Goal: Task Accomplishment & Management: Manage account settings

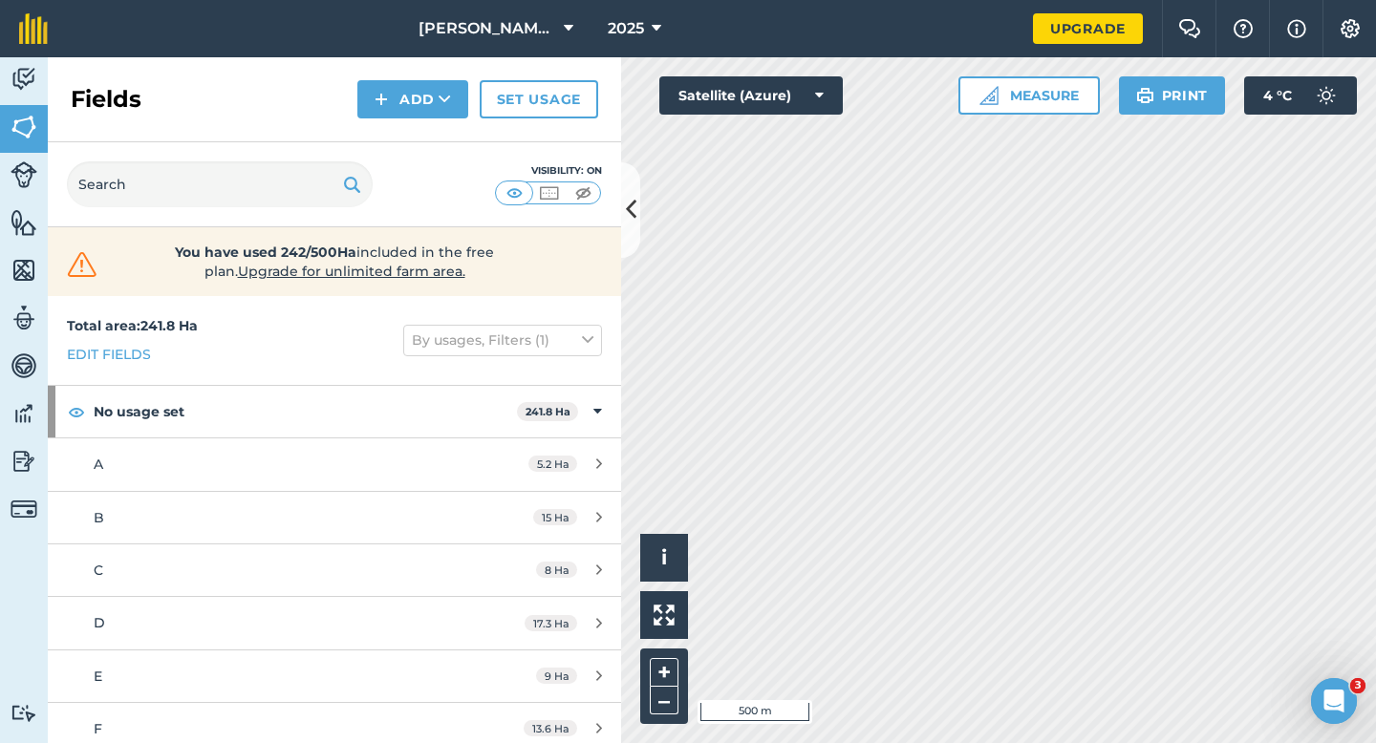
click at [415, 118] on div "Fields Add Set usage" at bounding box center [334, 99] width 573 height 85
click at [417, 121] on div "Fields Add Set usage" at bounding box center [334, 99] width 573 height 85
click at [417, 101] on button "Add" at bounding box center [412, 99] width 111 height 38
click at [419, 121] on link "Draw" at bounding box center [412, 142] width 105 height 42
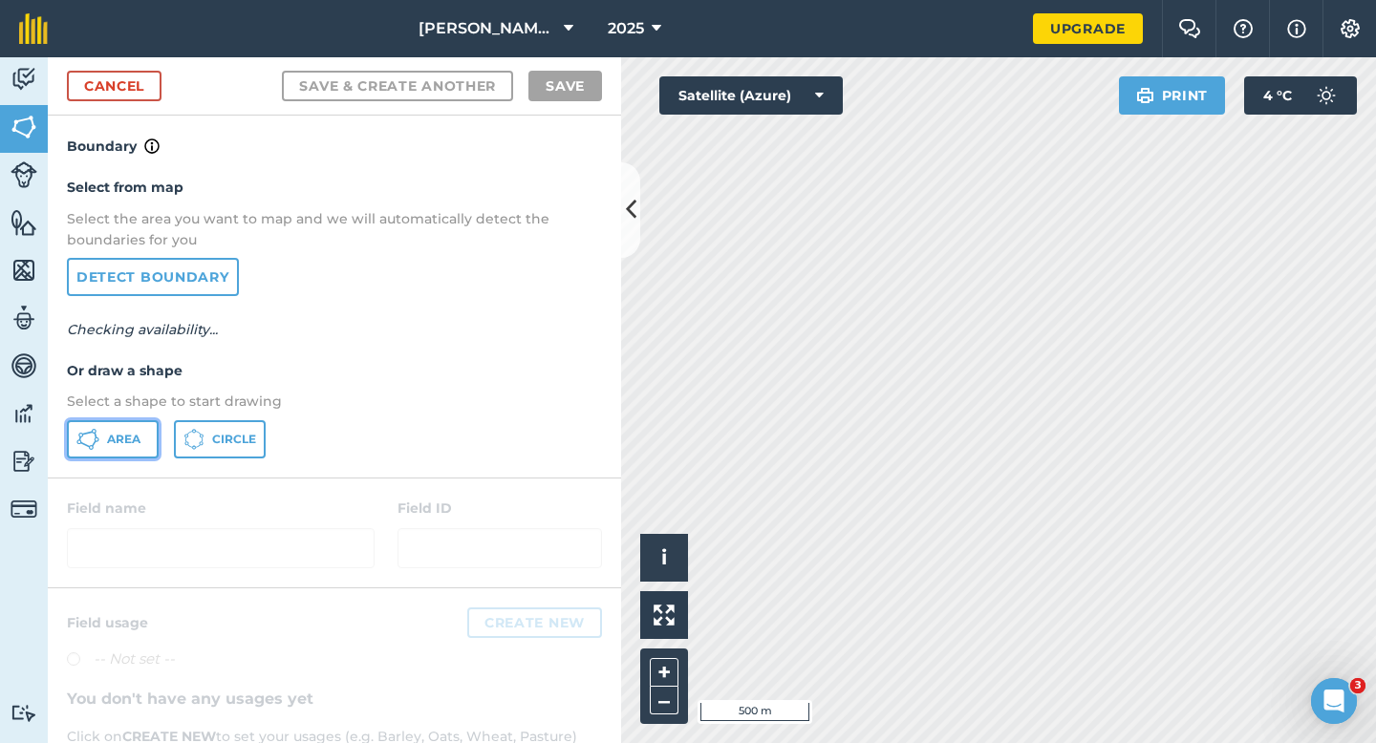
click at [103, 439] on button "Area" at bounding box center [113, 439] width 92 height 38
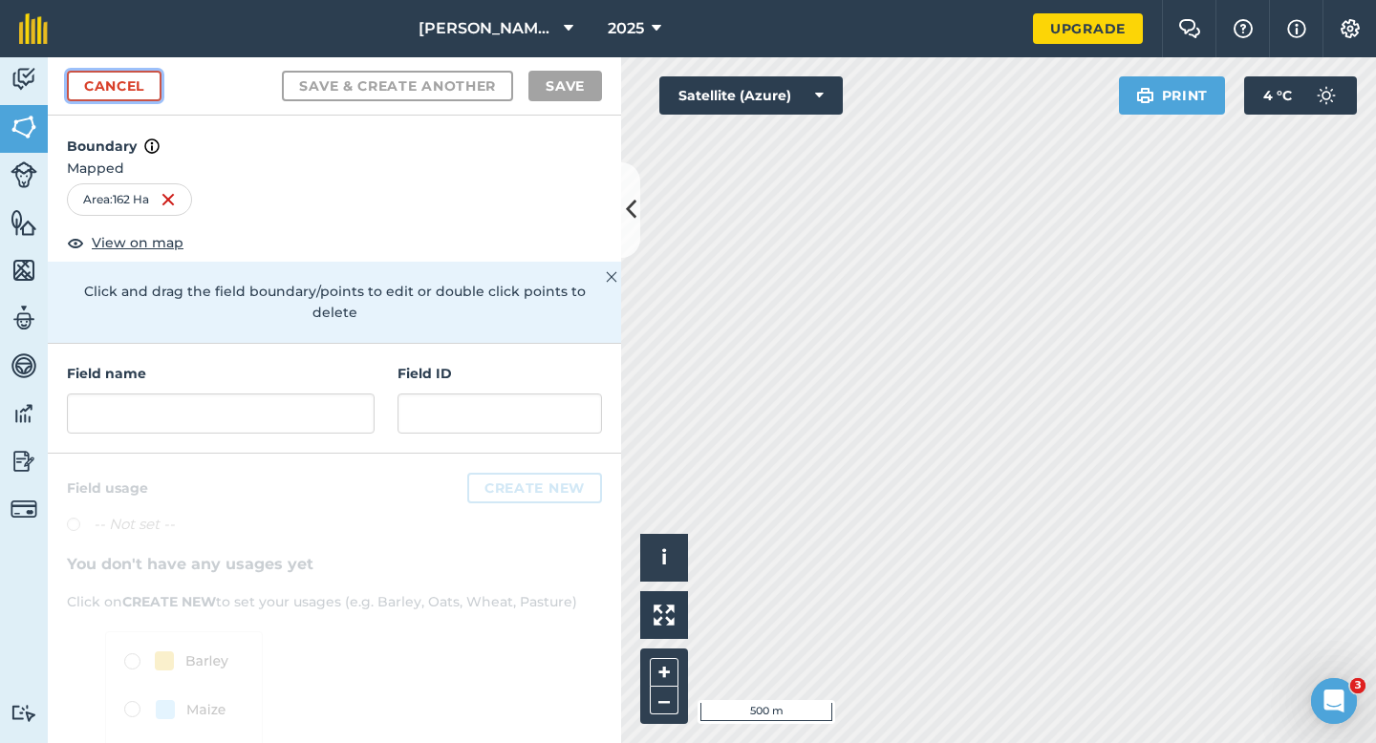
click at [75, 92] on link "Cancel" at bounding box center [114, 86] width 95 height 31
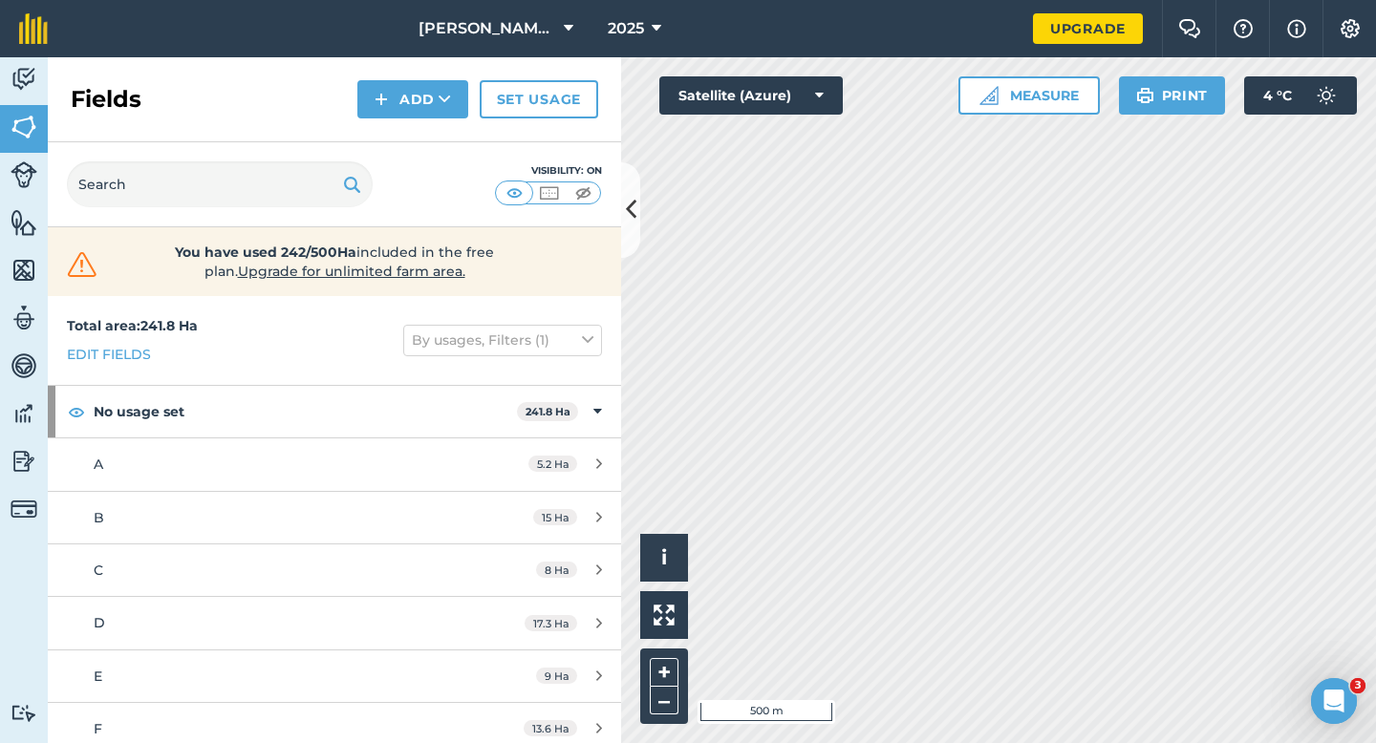
click at [618, 296] on div "Activity Fields Livestock Features Maps Team Vehicles Data Reporting Billing Tu…" at bounding box center [688, 400] width 1376 height 686
click at [388, 97] on img at bounding box center [381, 99] width 13 height 23
click at [397, 145] on link "Draw" at bounding box center [412, 142] width 105 height 42
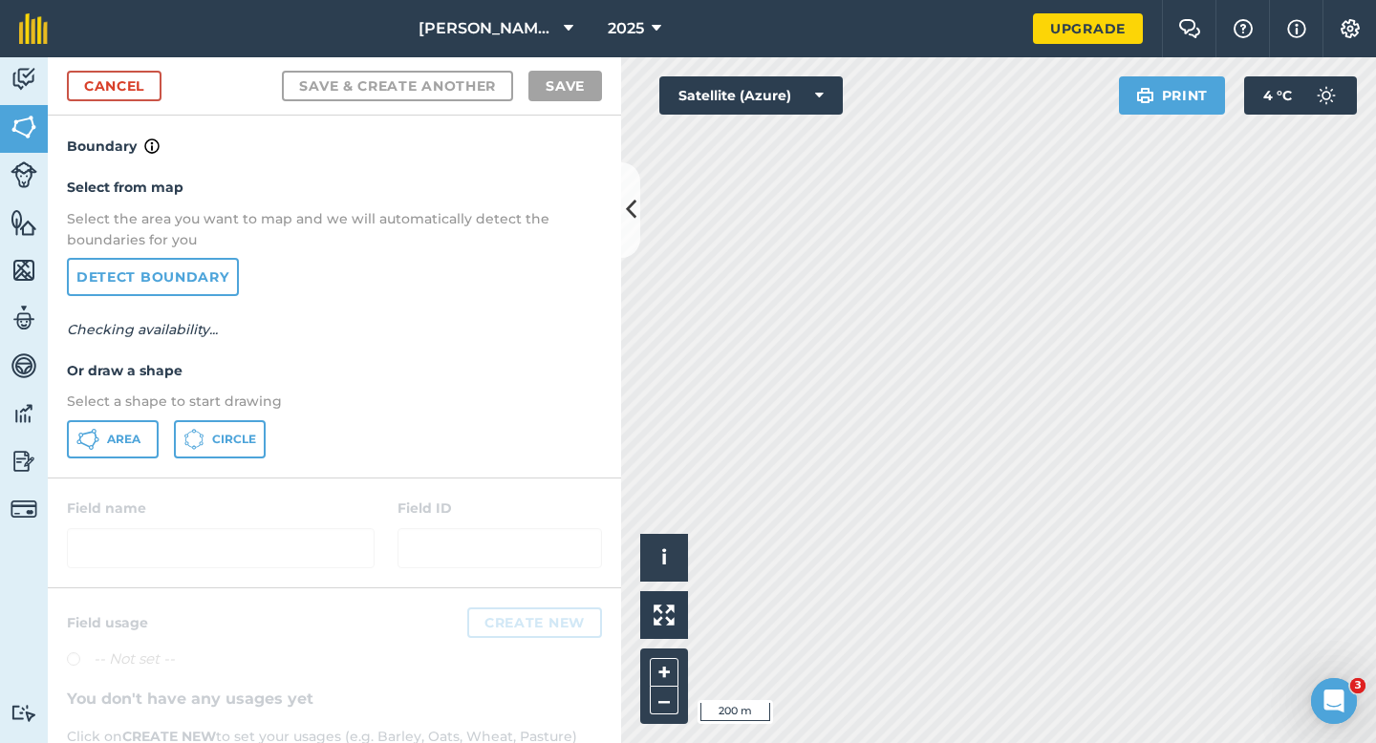
click at [126, 463] on div "Select from map Select the area you want to map and we will automatically detec…" at bounding box center [334, 317] width 573 height 319
click at [135, 430] on button "Area" at bounding box center [113, 439] width 92 height 38
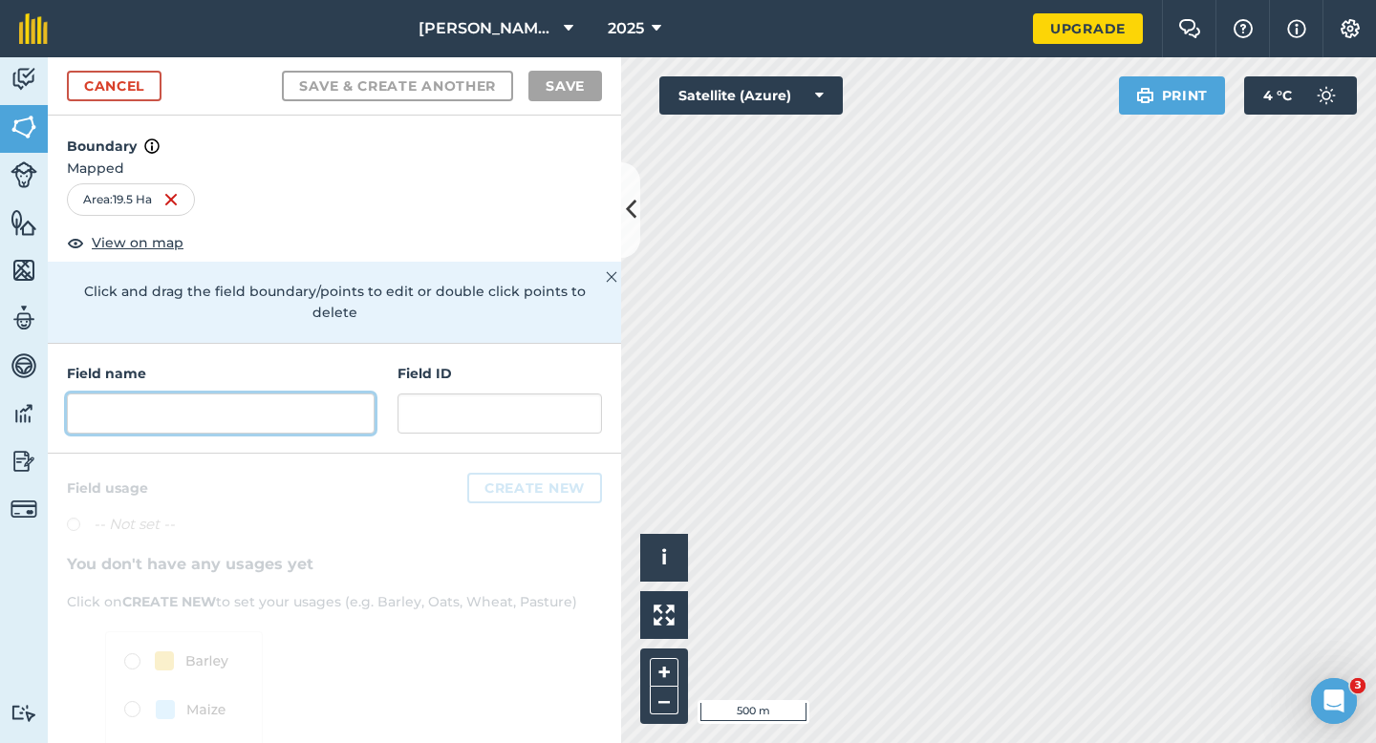
click at [296, 394] on input "text" at bounding box center [221, 414] width 308 height 40
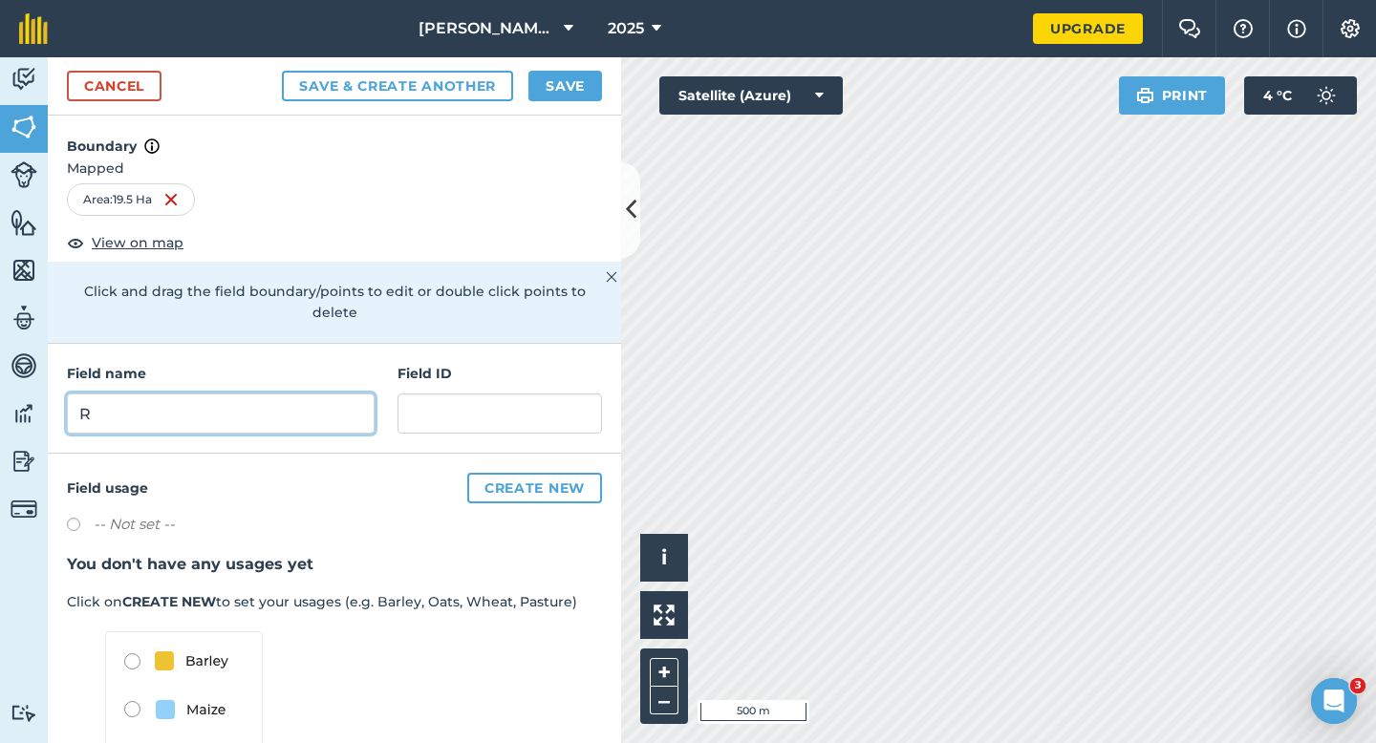
type input "R"
click at [553, 83] on button "Save" at bounding box center [565, 86] width 74 height 31
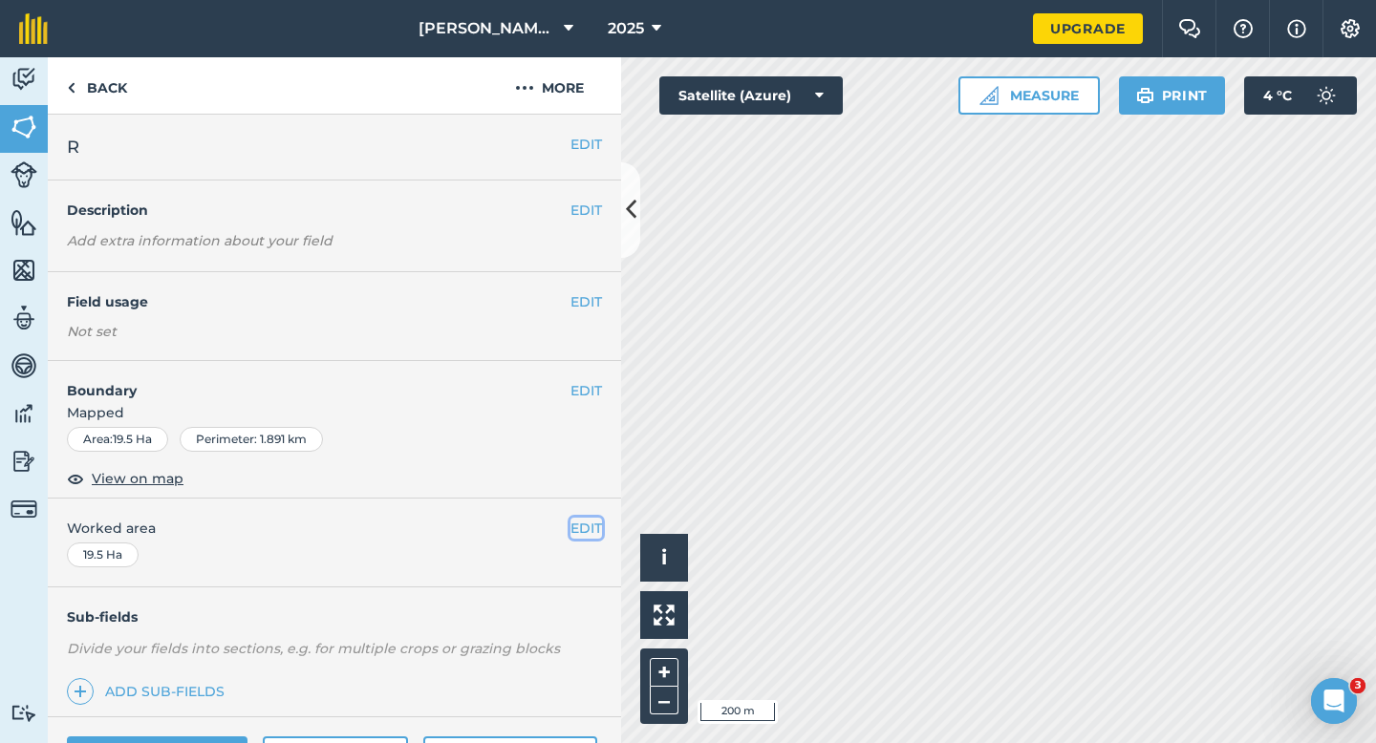
click at [601, 521] on button "EDIT" at bounding box center [586, 528] width 32 height 21
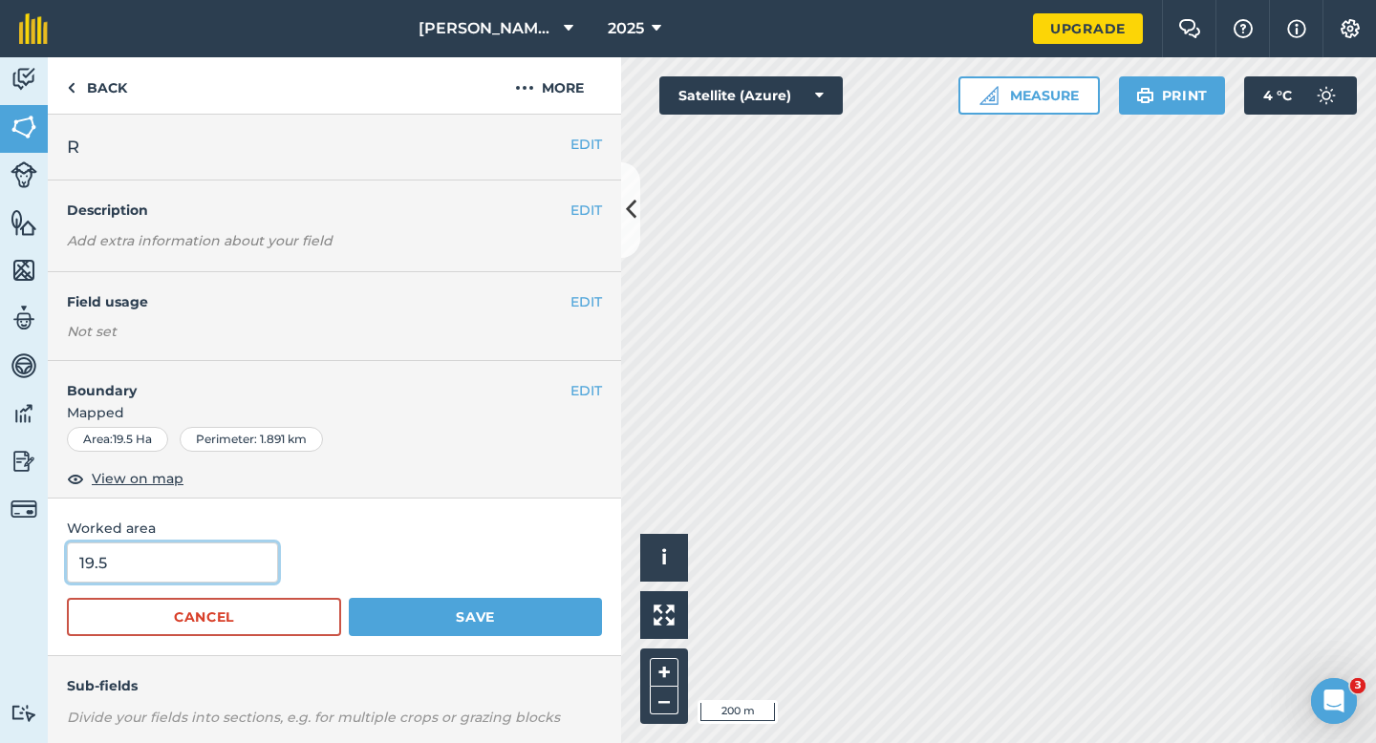
click at [212, 551] on input "19.5" at bounding box center [172, 563] width 211 height 40
click at [349, 598] on button "Save" at bounding box center [475, 617] width 253 height 38
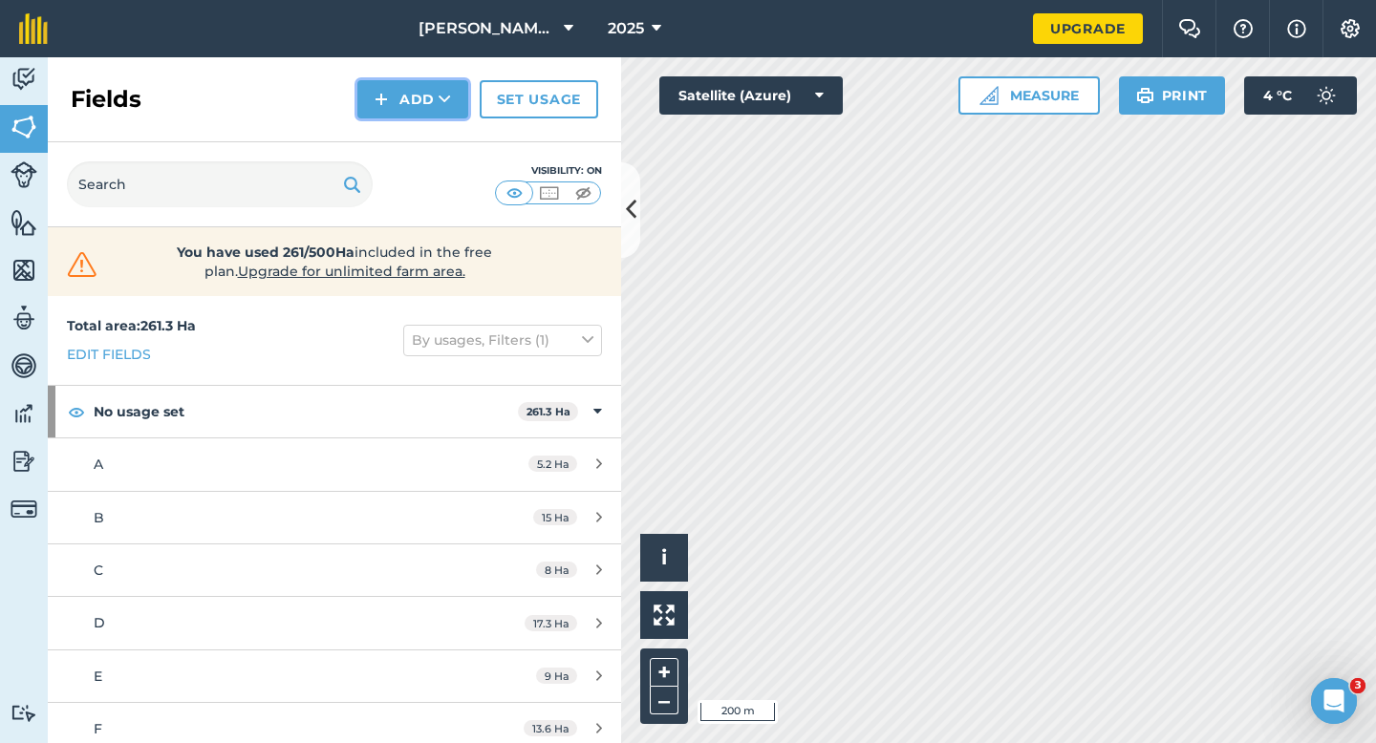
click at [389, 116] on button "Add" at bounding box center [412, 99] width 111 height 38
click at [392, 138] on link "Draw" at bounding box center [412, 142] width 105 height 42
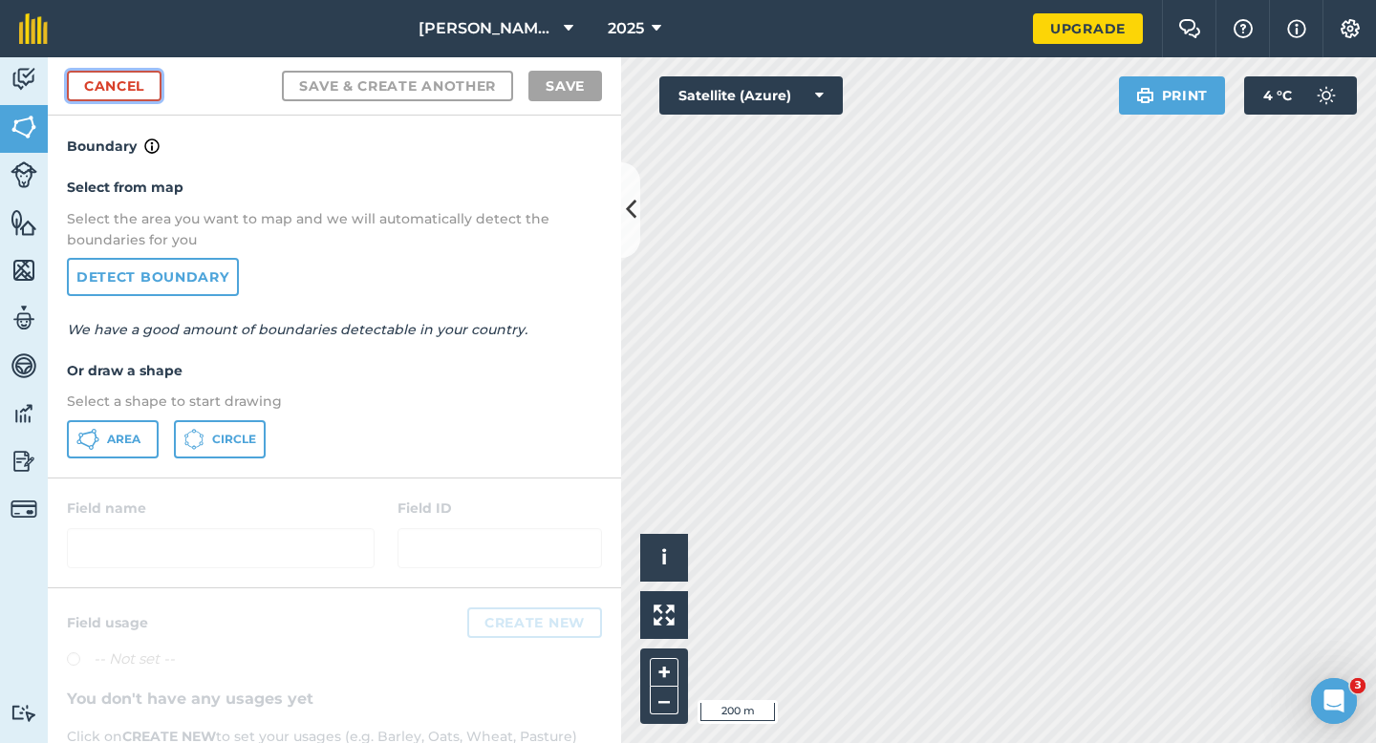
click at [128, 99] on link "Cancel" at bounding box center [114, 86] width 95 height 31
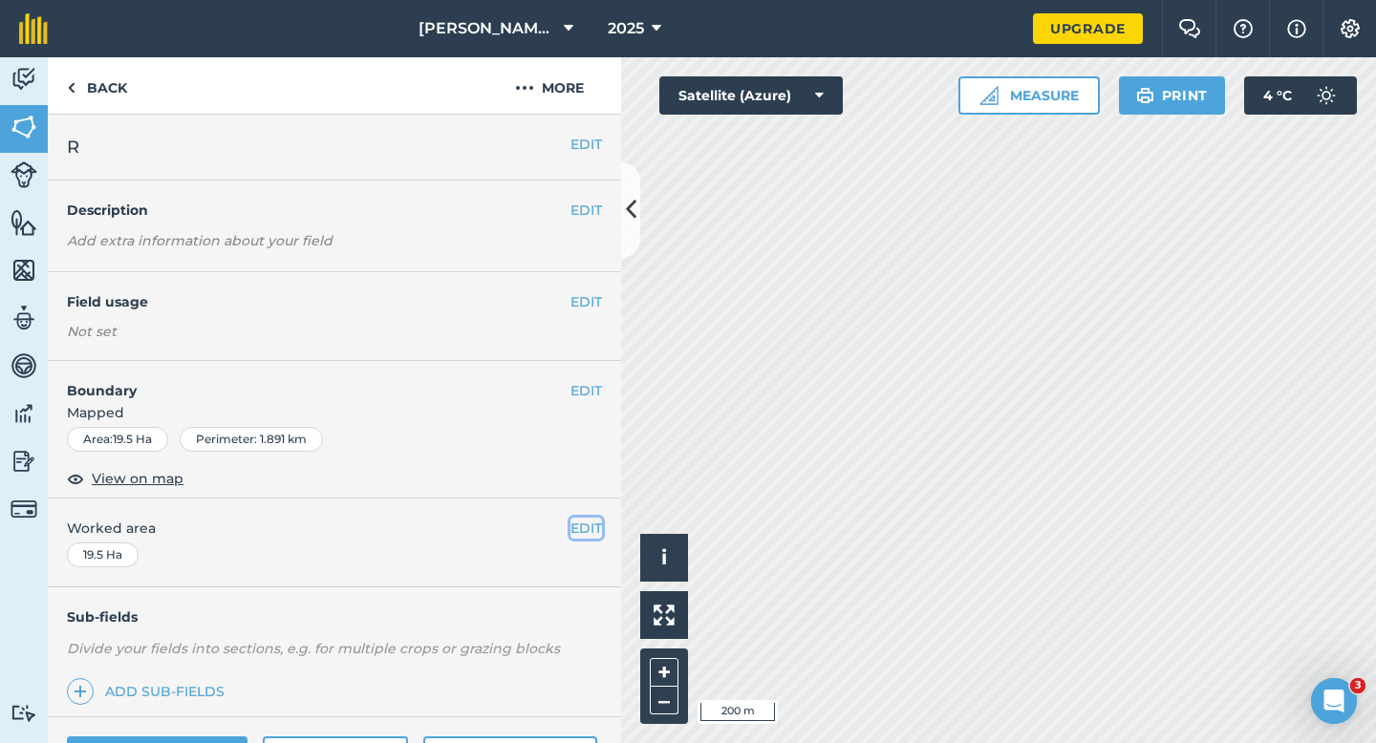
click at [585, 528] on button "EDIT" at bounding box center [586, 528] width 32 height 21
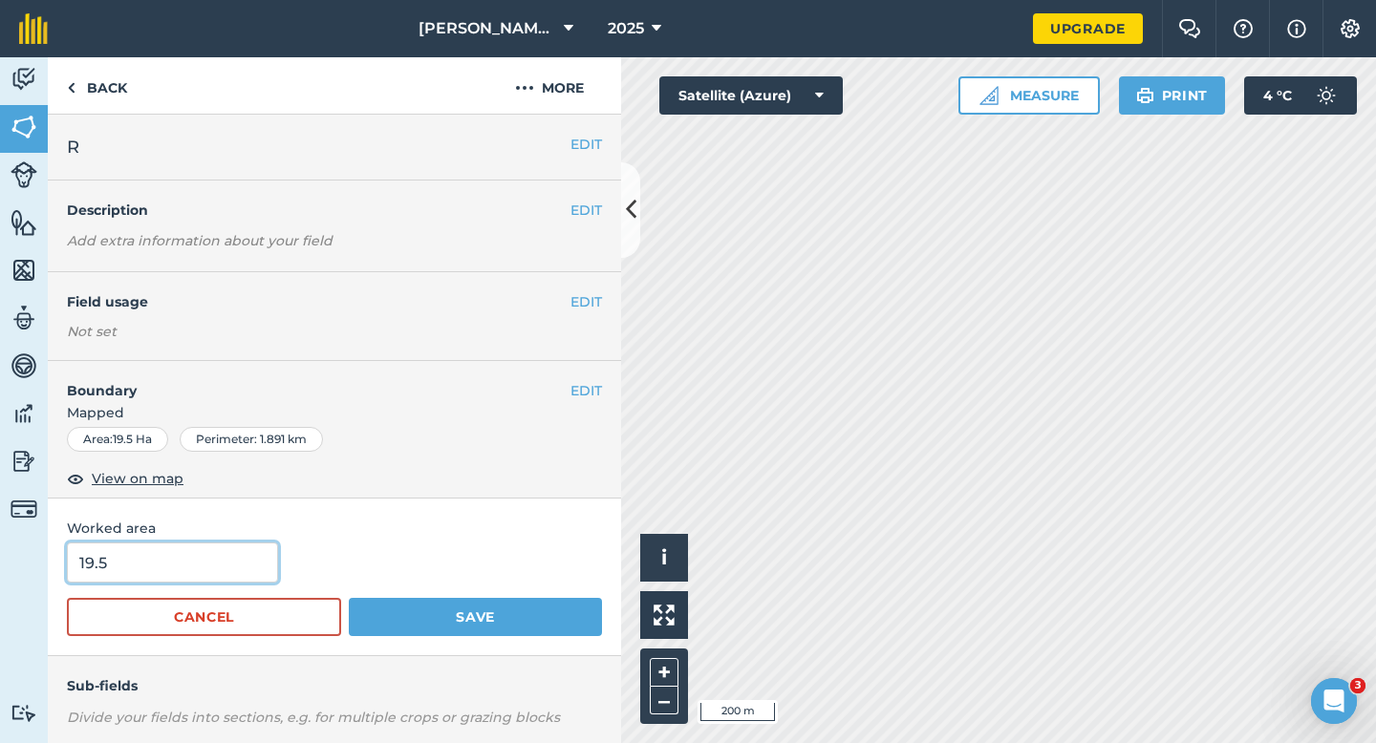
click at [253, 579] on input "19.5" at bounding box center [172, 563] width 211 height 40
type input "17.5"
click at [349, 598] on button "Save" at bounding box center [475, 617] width 253 height 38
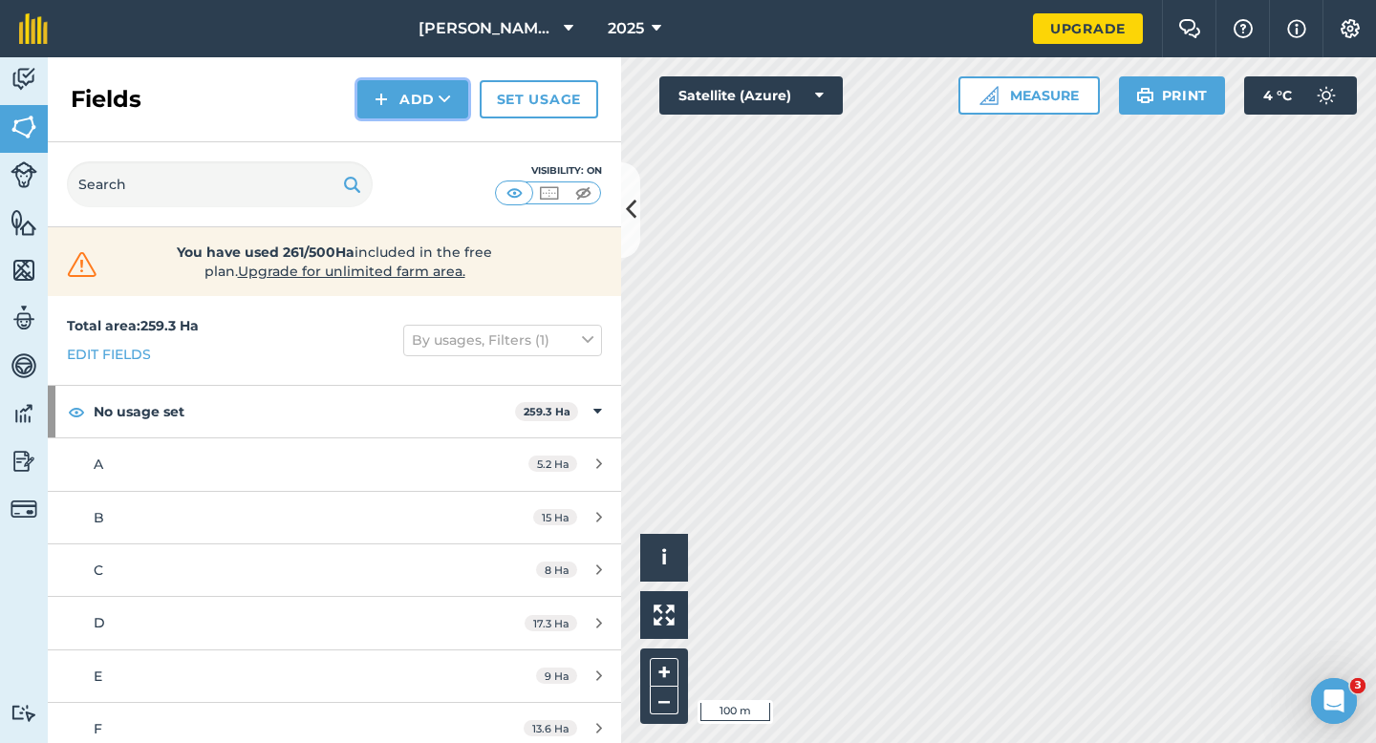
click at [402, 93] on button "Add" at bounding box center [412, 99] width 111 height 38
click at [402, 122] on link "Draw" at bounding box center [412, 142] width 105 height 42
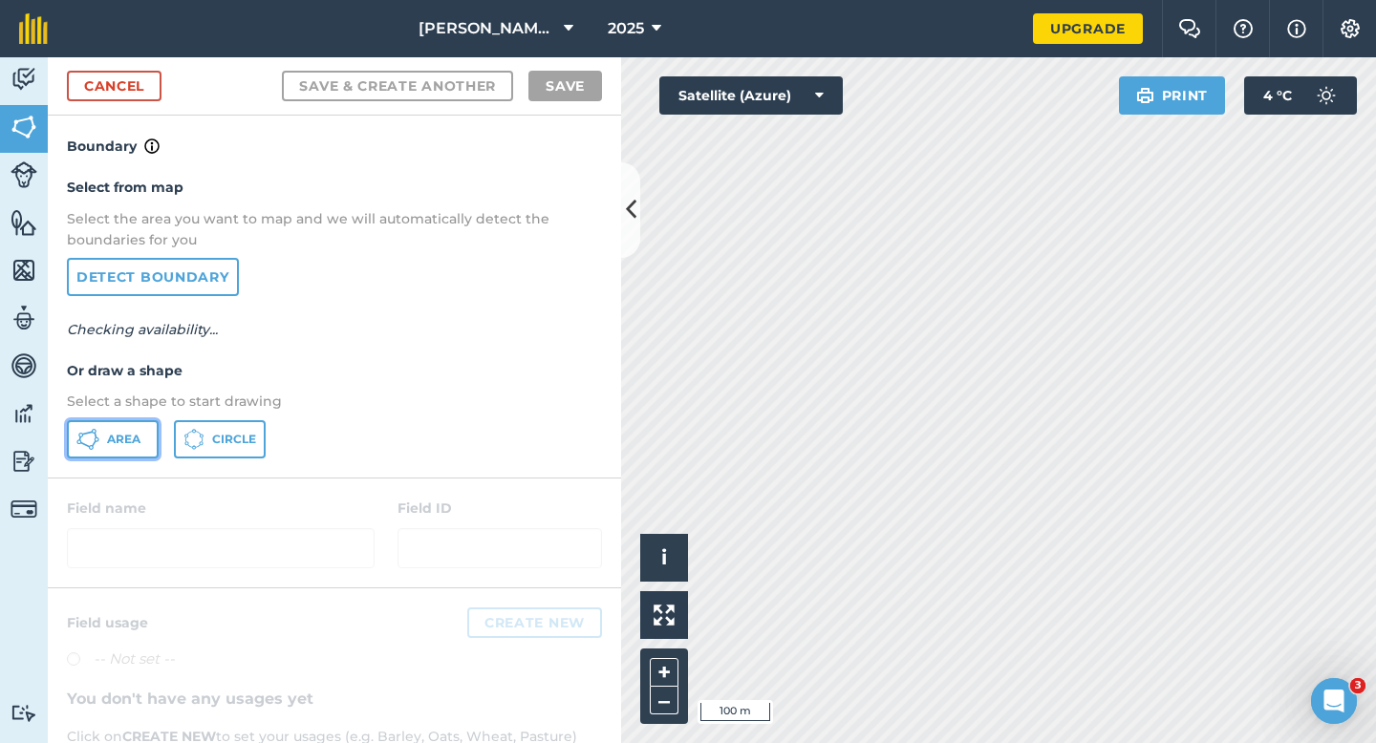
click at [118, 432] on span "Area" at bounding box center [123, 439] width 33 height 15
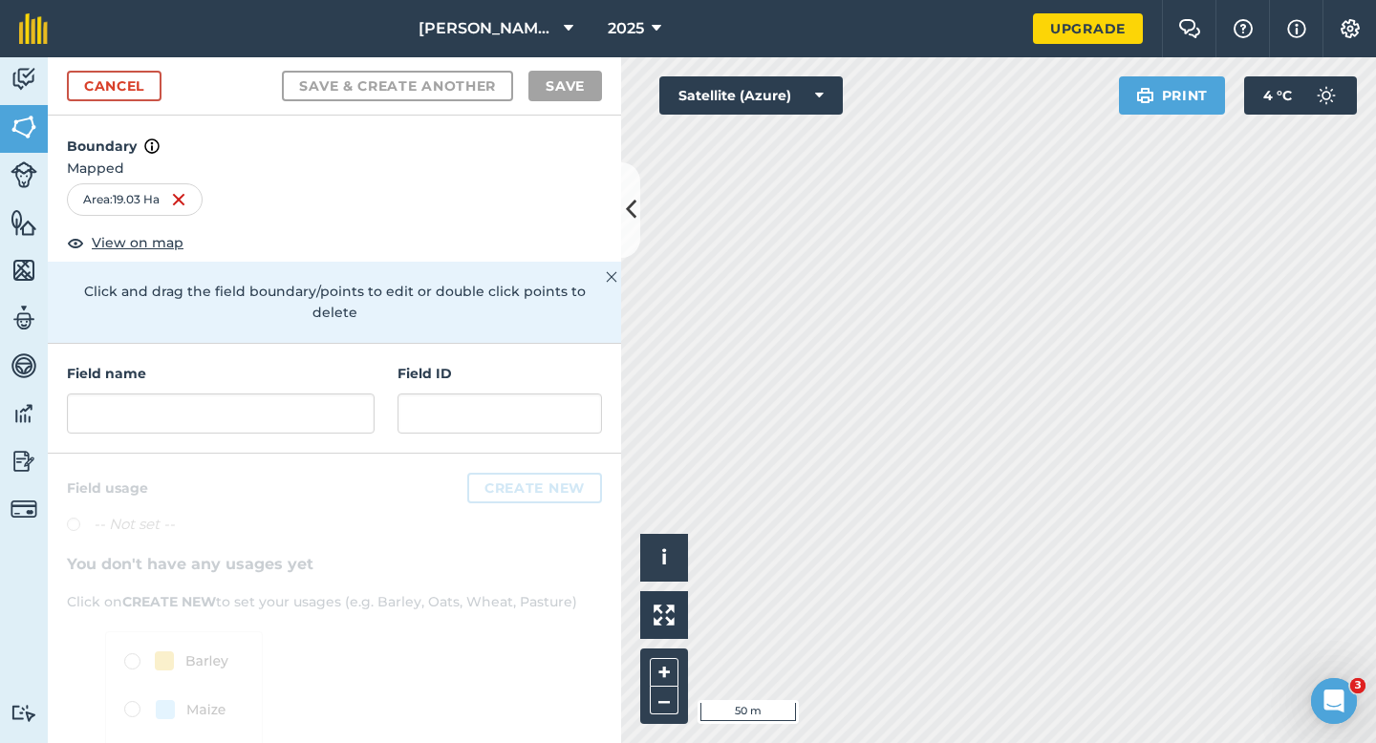
click at [324, 367] on div "Field name" at bounding box center [221, 398] width 308 height 71
click at [327, 394] on input "text" at bounding box center [221, 414] width 308 height 40
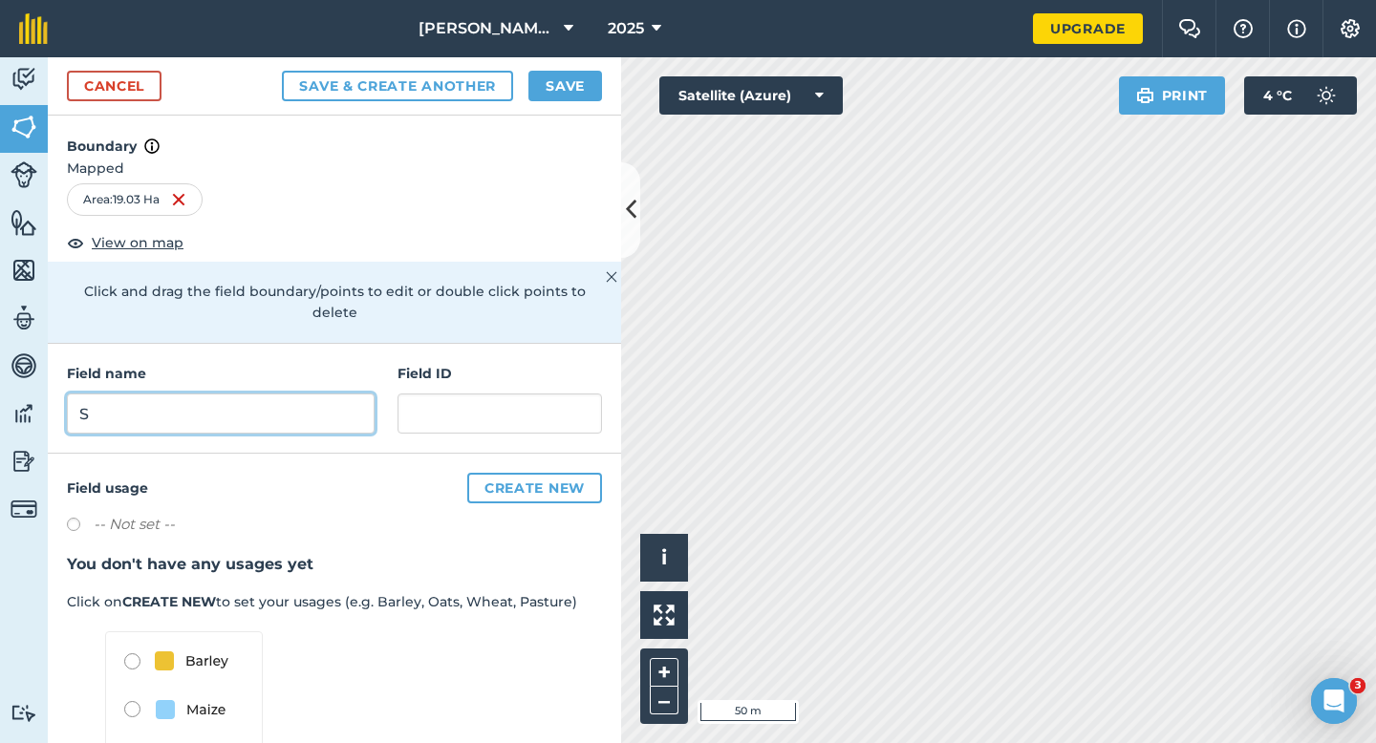
type input "S"
click at [574, 104] on div "Cancel Save & Create Another Save" at bounding box center [334, 86] width 573 height 58
click at [574, 93] on button "Save" at bounding box center [565, 86] width 74 height 31
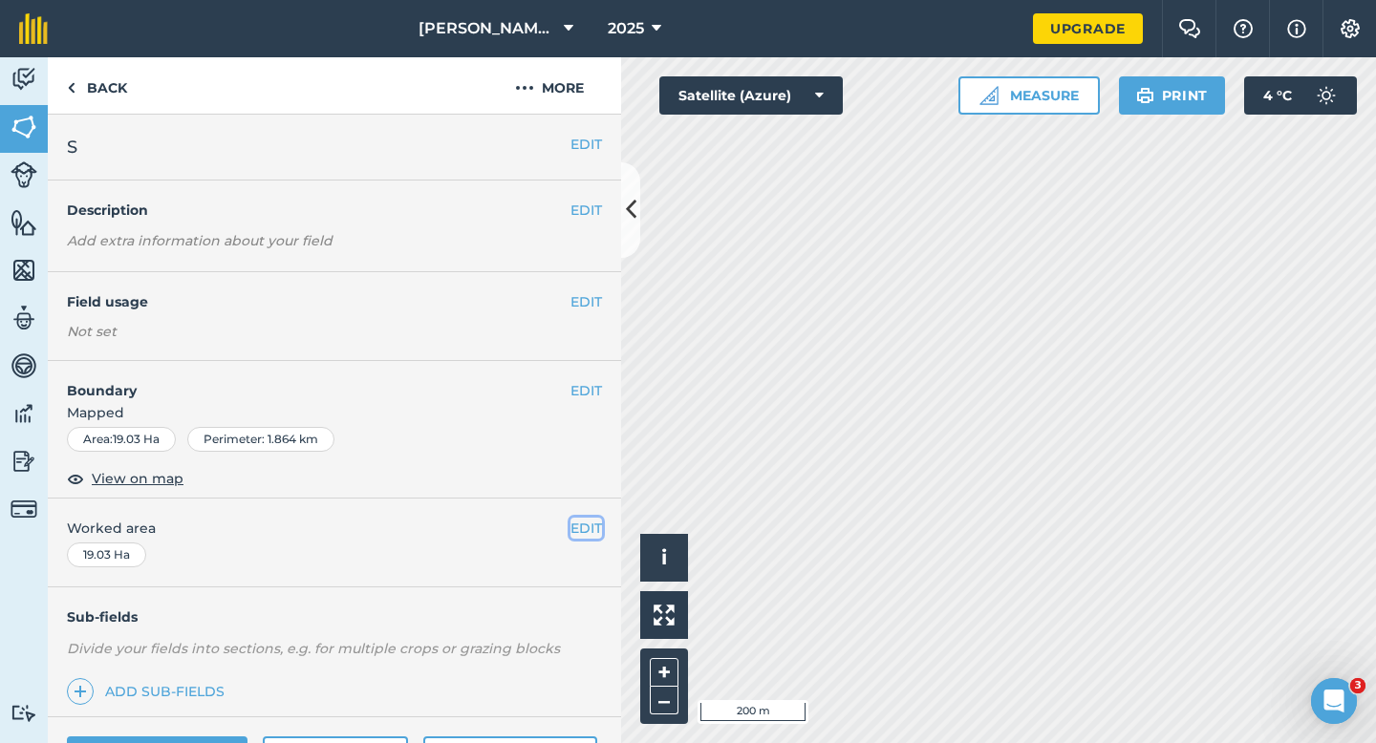
click at [578, 534] on button "EDIT" at bounding box center [586, 528] width 32 height 21
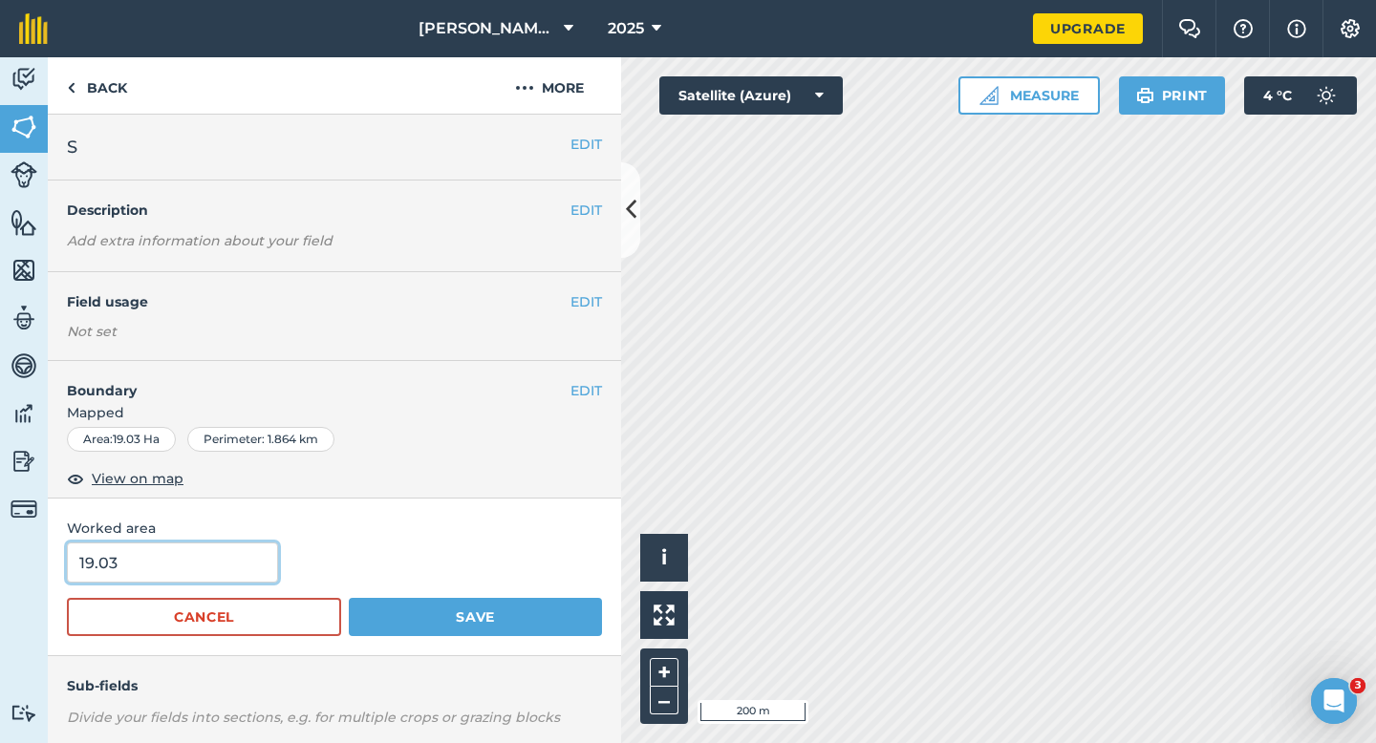
click at [193, 579] on input "19.03" at bounding box center [172, 563] width 211 height 40
type input "18"
click at [349, 598] on button "Save" at bounding box center [475, 617] width 253 height 38
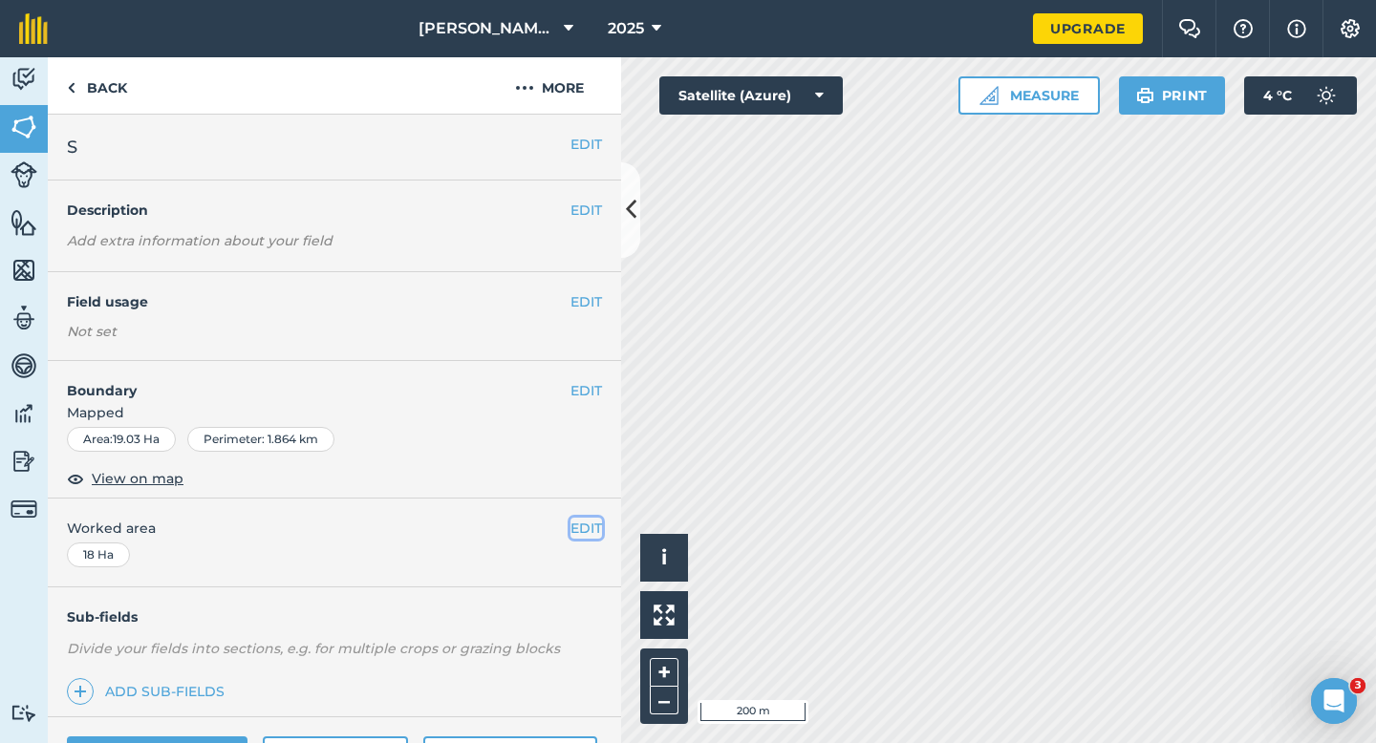
click at [586, 531] on button "EDIT" at bounding box center [586, 528] width 32 height 21
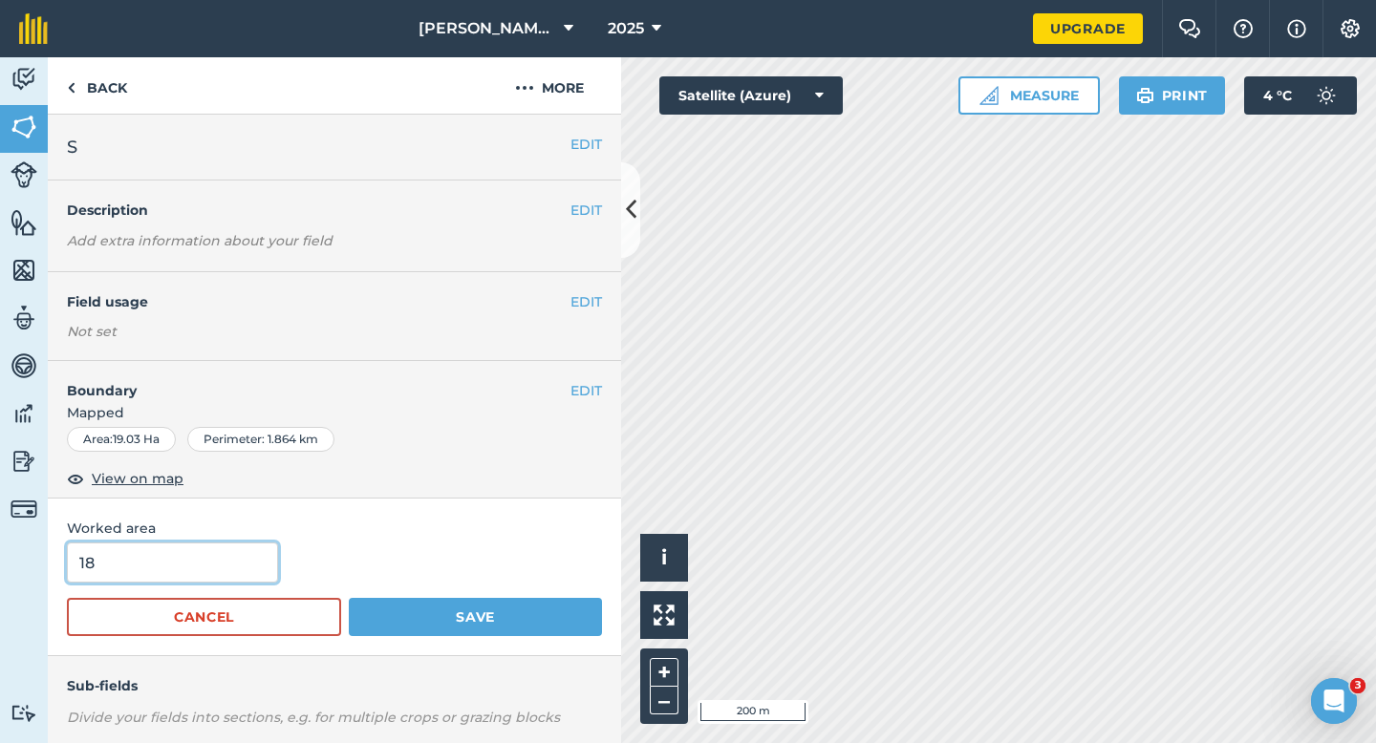
type input "17"
drag, startPoint x: 229, startPoint y: 558, endPoint x: 462, endPoint y: 591, distance: 235.4
click at [232, 563] on input "17" at bounding box center [172, 563] width 211 height 40
click at [349, 598] on button "Save" at bounding box center [475, 617] width 253 height 38
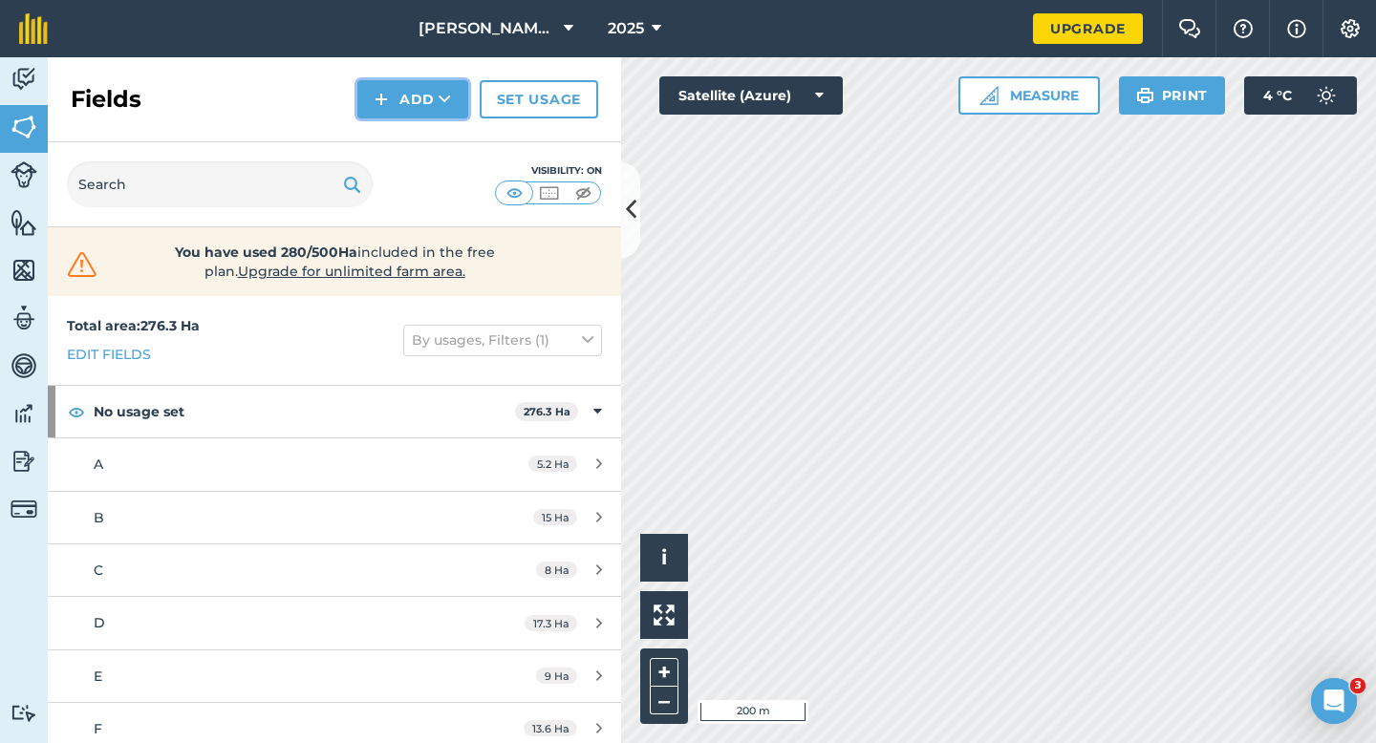
click at [392, 115] on button "Add" at bounding box center [412, 99] width 111 height 38
click at [400, 142] on link "Draw" at bounding box center [412, 142] width 105 height 42
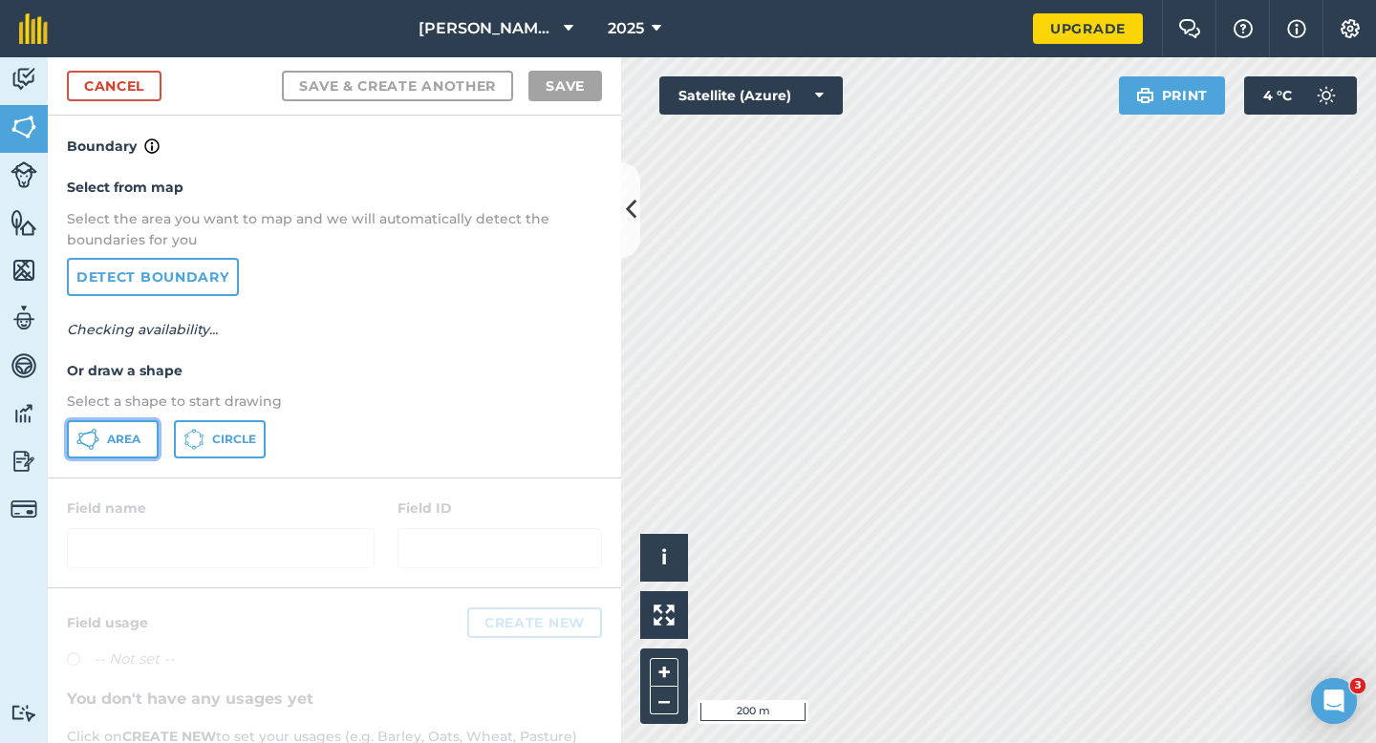
click at [140, 434] on span "Area" at bounding box center [123, 439] width 33 height 15
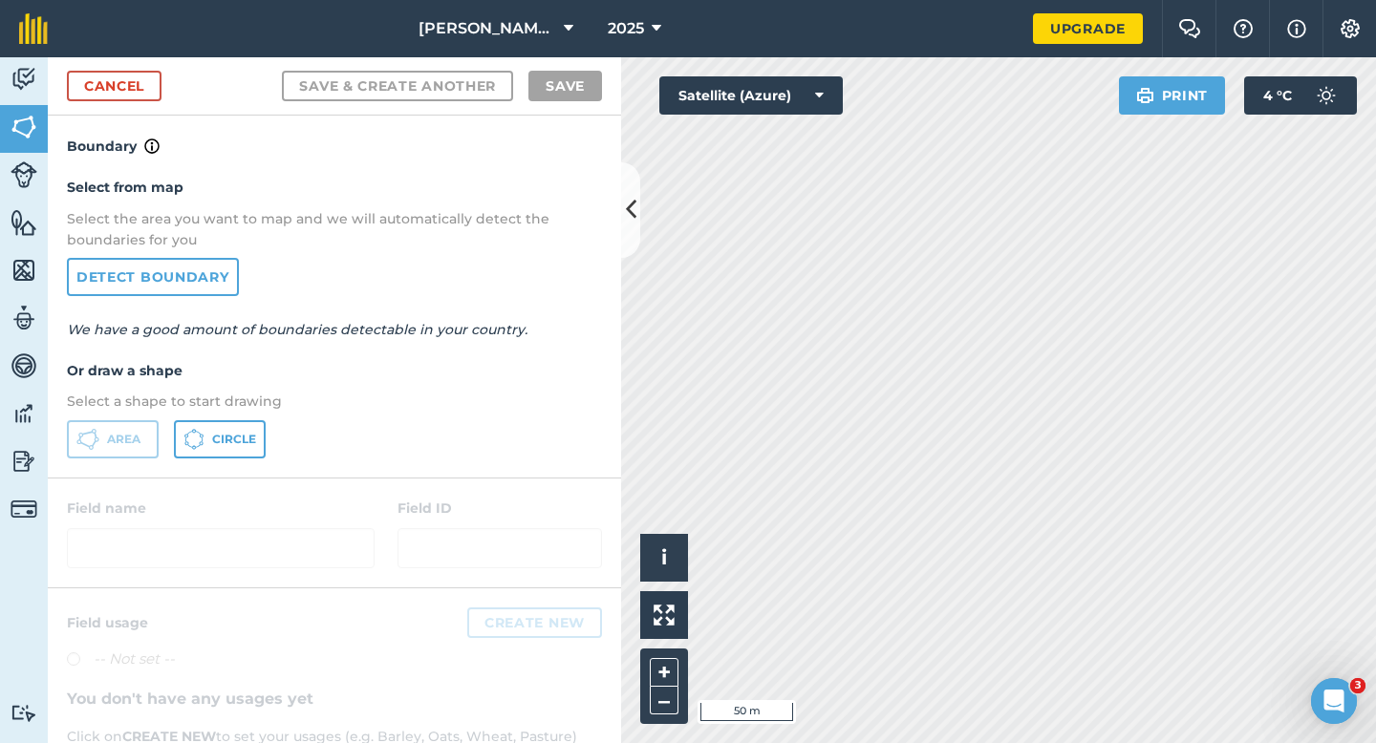
click at [1146, 32] on div "[PERSON_NAME] Partnership 2025 Upgrade Farm Chat Help Info Settings Map printin…" at bounding box center [688, 371] width 1376 height 743
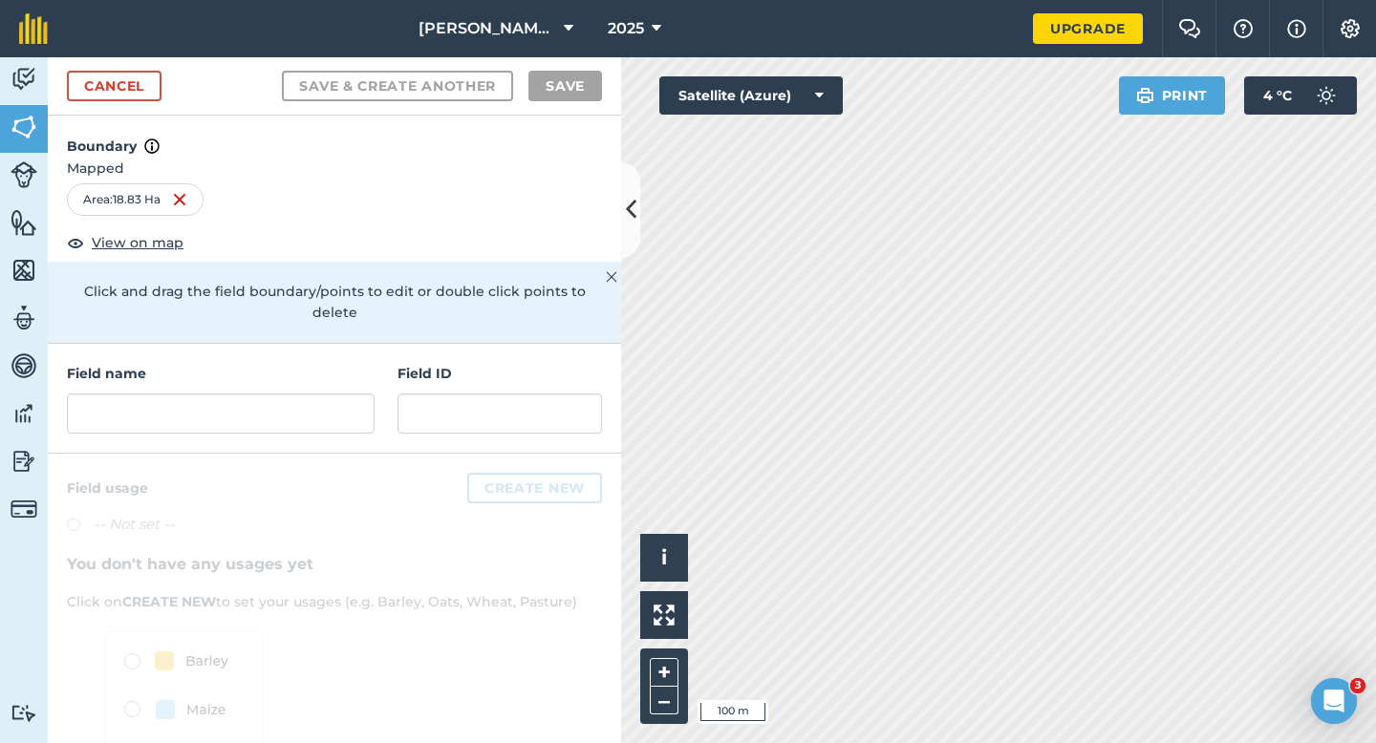
click at [268, 454] on div at bounding box center [334, 661] width 573 height 414
click at [271, 406] on input "text" at bounding box center [221, 414] width 308 height 40
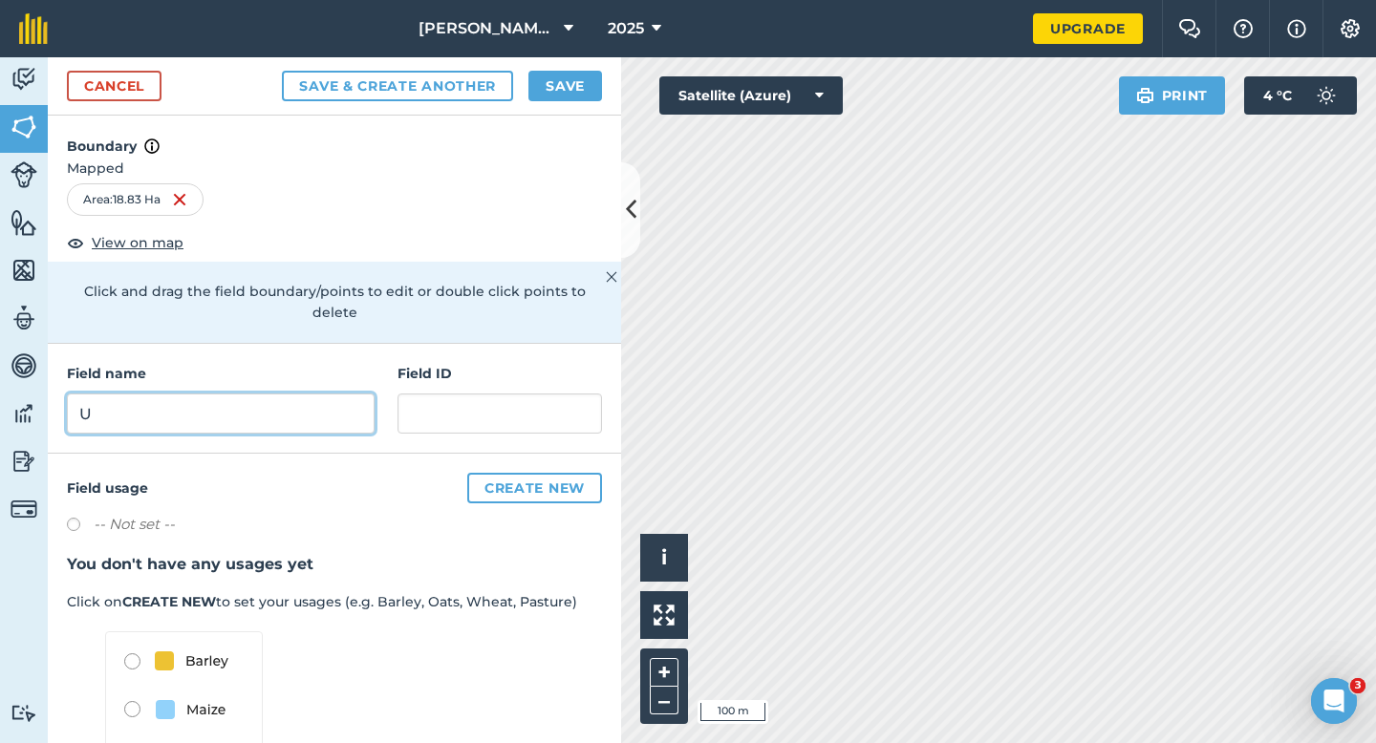
type input "U"
click at [577, 85] on button "Save" at bounding box center [565, 86] width 74 height 31
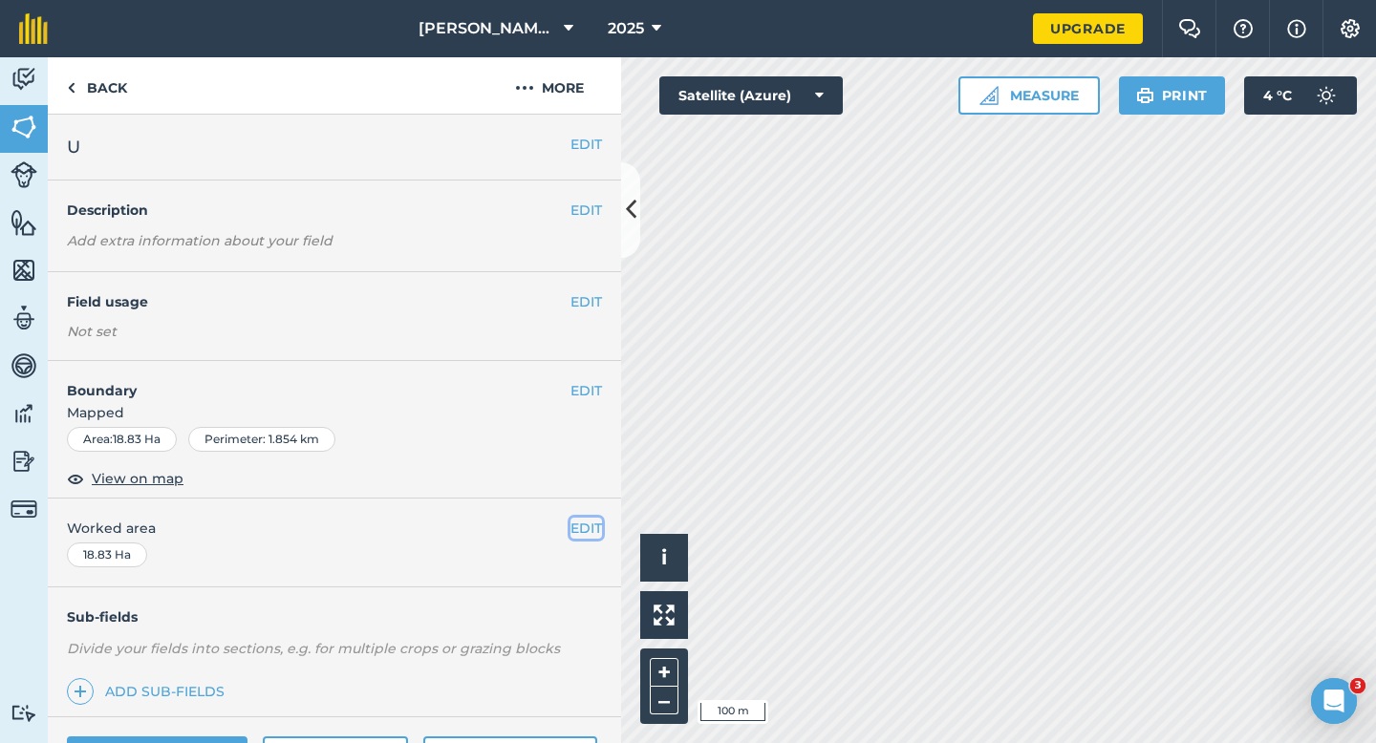
click at [585, 531] on button "EDIT" at bounding box center [586, 528] width 32 height 21
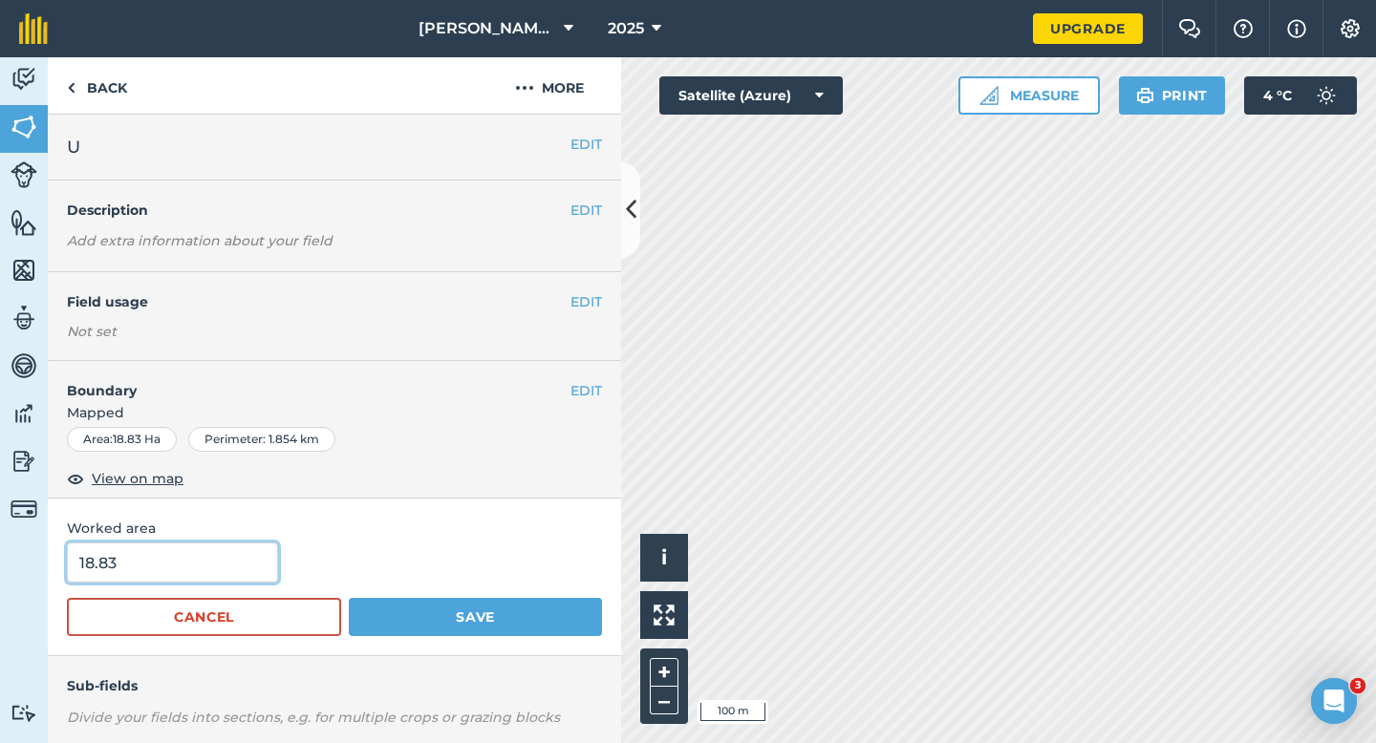
click at [213, 550] on input "18.83" at bounding box center [172, 563] width 211 height 40
click at [213, 576] on input "18.83" at bounding box center [172, 563] width 211 height 40
type input "16.8"
click at [349, 598] on button "Save" at bounding box center [475, 617] width 253 height 38
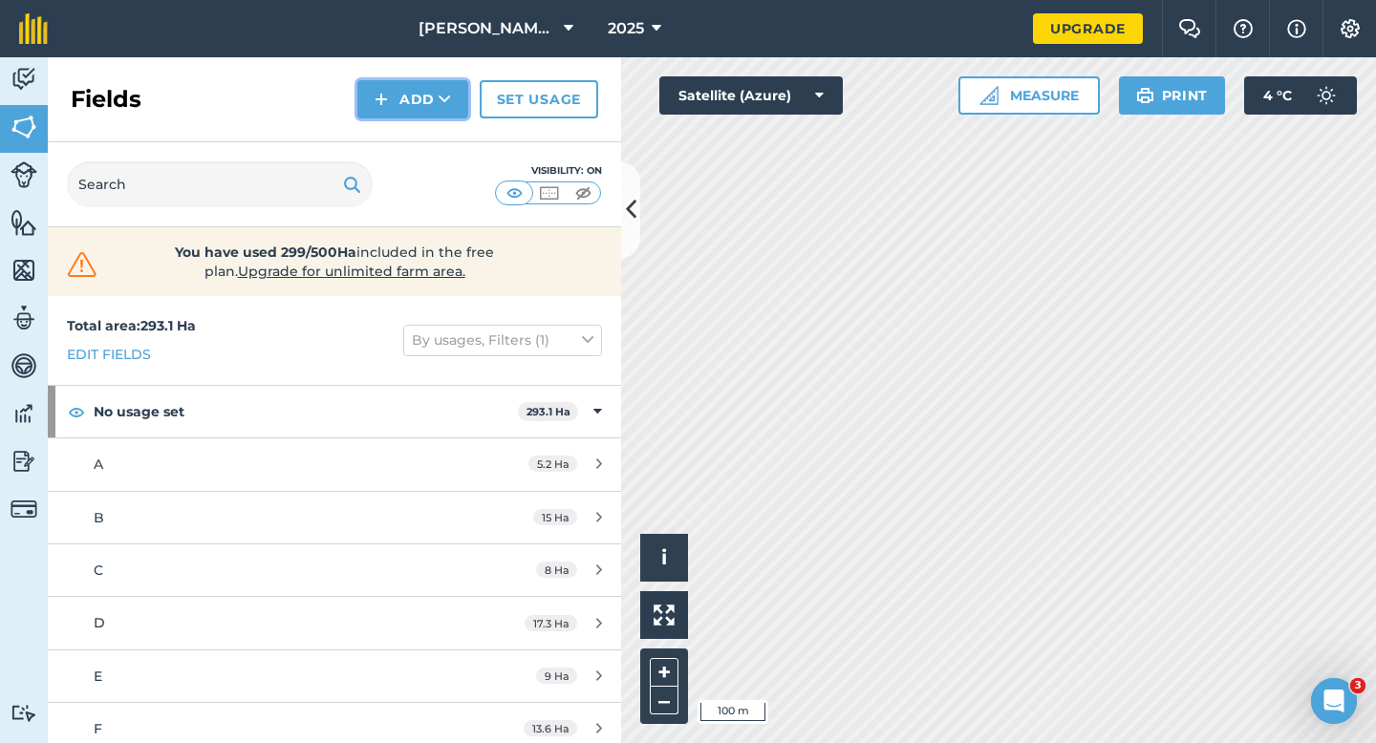
click at [433, 105] on button "Add" at bounding box center [412, 99] width 111 height 38
click at [433, 127] on link "Draw" at bounding box center [412, 142] width 105 height 42
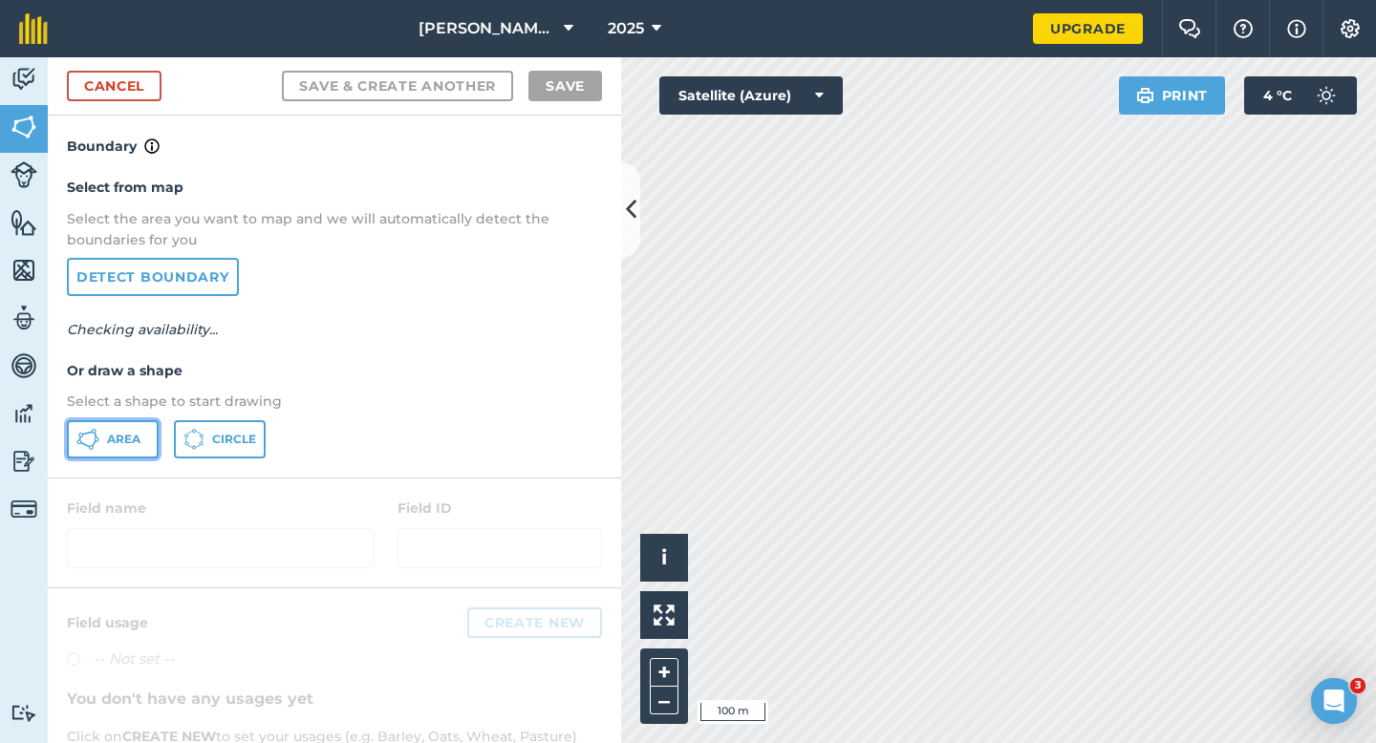
click at [138, 435] on span "Area" at bounding box center [123, 439] width 33 height 15
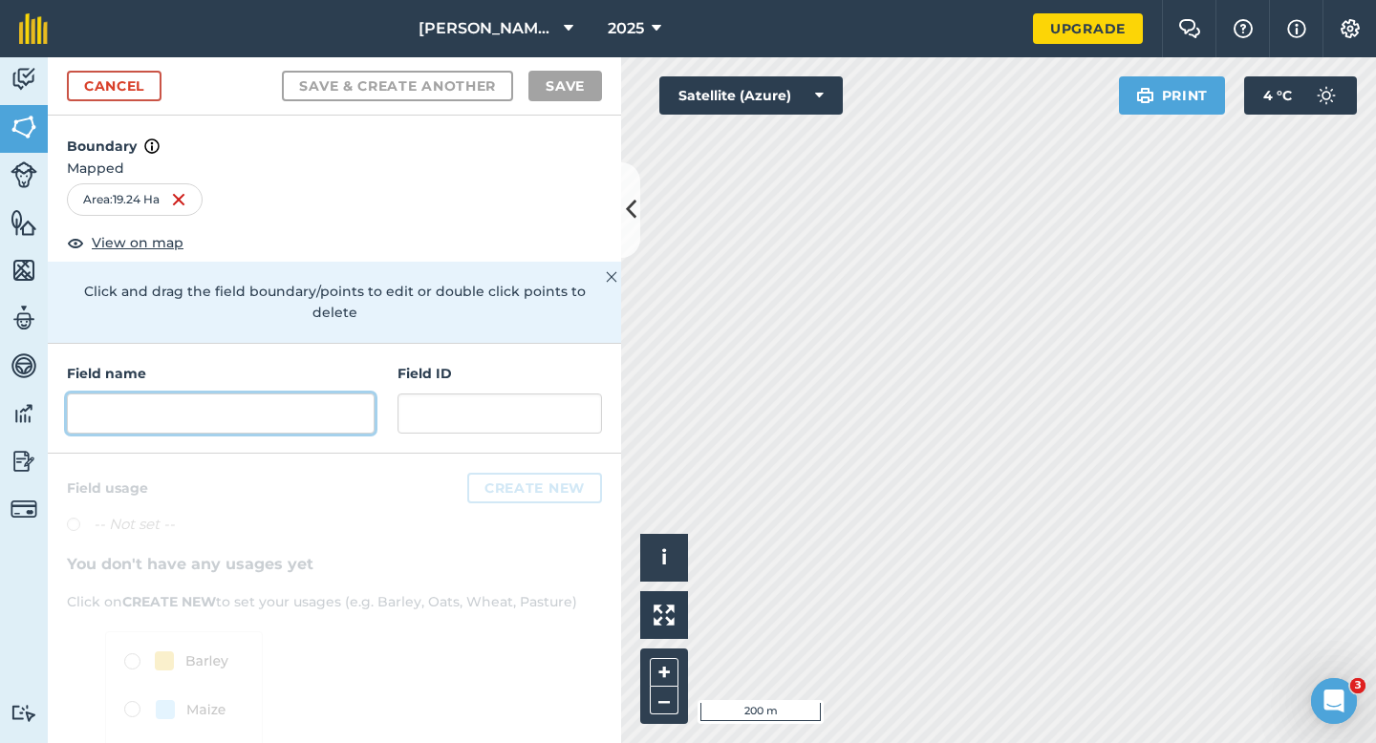
click at [317, 394] on input "text" at bounding box center [221, 414] width 308 height 40
click at [352, 394] on input "text" at bounding box center [221, 414] width 308 height 40
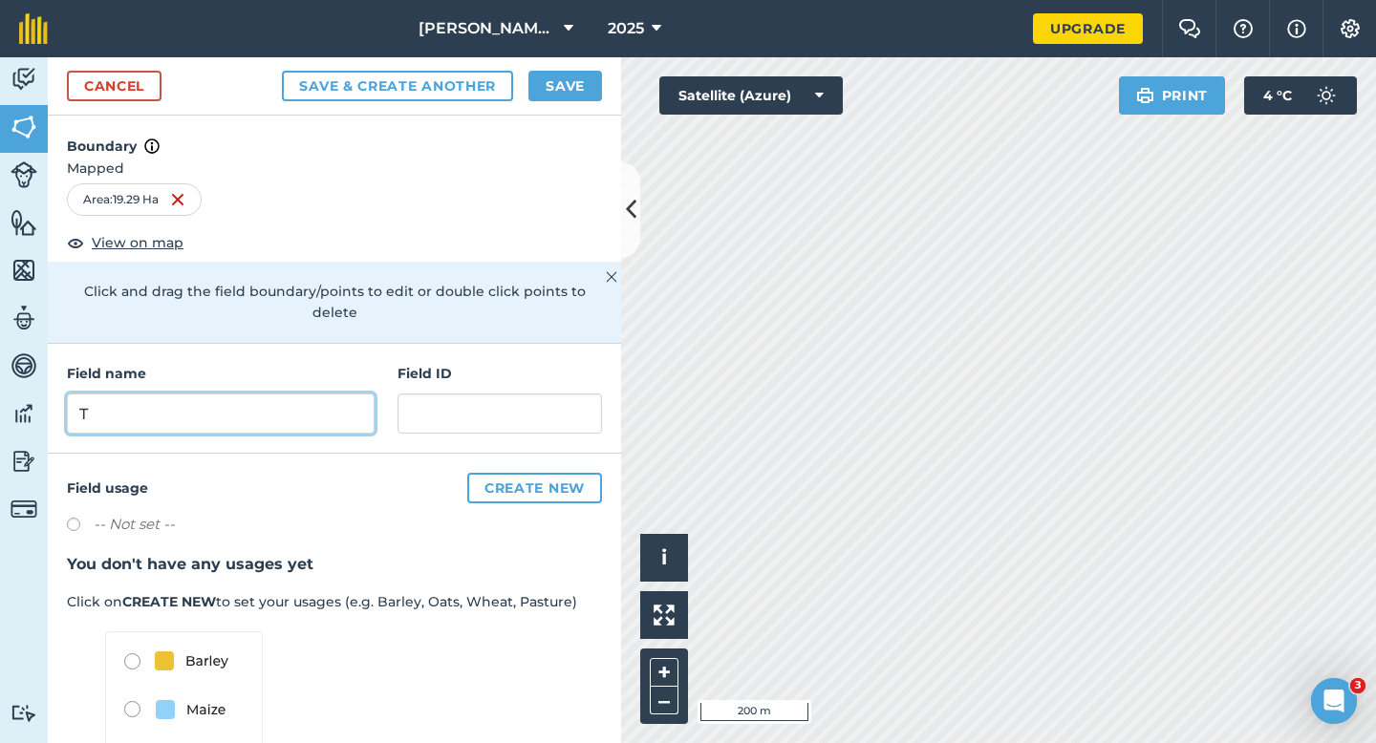
type input "T"
click at [586, 75] on button "Save" at bounding box center [565, 86] width 74 height 31
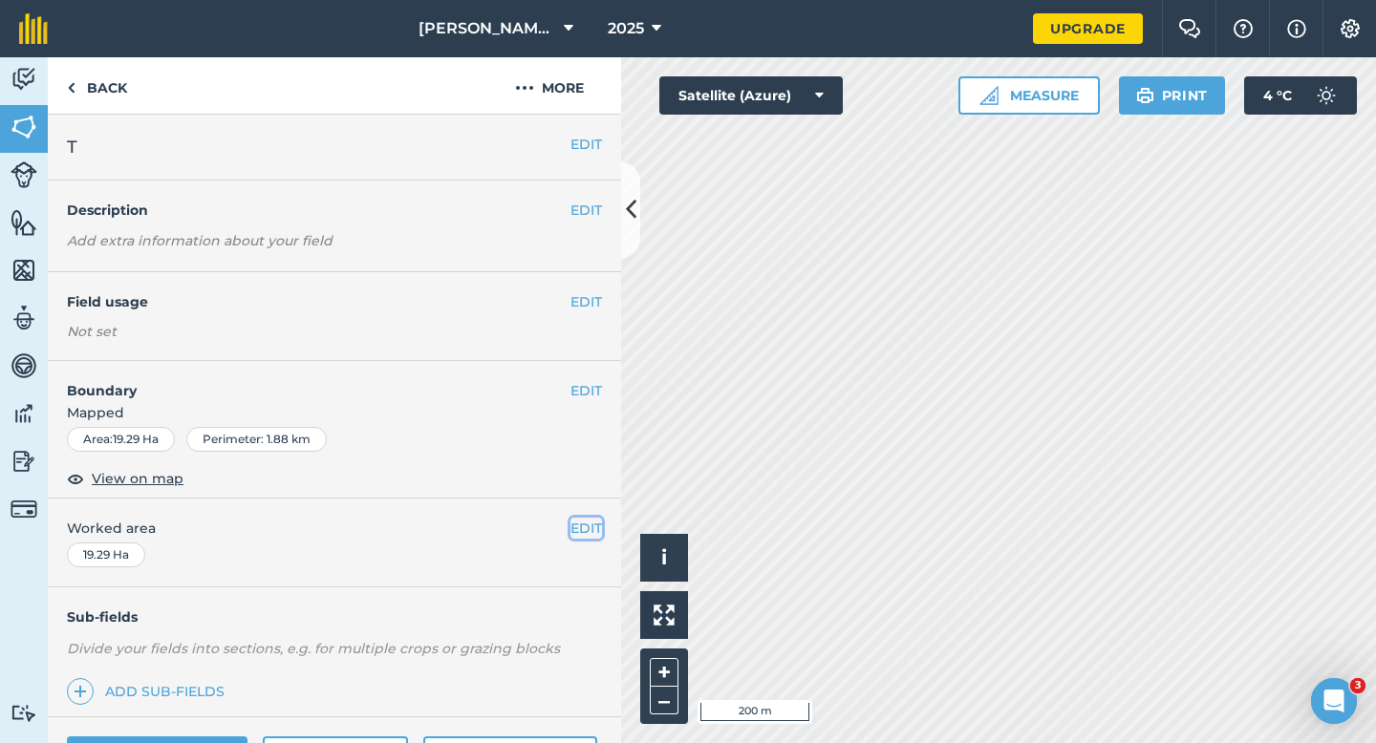
click at [579, 528] on button "EDIT" at bounding box center [586, 528] width 32 height 21
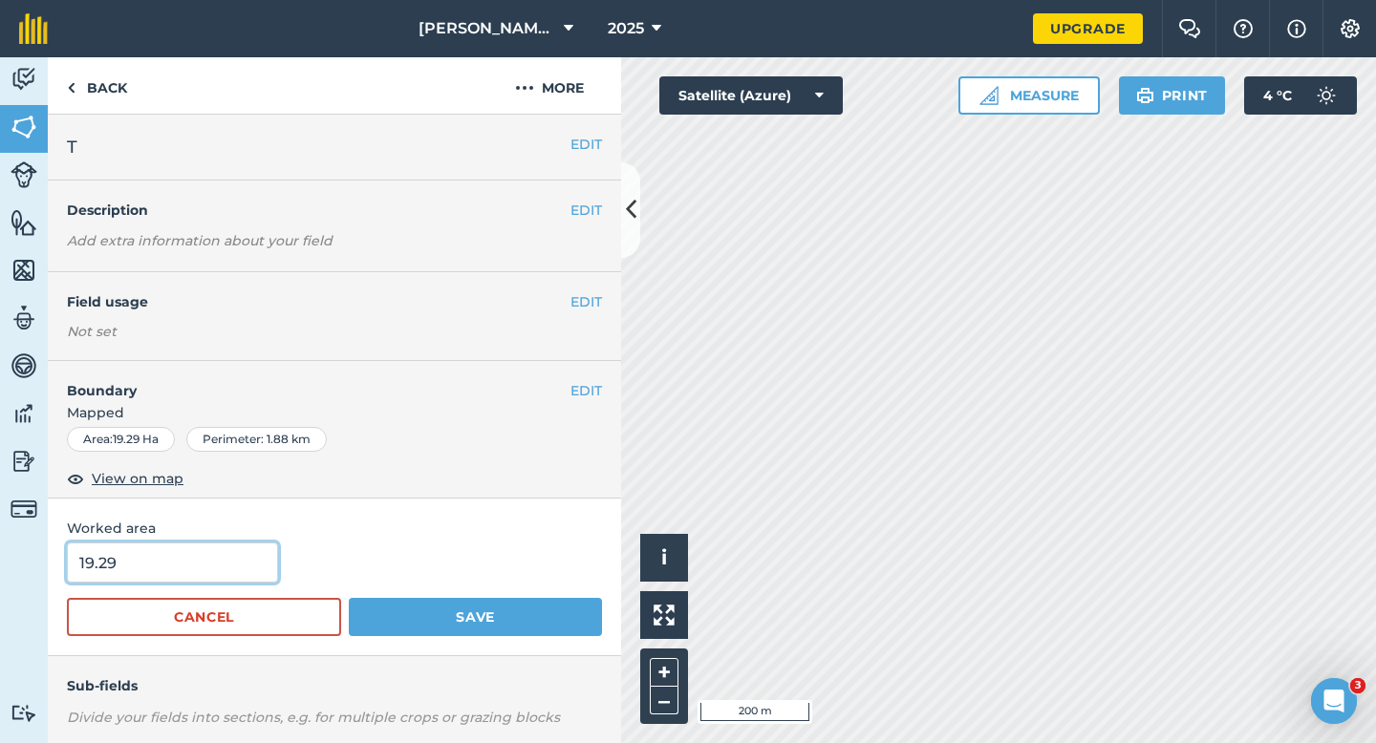
click at [233, 565] on input "19.29" at bounding box center [172, 563] width 211 height 40
type input "17.3"
click at [349, 598] on button "Save" at bounding box center [475, 617] width 253 height 38
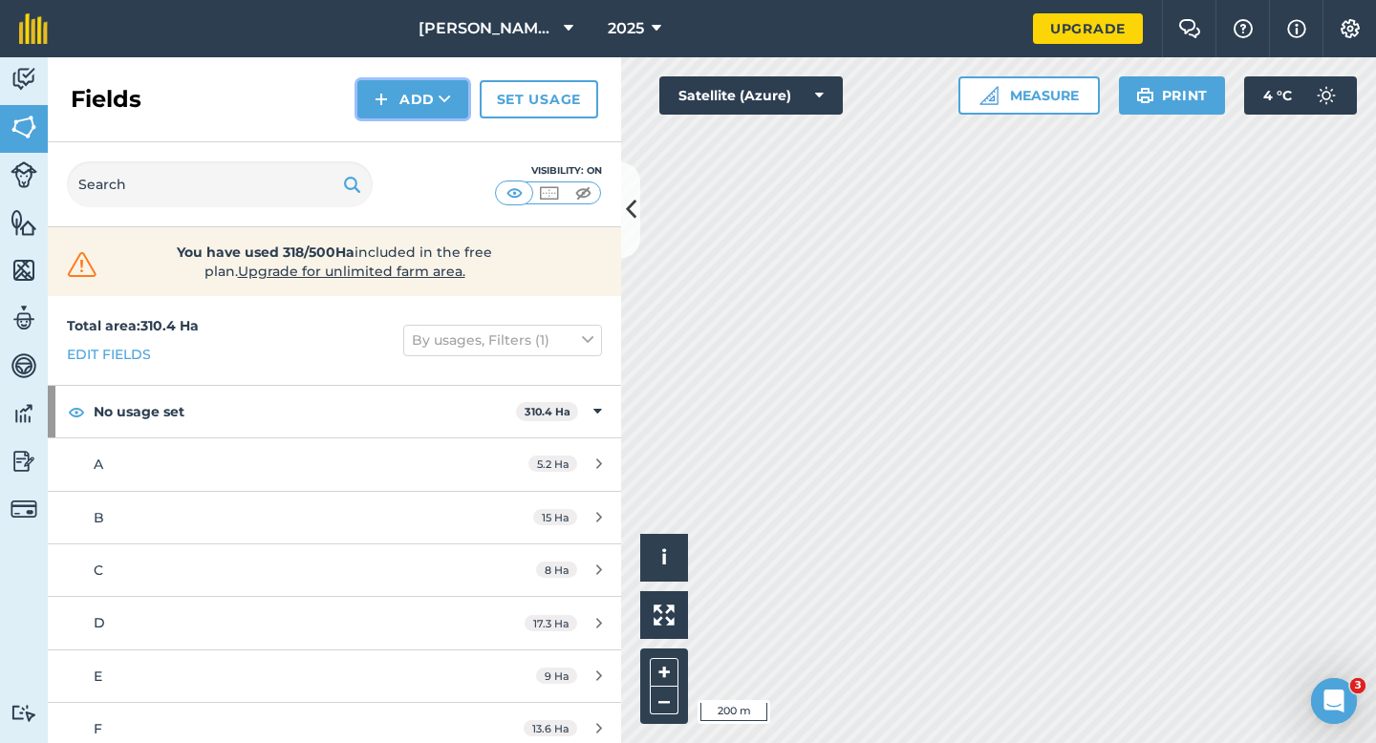
click at [381, 86] on button "Add" at bounding box center [412, 99] width 111 height 38
click at [405, 136] on link "Draw" at bounding box center [412, 142] width 105 height 42
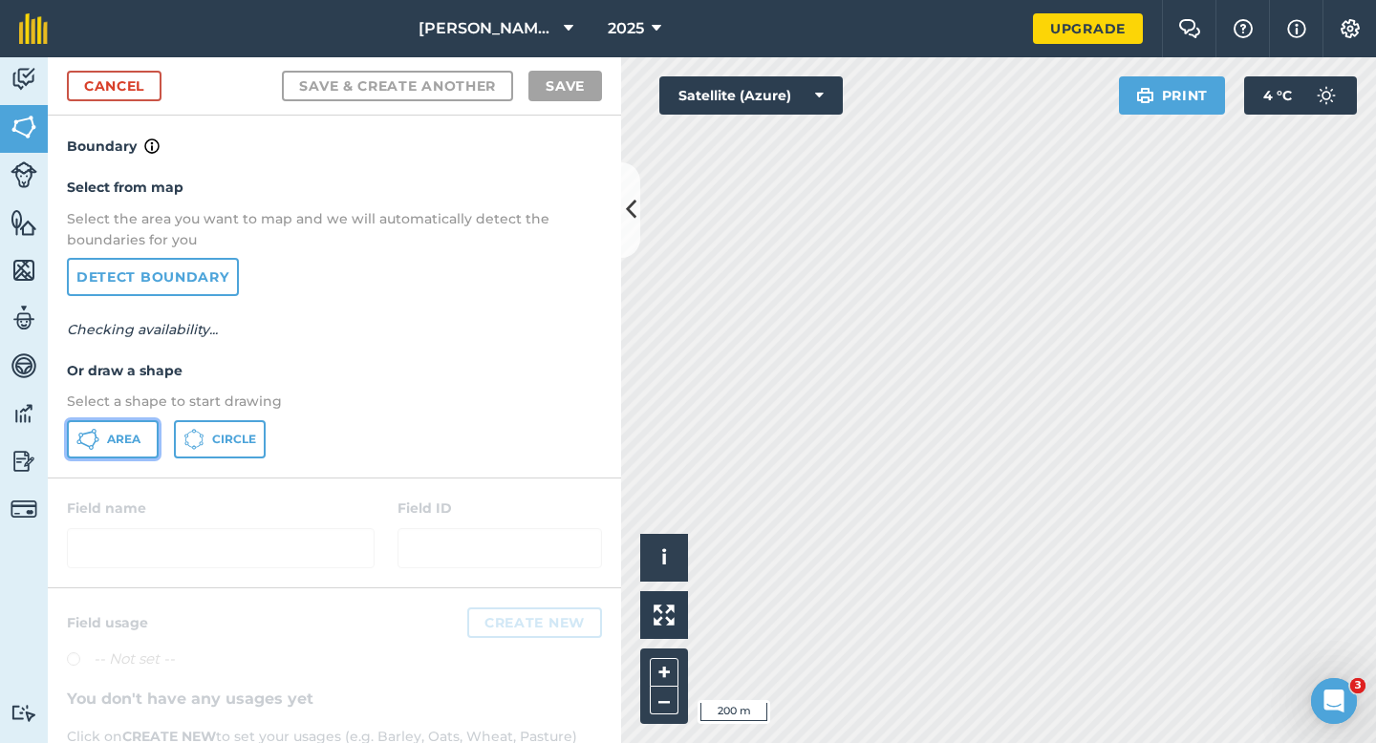
click at [147, 426] on button "Area" at bounding box center [113, 439] width 92 height 38
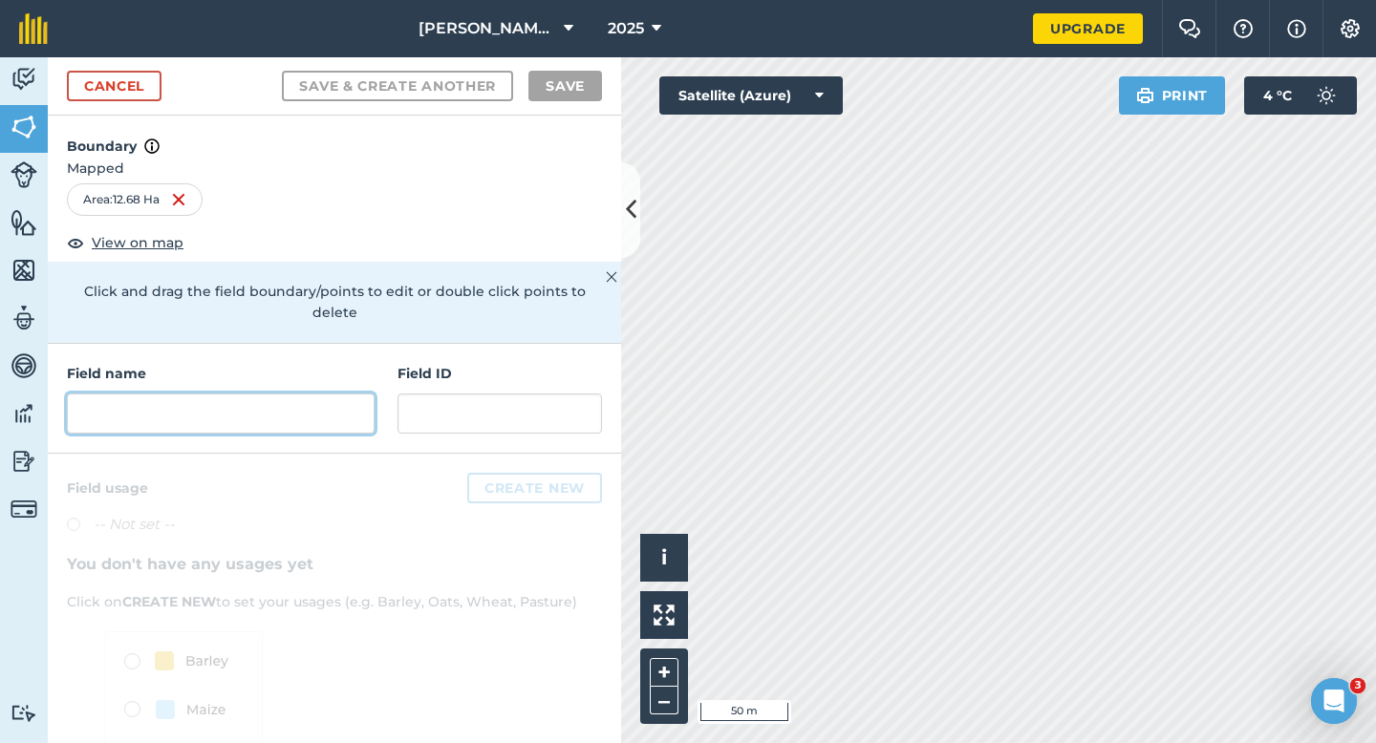
click at [355, 394] on input "text" at bounding box center [221, 414] width 308 height 40
type input "W"
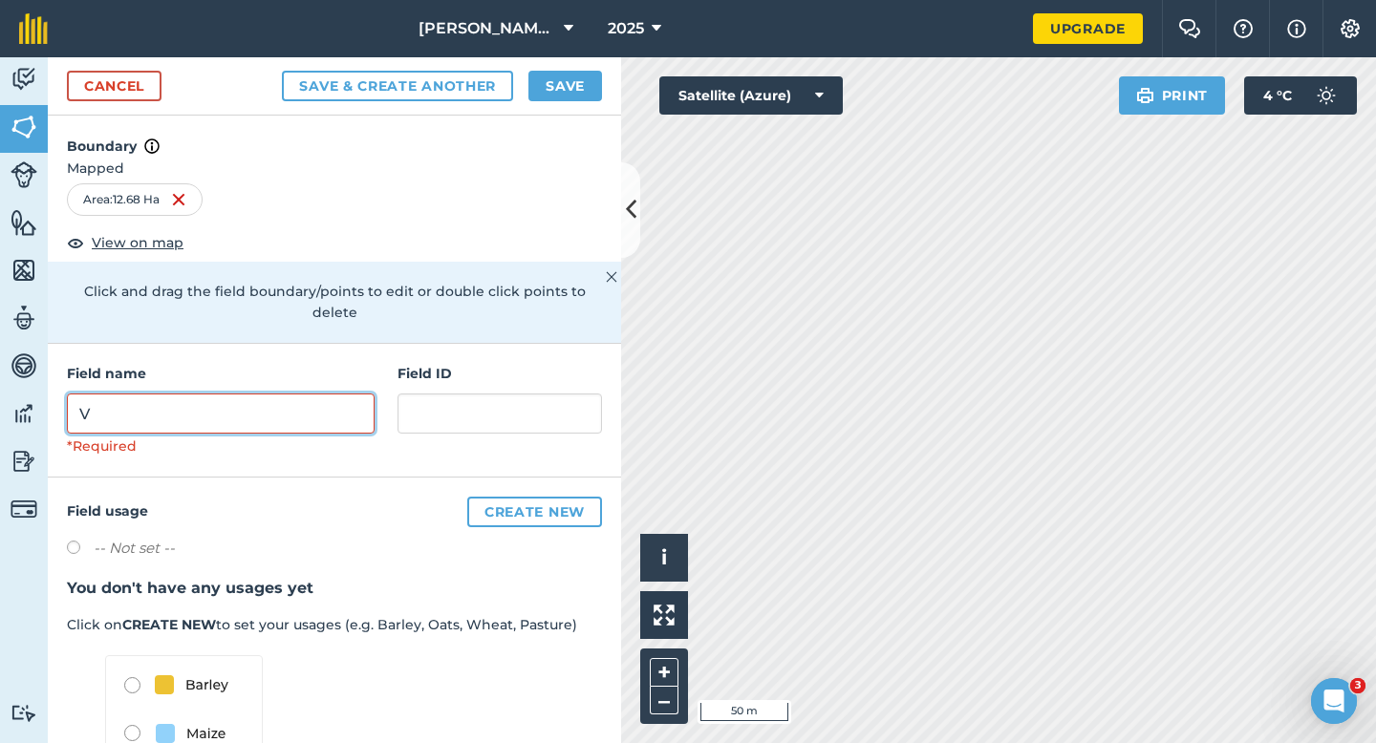
type input "V"
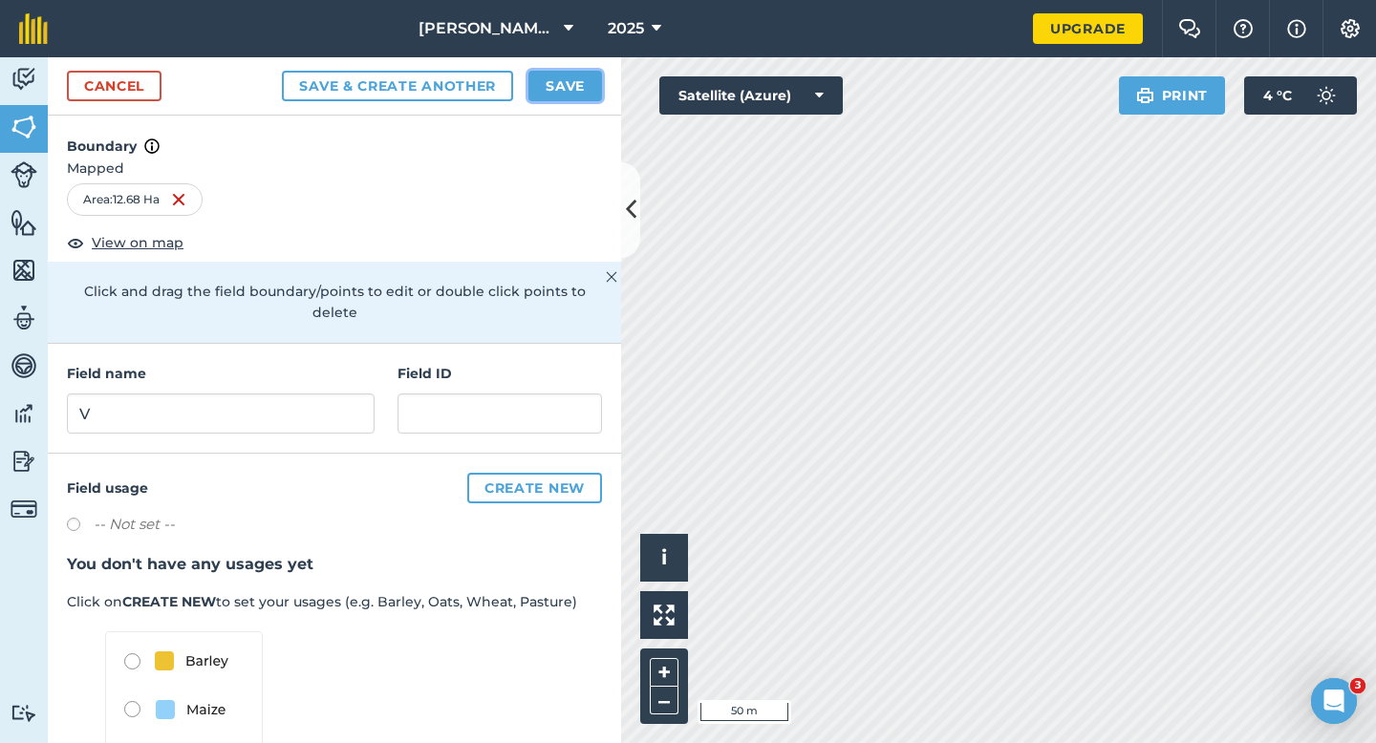
click at [582, 88] on button "Save" at bounding box center [565, 86] width 74 height 31
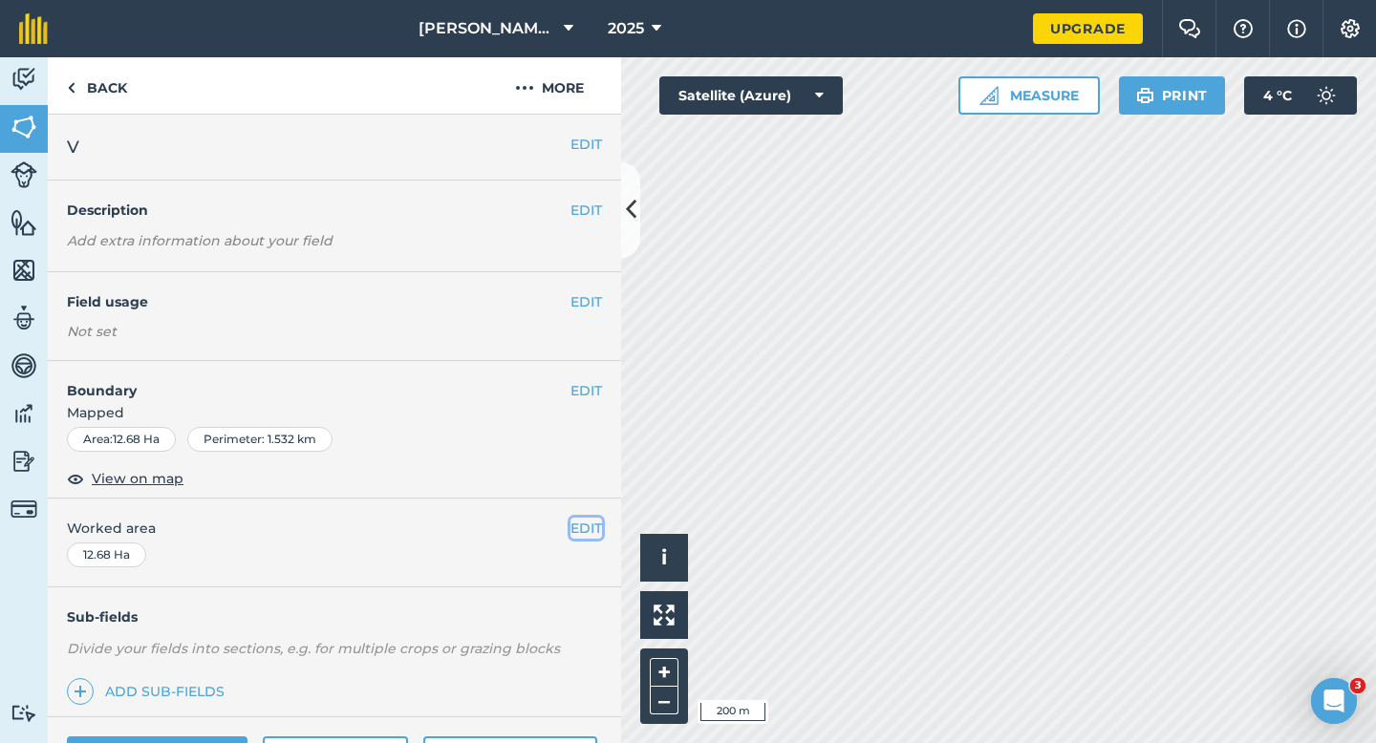
click at [590, 535] on button "EDIT" at bounding box center [586, 528] width 32 height 21
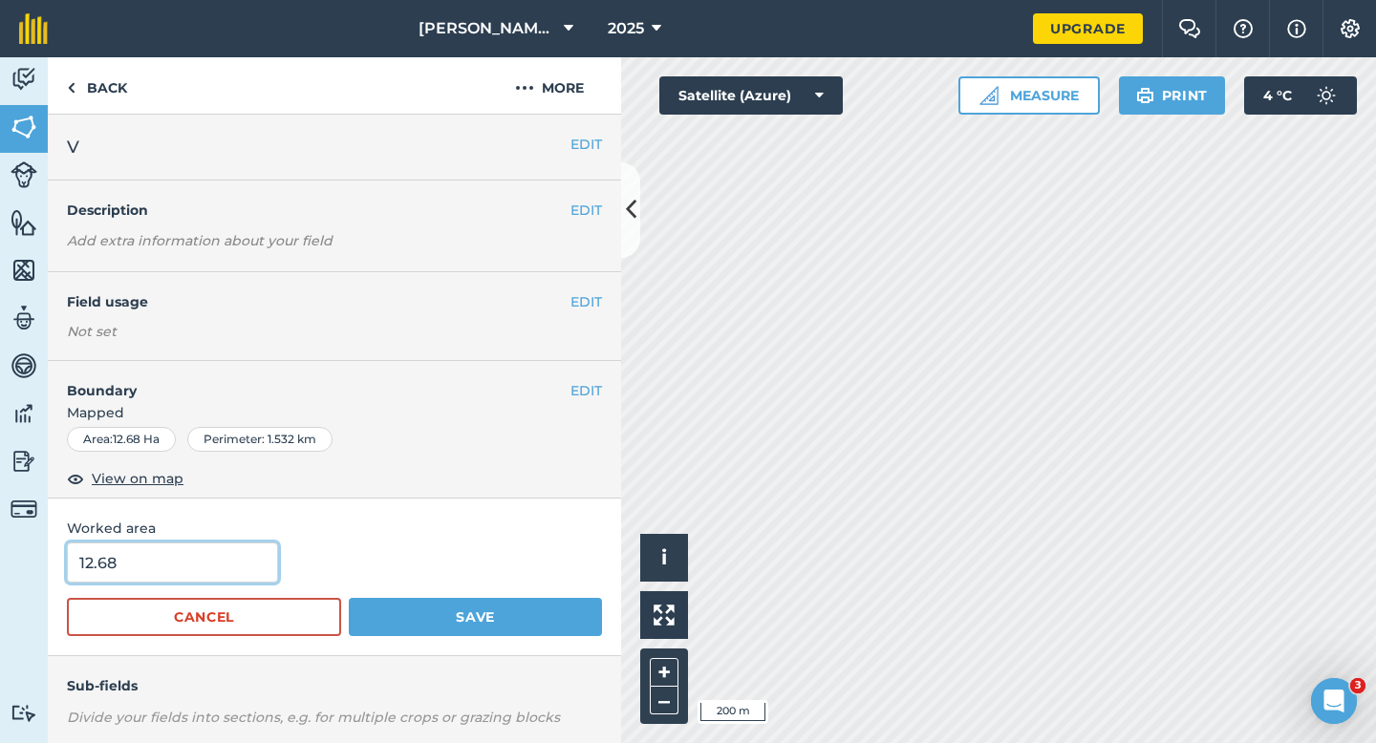
click at [191, 547] on input "12.68" at bounding box center [172, 563] width 211 height 40
click at [204, 561] on input "12.68" at bounding box center [172, 563] width 211 height 40
type input "10.7"
click at [349, 598] on button "Save" at bounding box center [475, 617] width 253 height 38
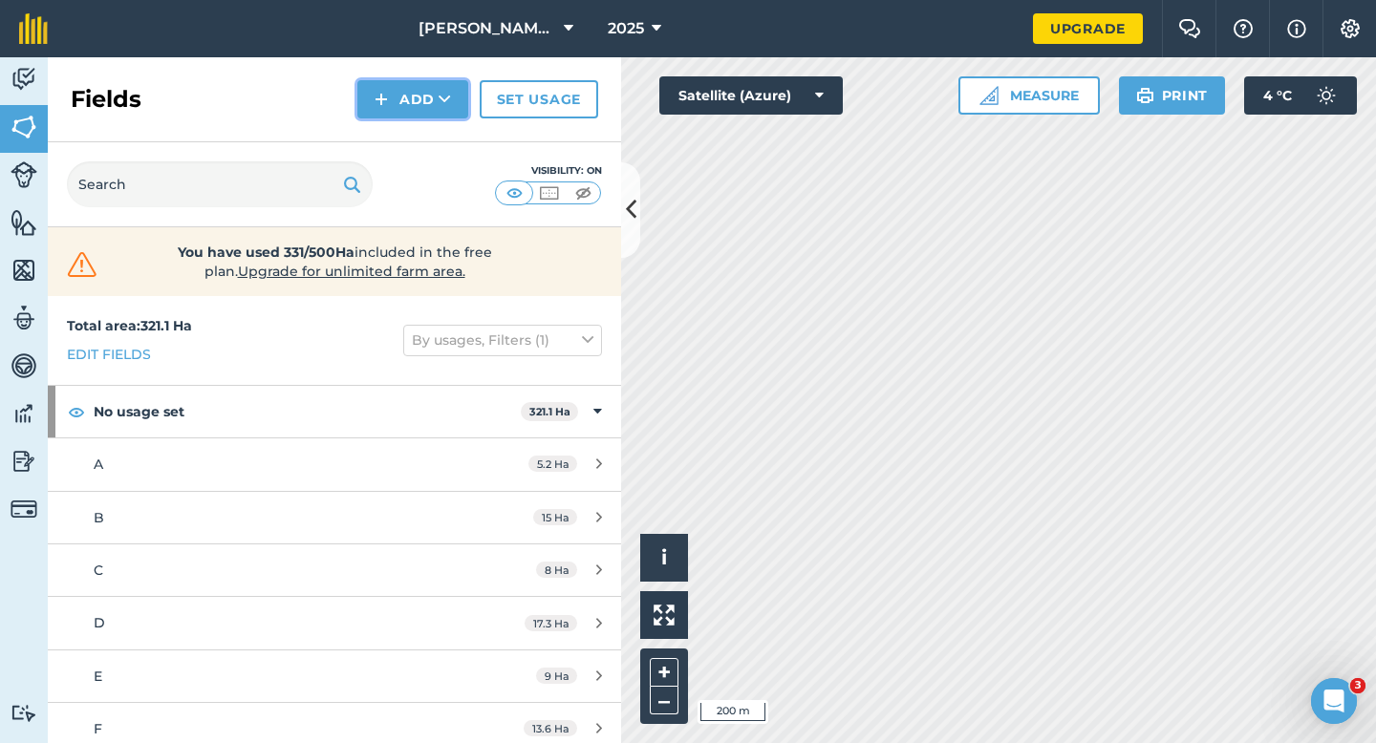
click at [384, 97] on img at bounding box center [381, 99] width 13 height 23
click at [395, 138] on link "Draw" at bounding box center [412, 142] width 105 height 42
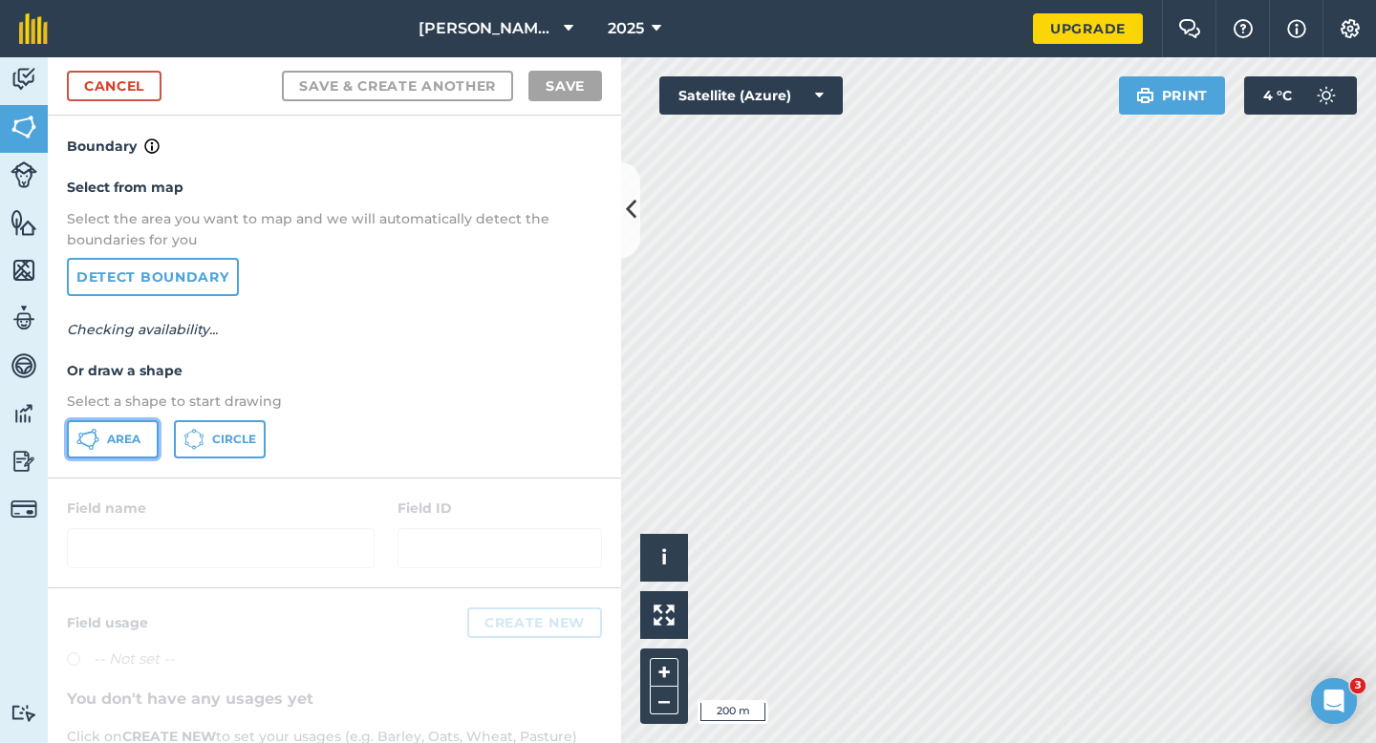
click at [113, 432] on span "Area" at bounding box center [123, 439] width 33 height 15
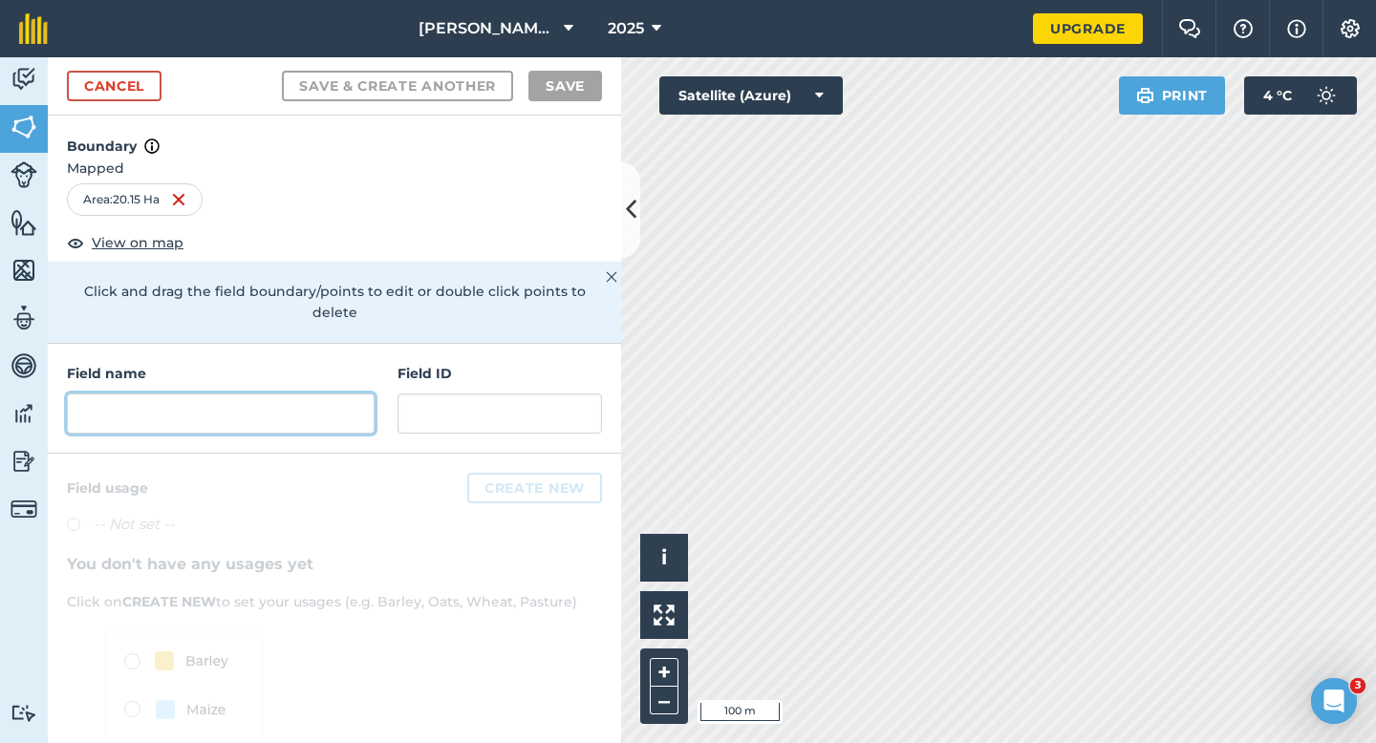
click at [275, 394] on input "text" at bounding box center [221, 414] width 308 height 40
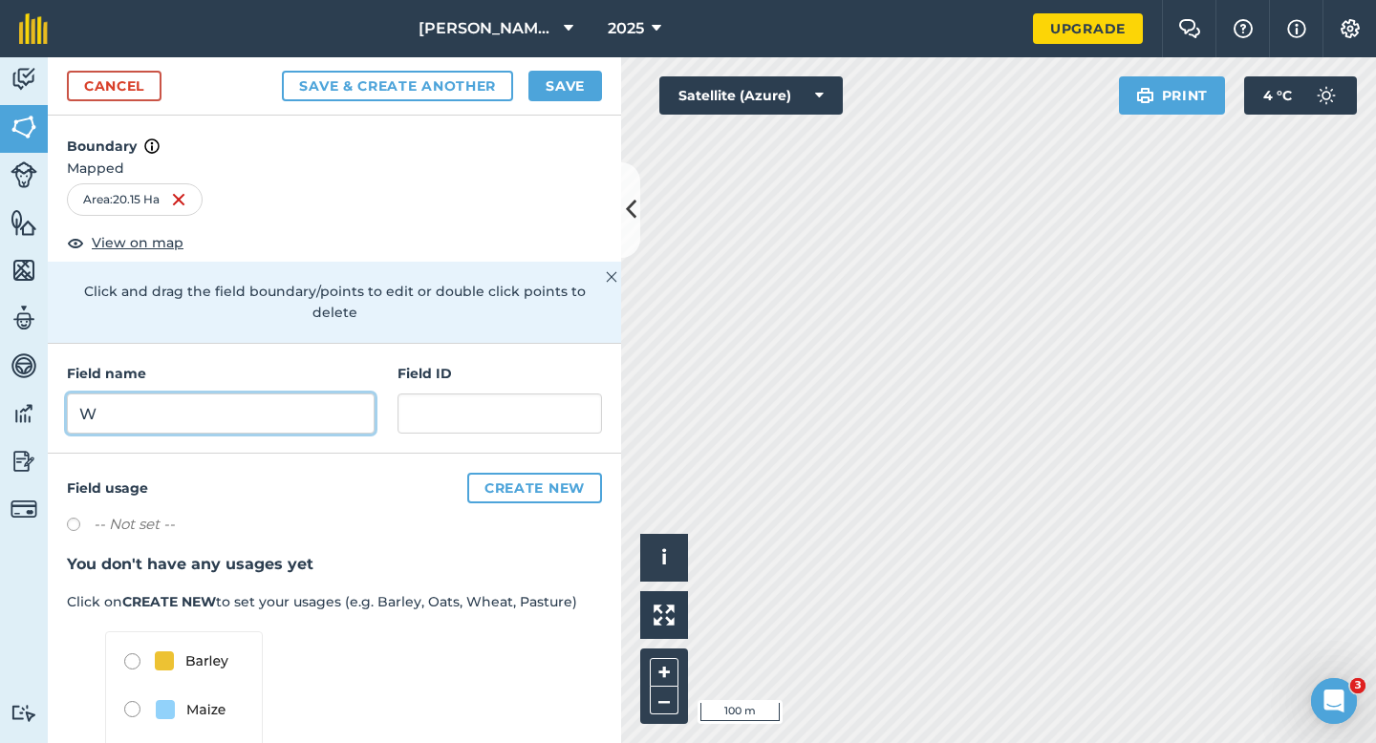
type input "W"
click at [595, 79] on button "Save" at bounding box center [565, 86] width 74 height 31
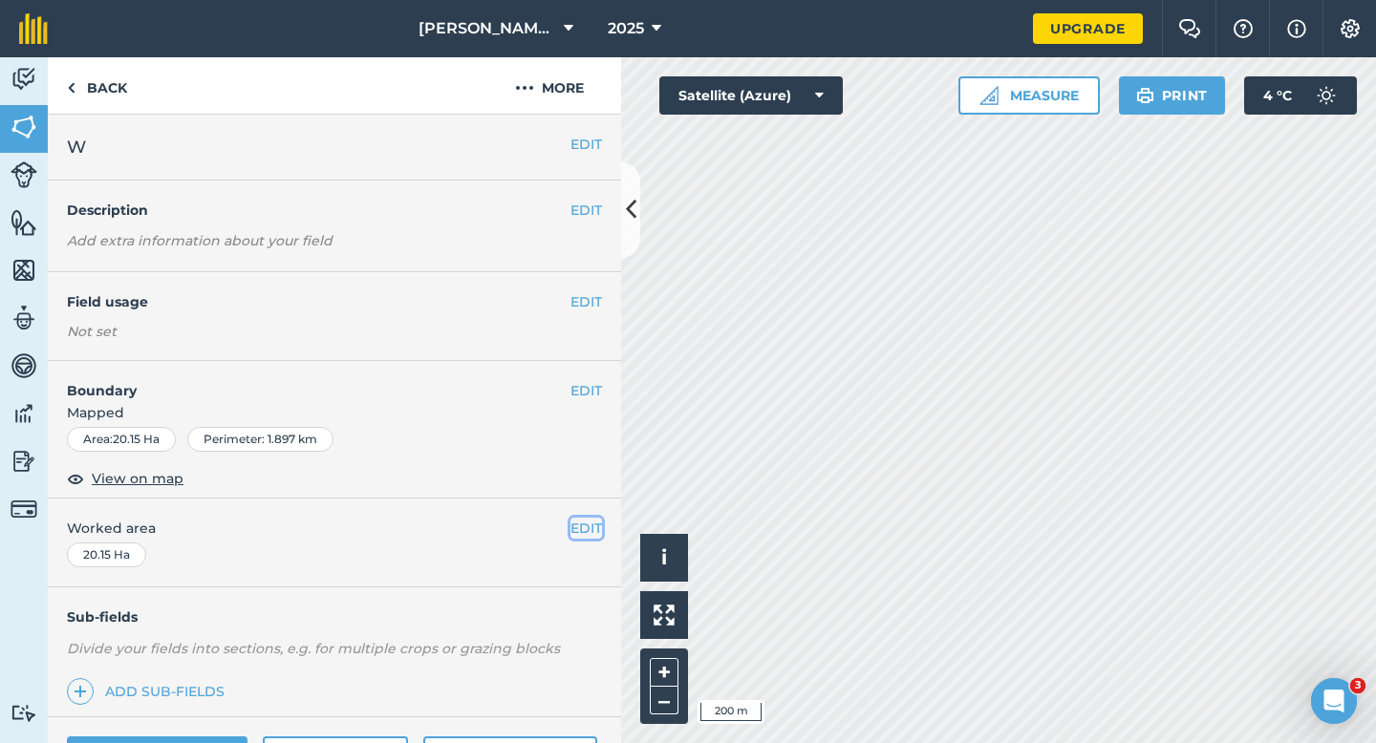
click at [600, 531] on button "EDIT" at bounding box center [586, 528] width 32 height 21
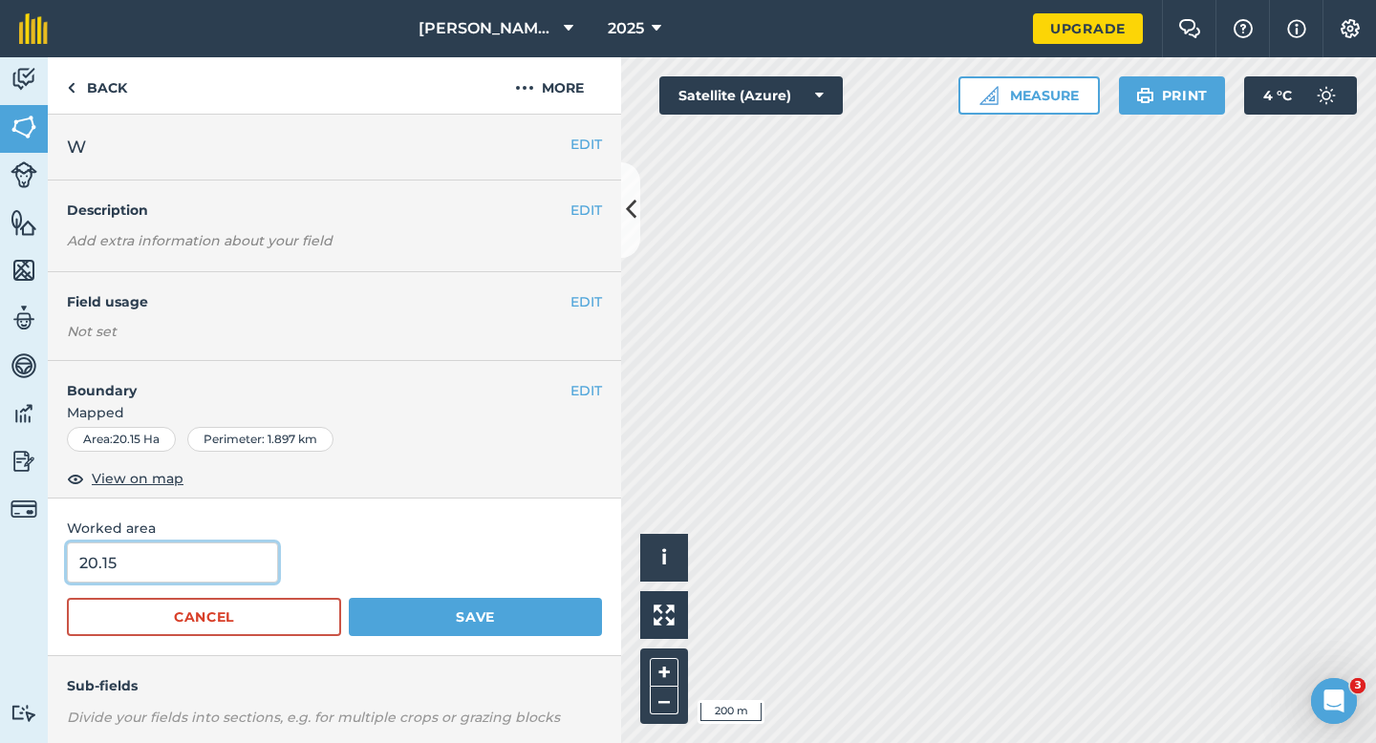
click at [221, 562] on input "20.15" at bounding box center [172, 563] width 211 height 40
type input "18.2"
click at [349, 598] on button "Save" at bounding box center [475, 617] width 253 height 38
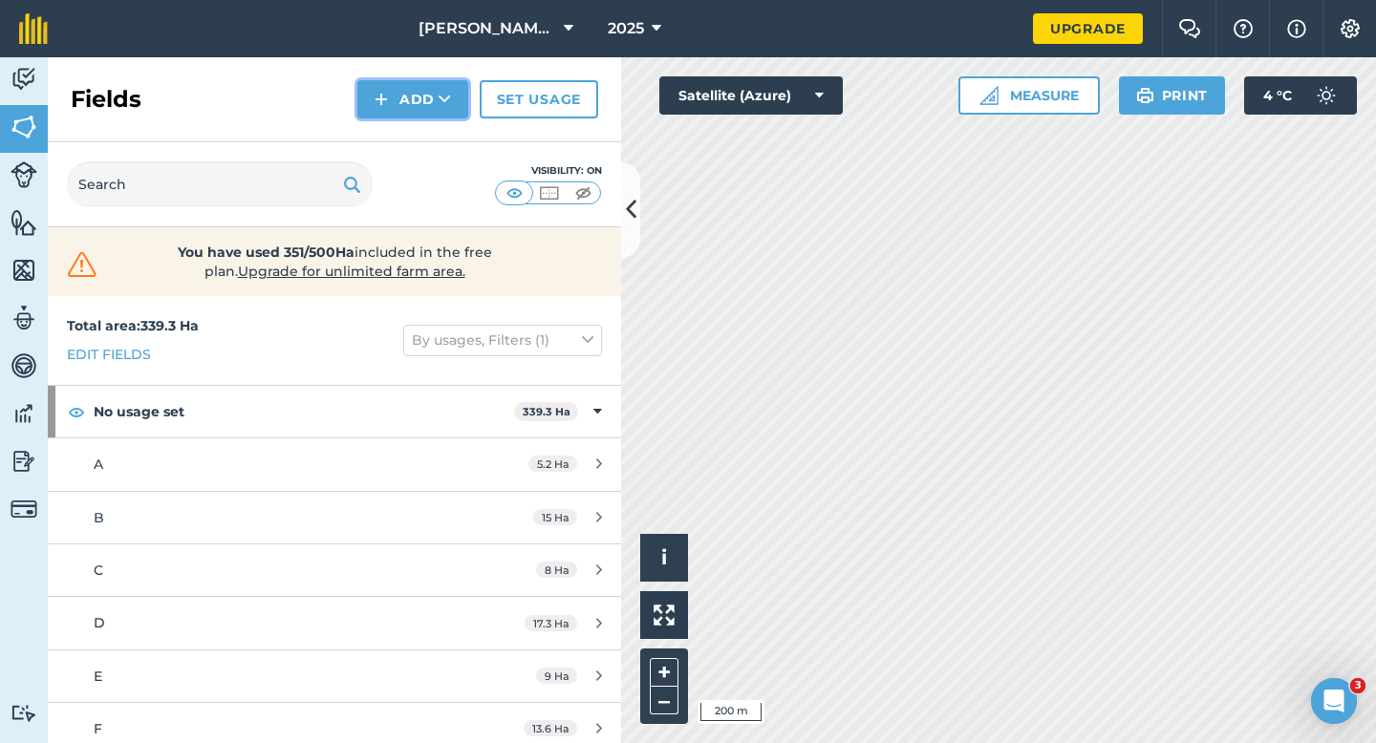
click at [394, 97] on button "Add" at bounding box center [412, 99] width 111 height 38
click at [403, 122] on link "Draw" at bounding box center [412, 142] width 105 height 42
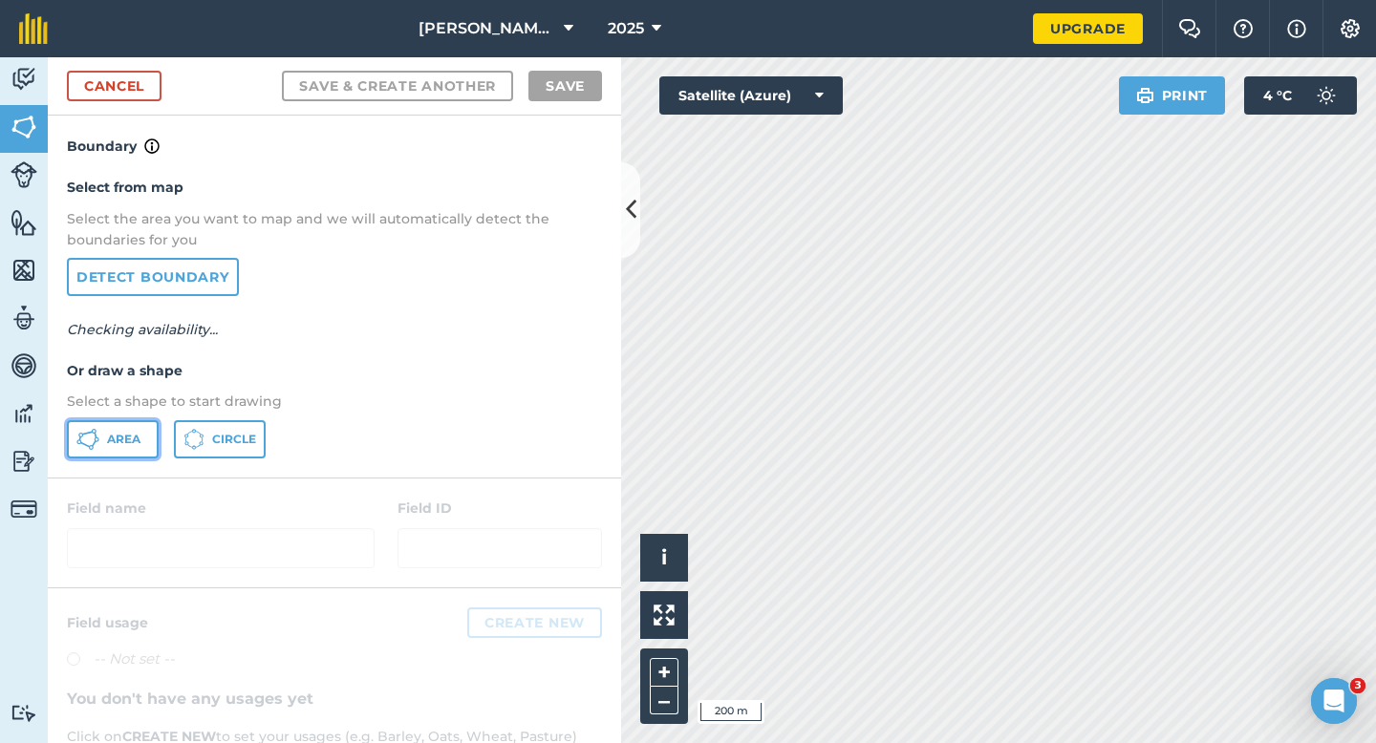
click at [134, 432] on span "Area" at bounding box center [123, 439] width 33 height 15
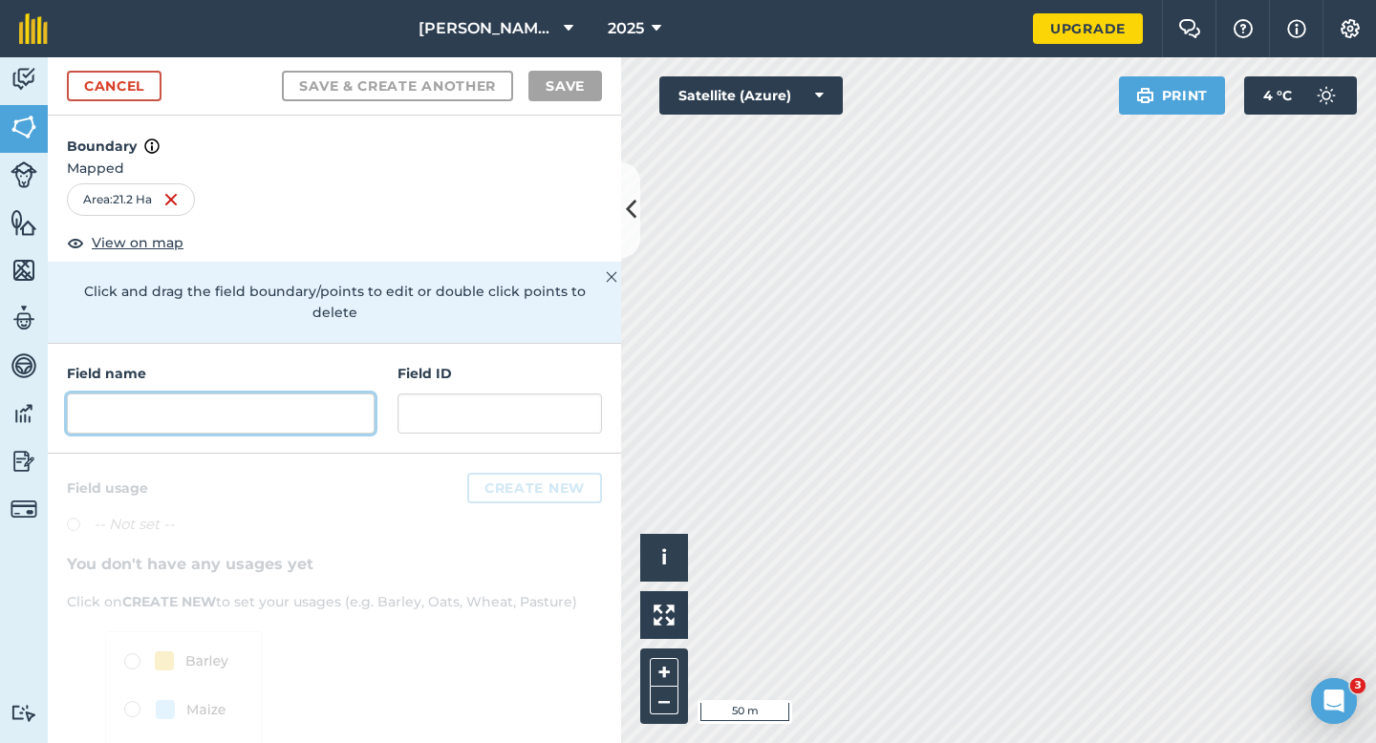
click at [277, 398] on input "text" at bounding box center [221, 414] width 308 height 40
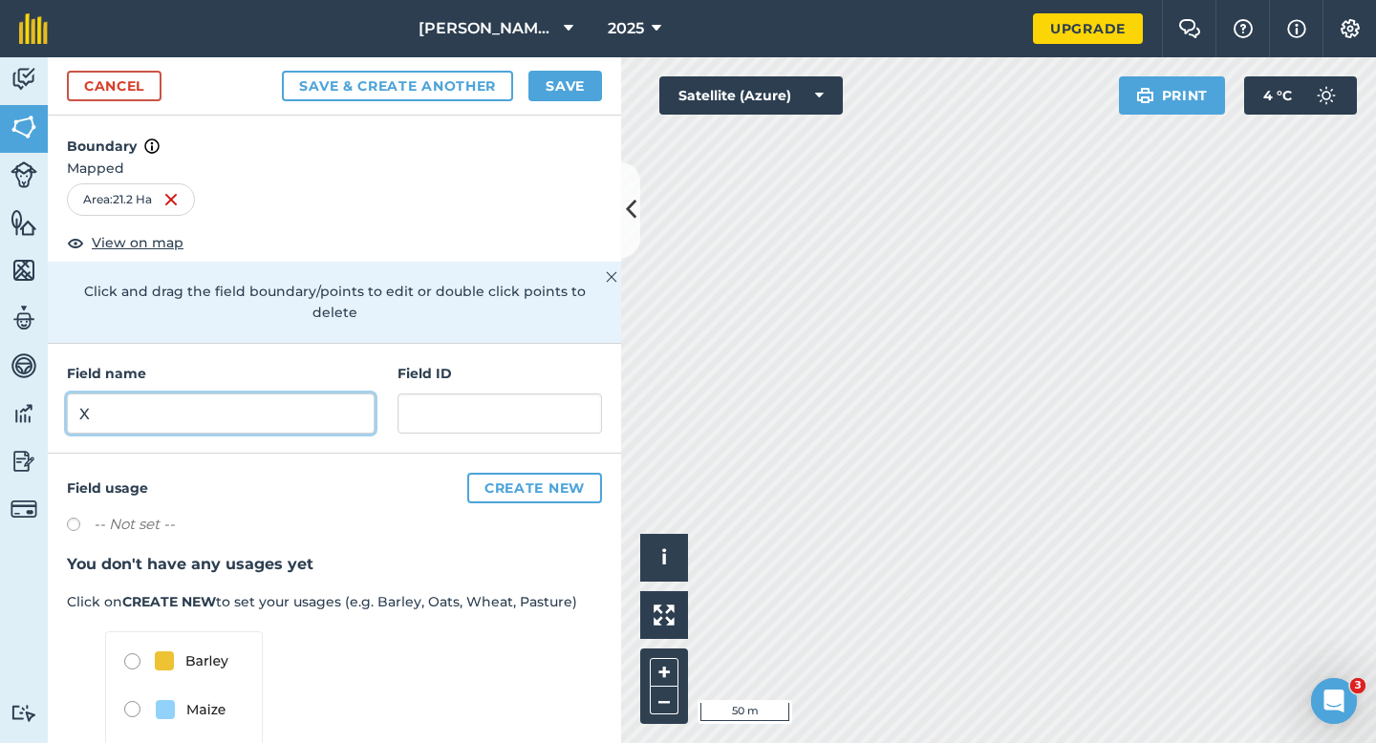
type input "X"
click at [527, 87] on div "Save & Create Another Save" at bounding box center [442, 86] width 320 height 31
click at [538, 87] on button "Save" at bounding box center [565, 86] width 74 height 31
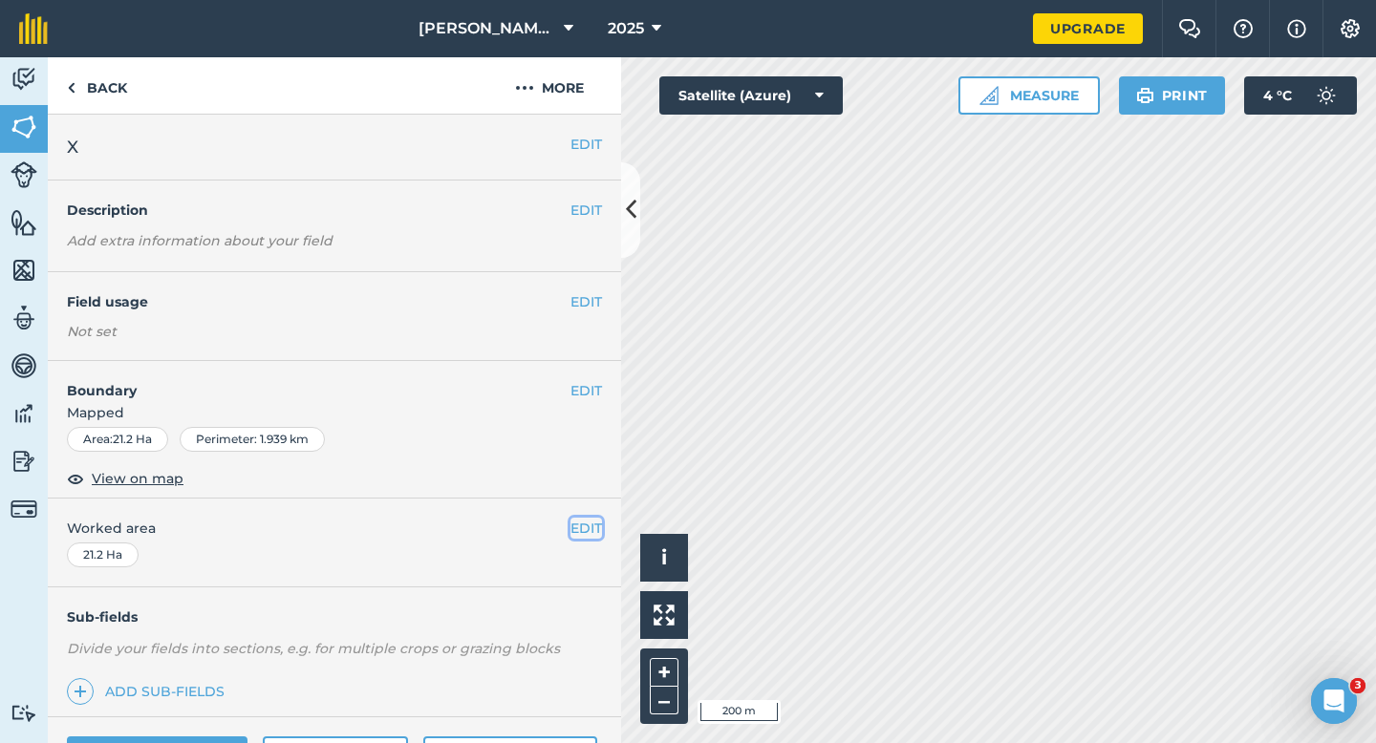
click at [586, 533] on button "EDIT" at bounding box center [586, 528] width 32 height 21
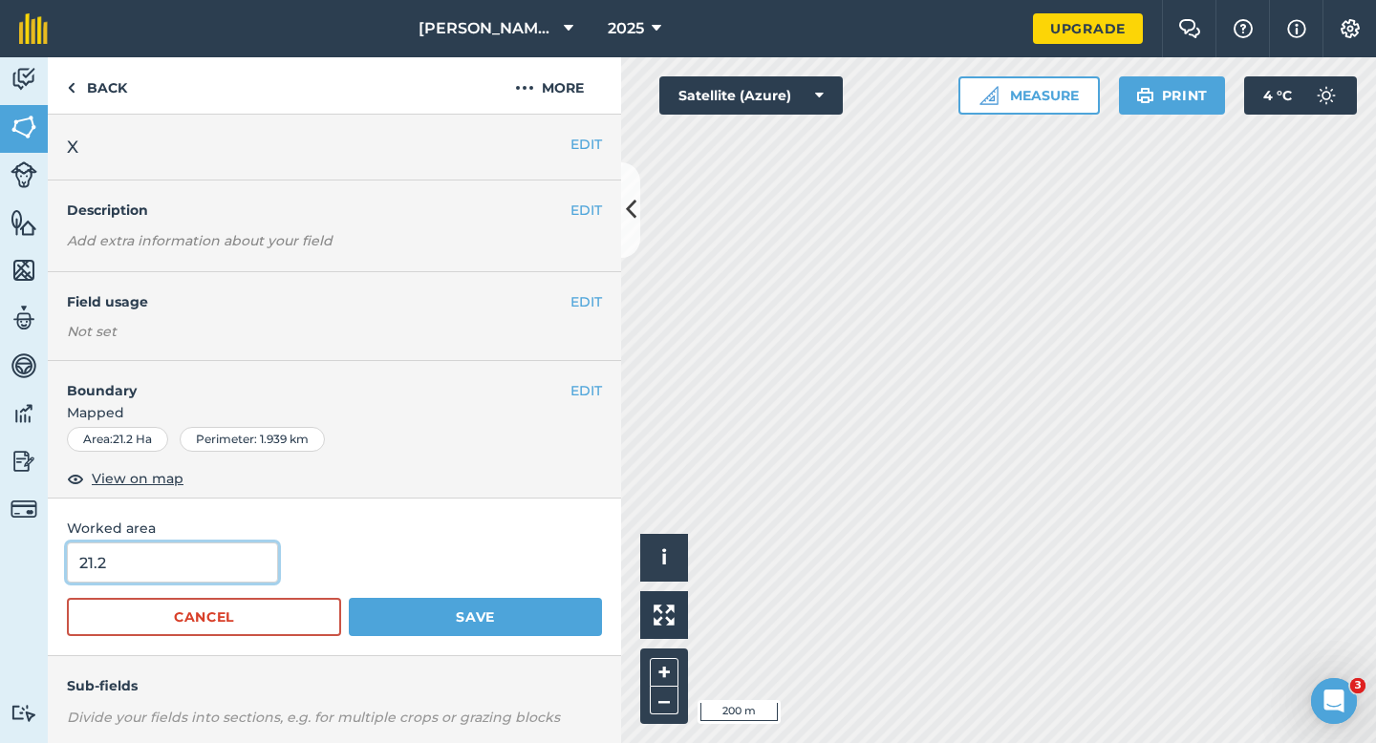
click at [134, 564] on input "21.2" at bounding box center [172, 563] width 211 height 40
type input "19.2"
click at [349, 598] on button "Save" at bounding box center [475, 617] width 253 height 38
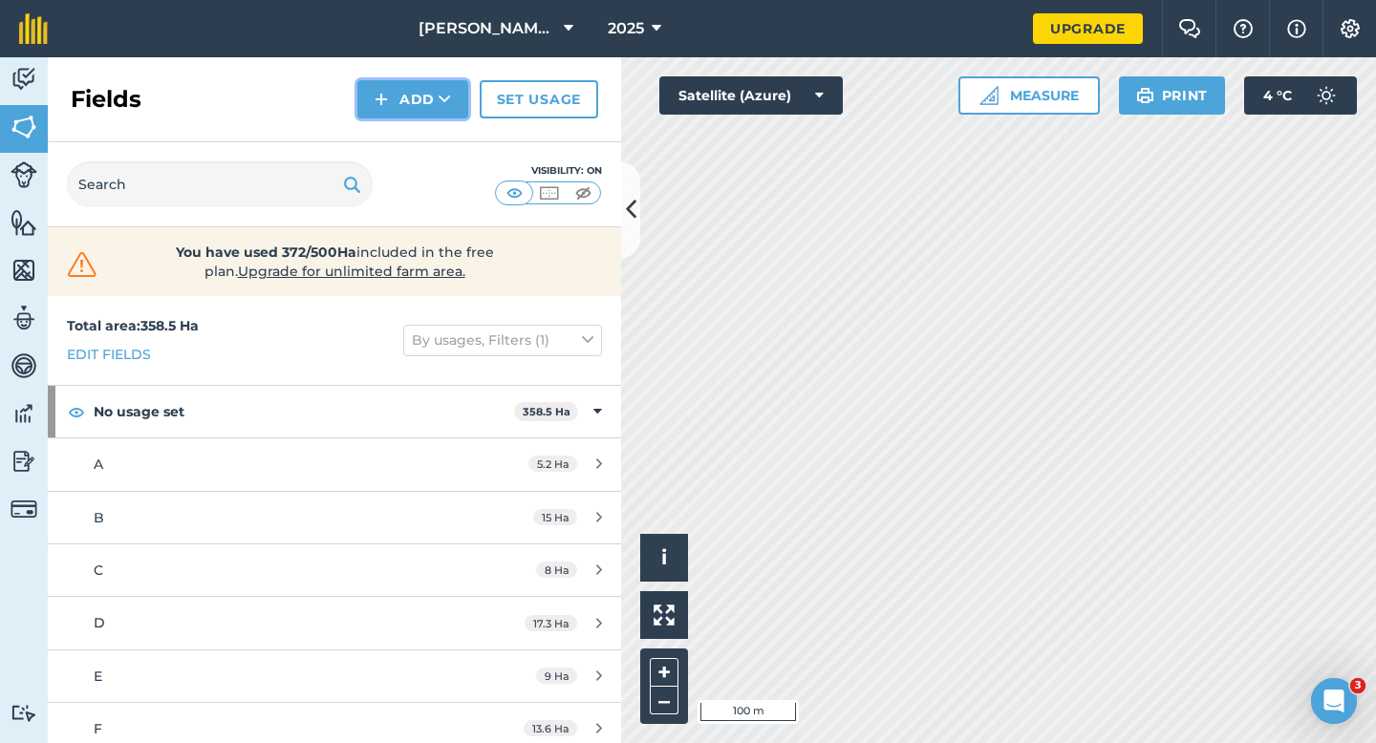
click at [383, 94] on img at bounding box center [381, 99] width 13 height 23
click at [383, 122] on link "Draw" at bounding box center [412, 142] width 105 height 42
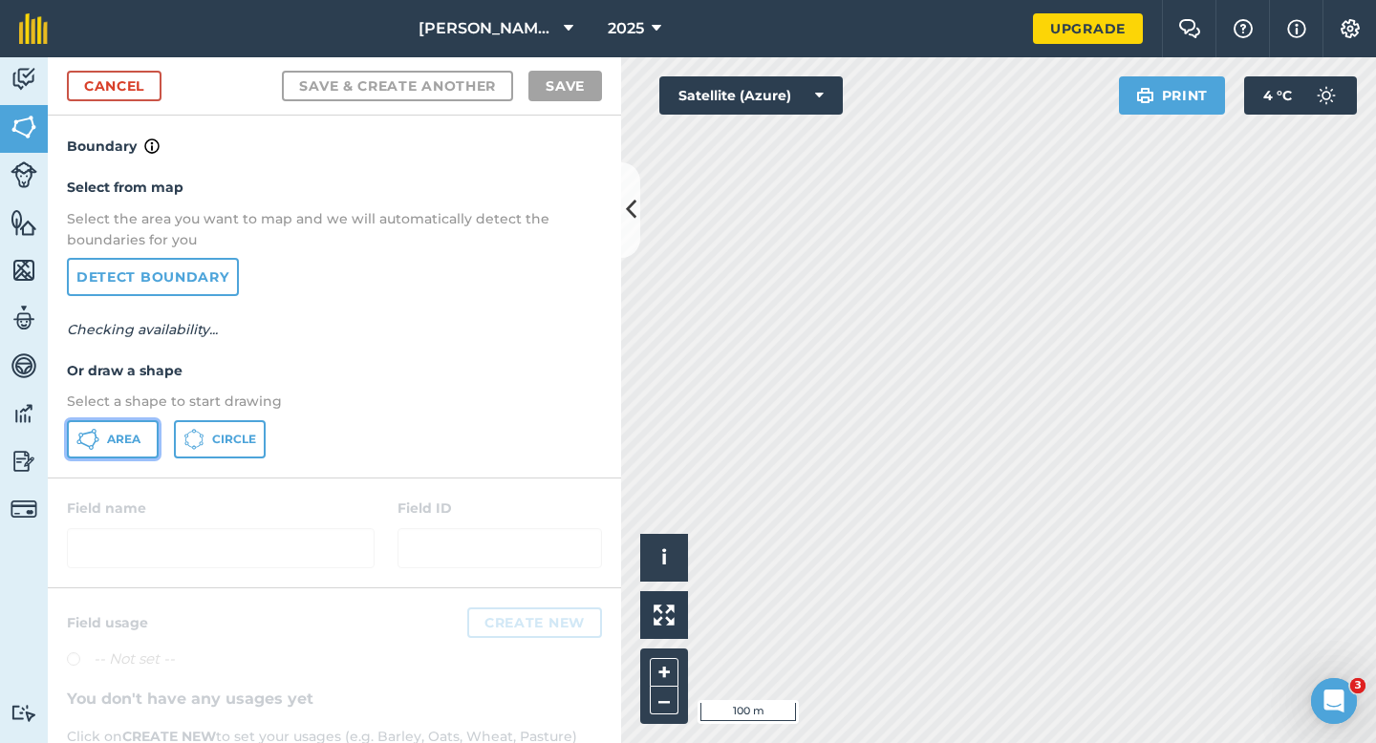
click at [155, 432] on button "Area" at bounding box center [113, 439] width 92 height 38
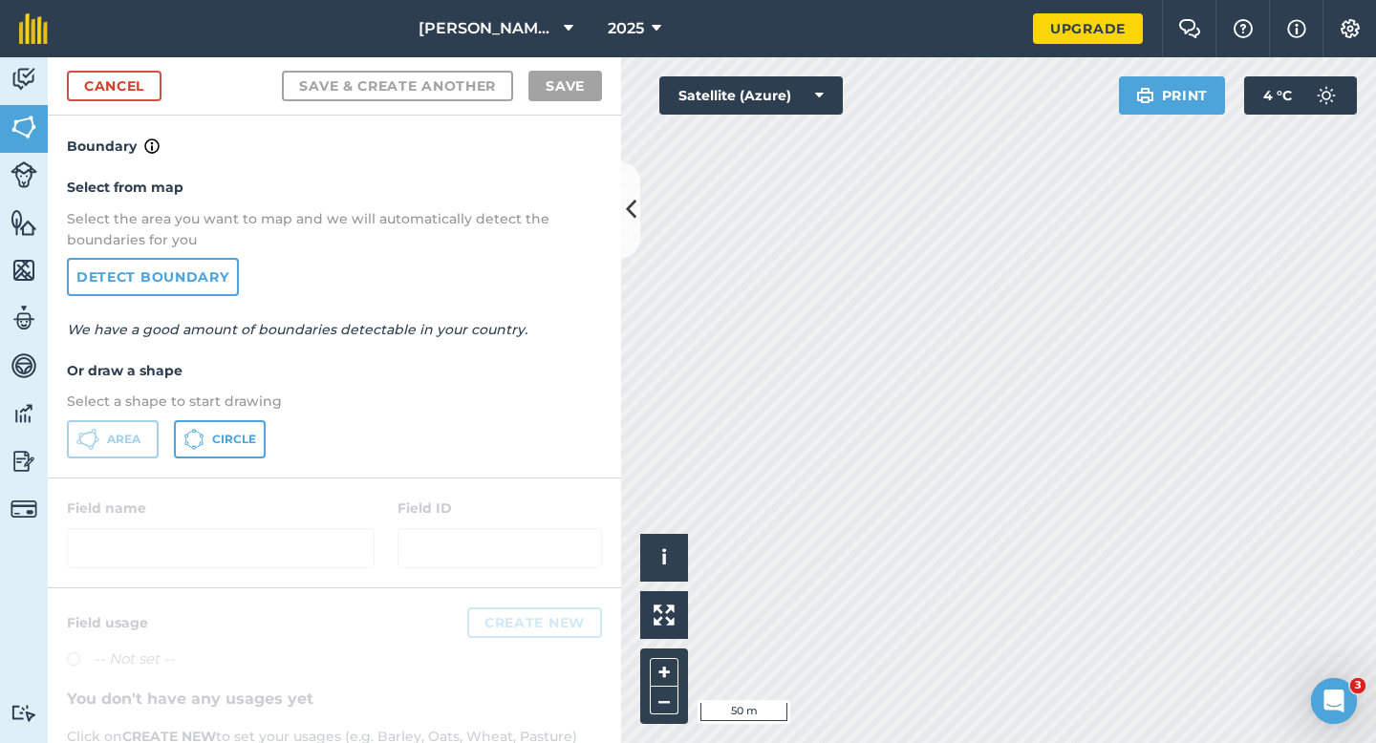
click at [949, 484] on div "Click to start drawing i © 2025 TomTom, Microsoft 50 m + –" at bounding box center [998, 400] width 755 height 686
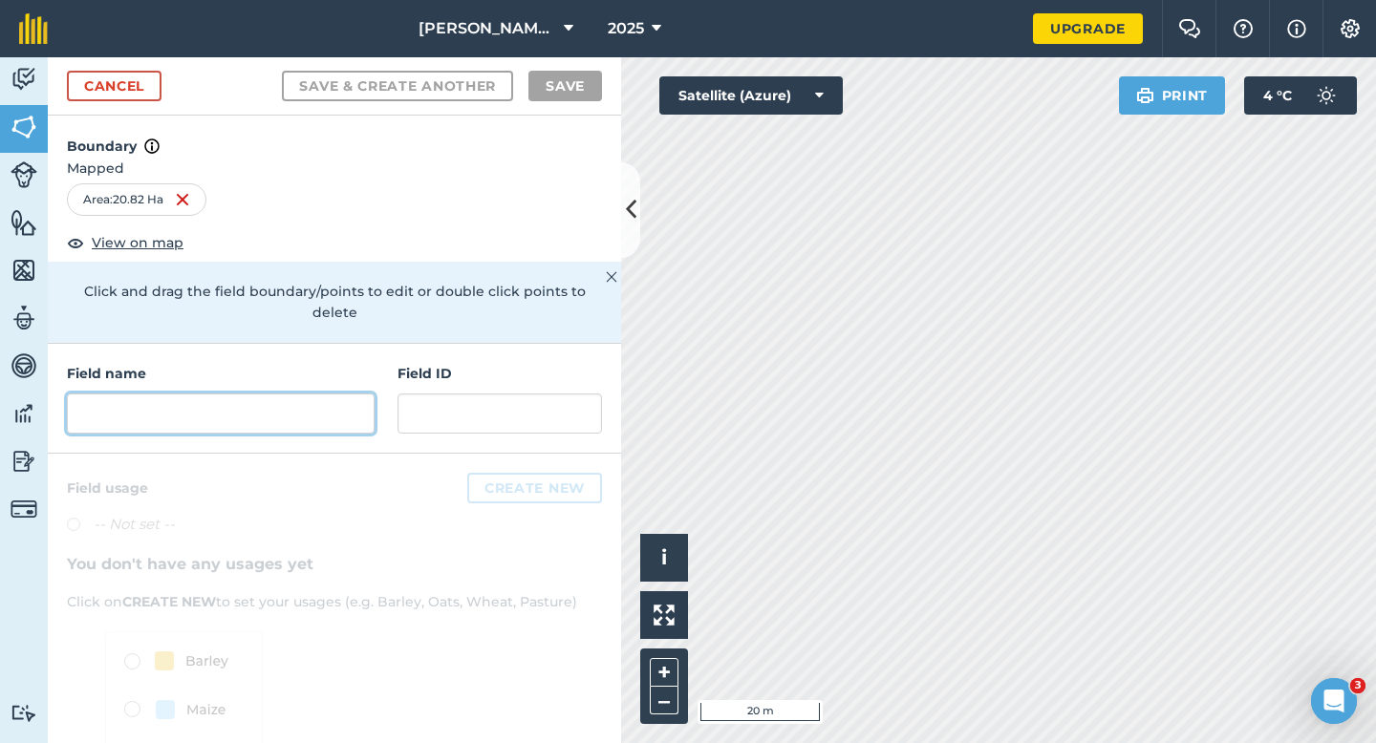
click at [268, 398] on input "text" at bounding box center [221, 414] width 308 height 40
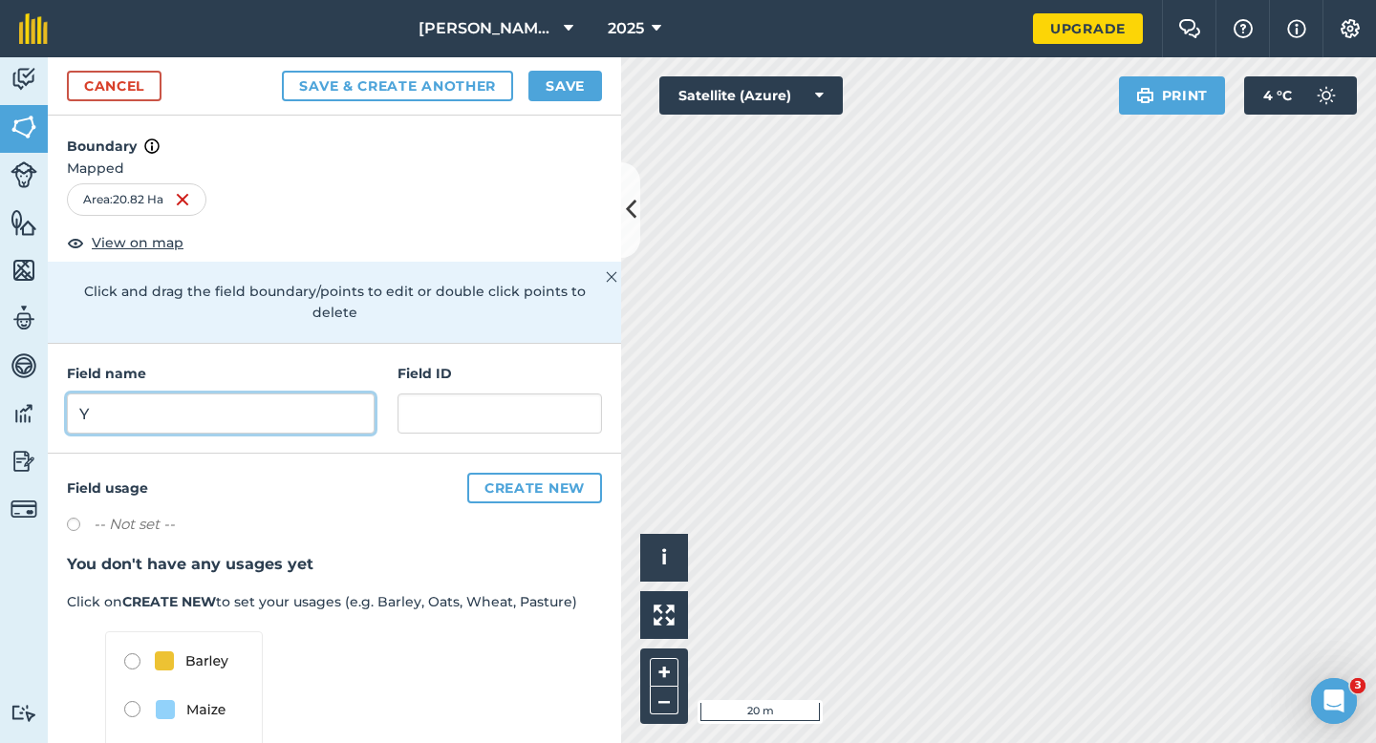
type input "Y"
click at [580, 71] on button "Save" at bounding box center [565, 86] width 74 height 31
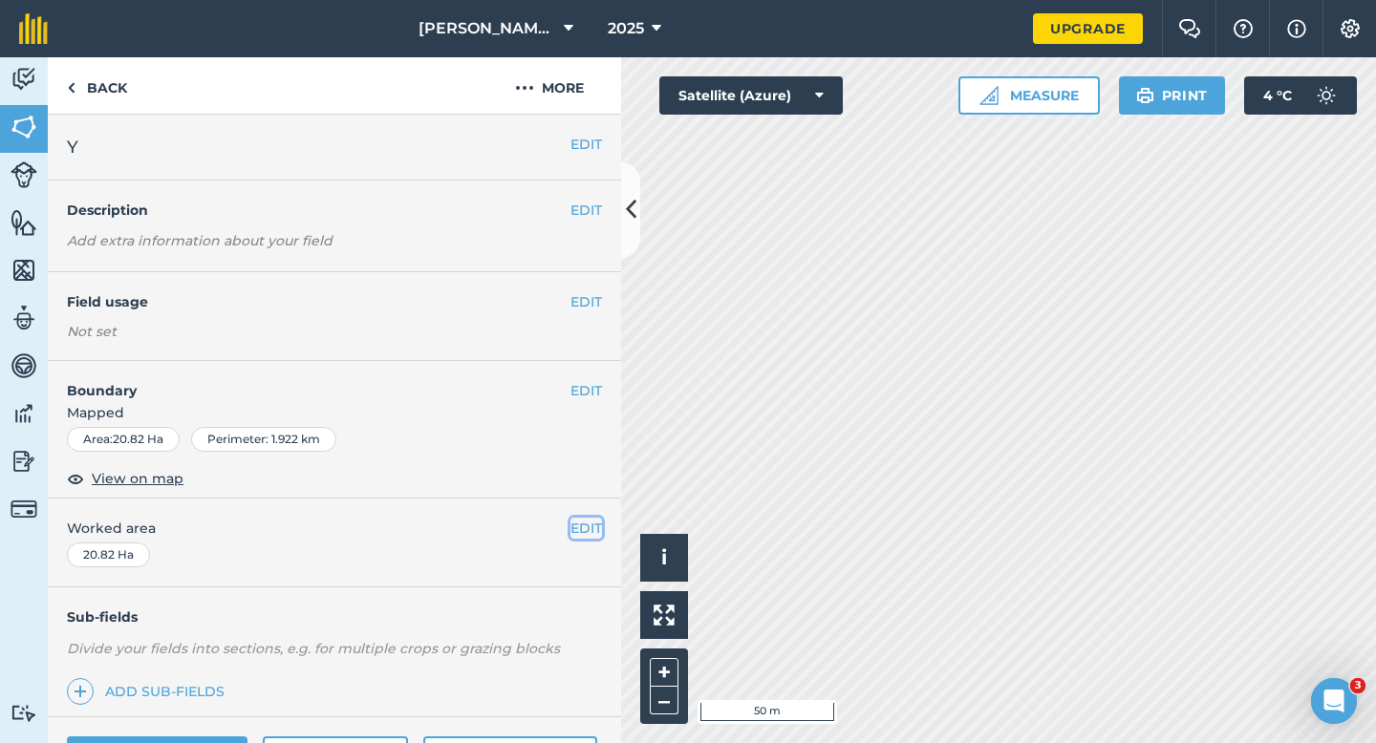
click at [578, 527] on button "EDIT" at bounding box center [586, 528] width 32 height 21
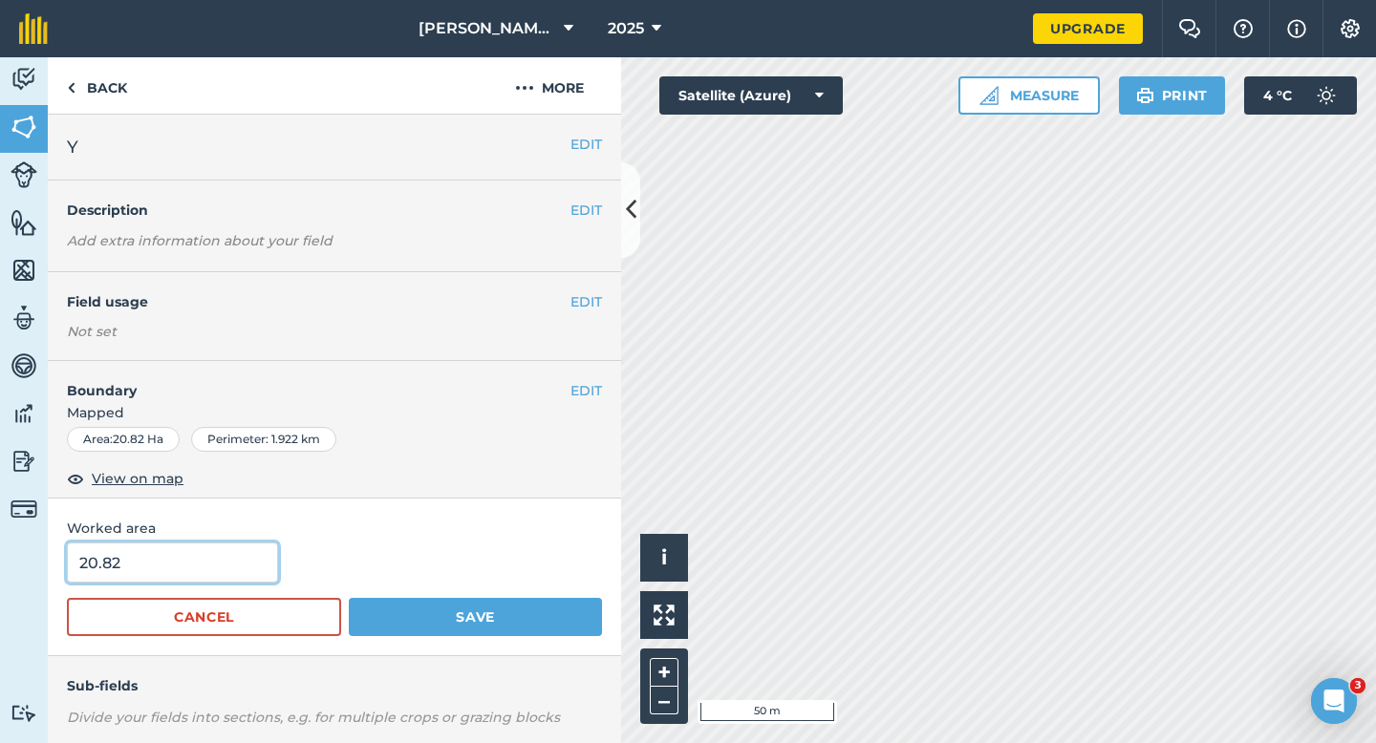
click at [194, 571] on input "20.82" at bounding box center [172, 563] width 211 height 40
type input "2"
type input "1"
type input "8"
type input "18.8"
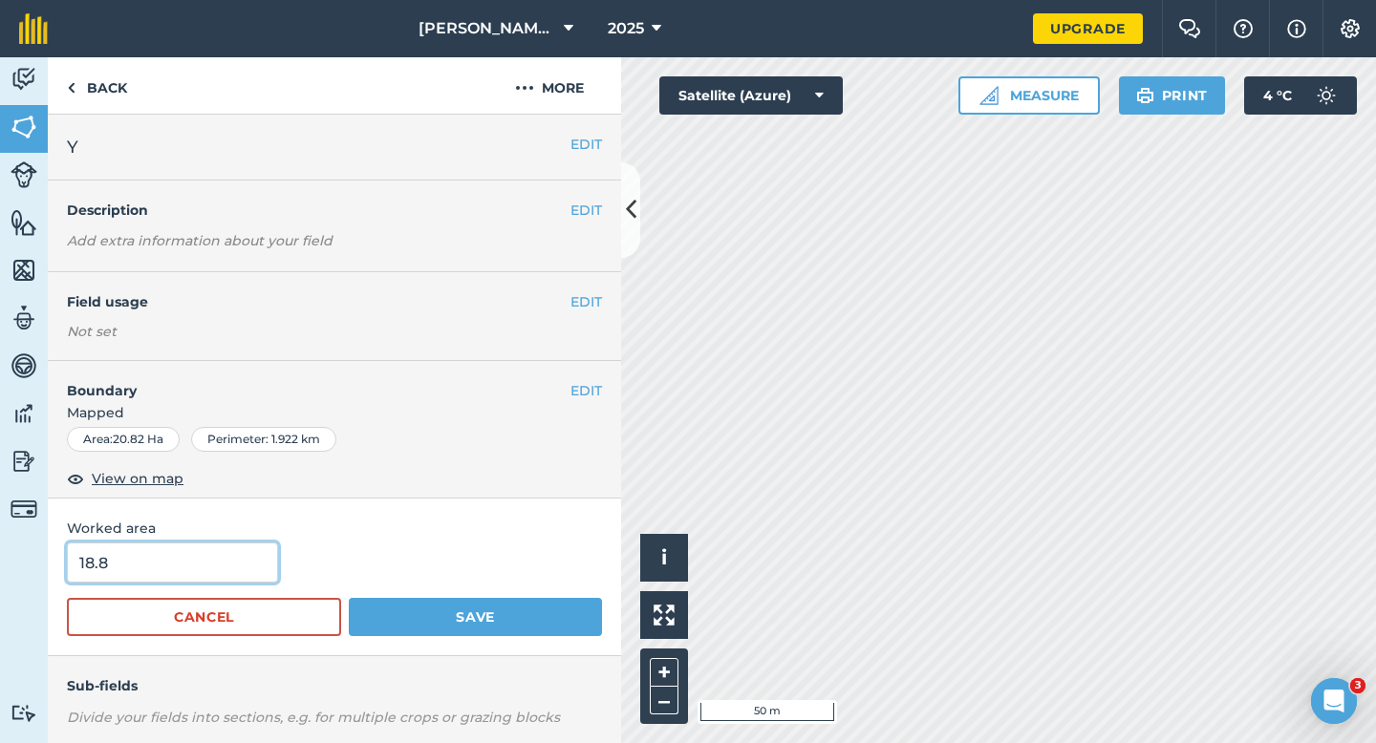
click at [349, 598] on button "Save" at bounding box center [475, 617] width 253 height 38
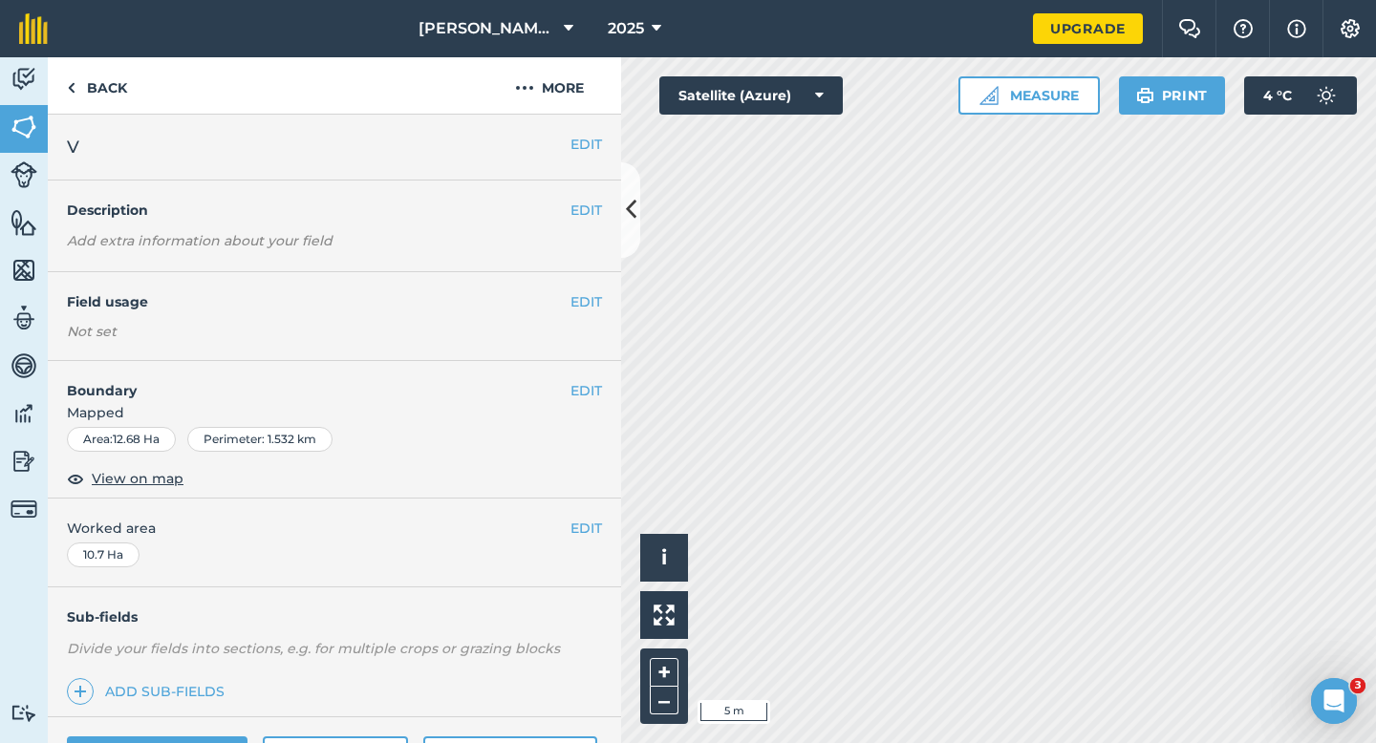
click at [580, 401] on div "EDIT Boundary Mapped Area : 12.68 Ha Perimeter : 1.532 km View on map" at bounding box center [334, 430] width 573 height 138
click at [586, 396] on button "EDIT" at bounding box center [586, 390] width 32 height 21
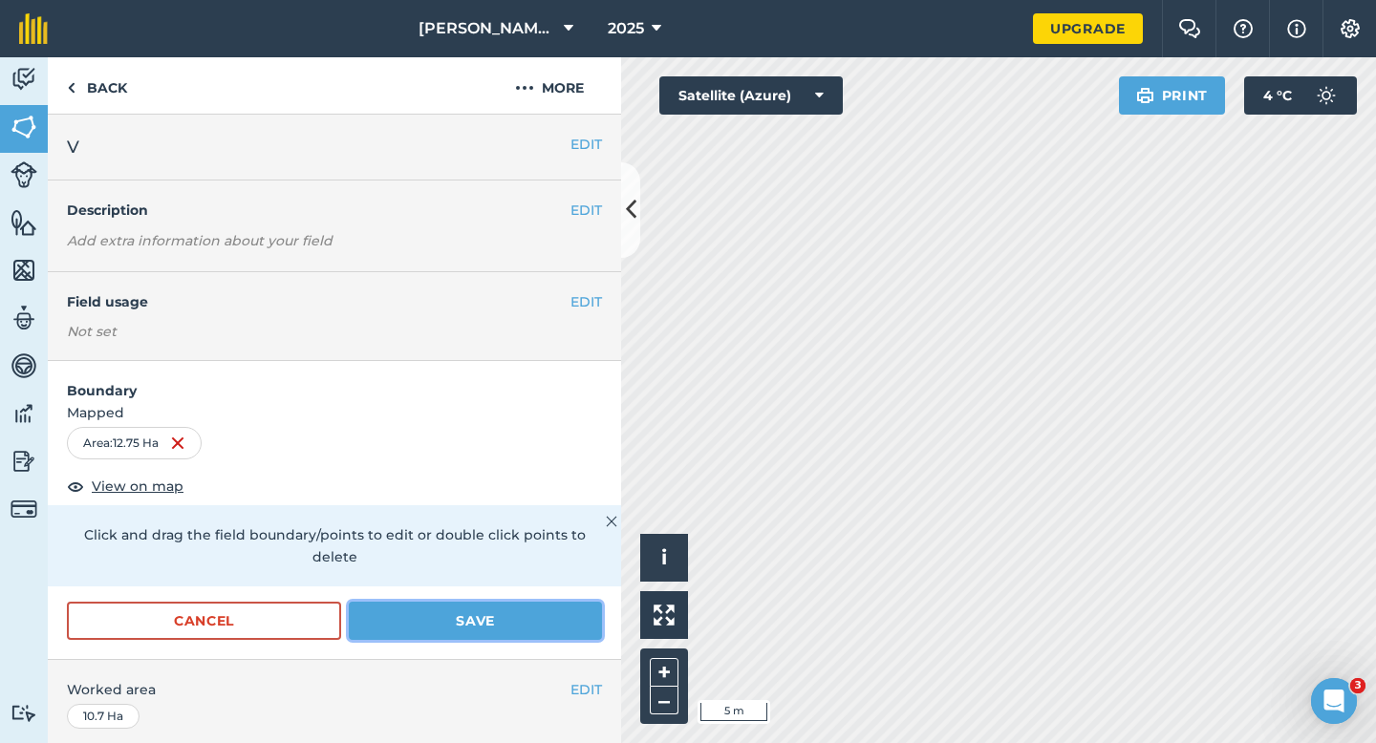
click at [553, 602] on button "Save" at bounding box center [475, 621] width 253 height 38
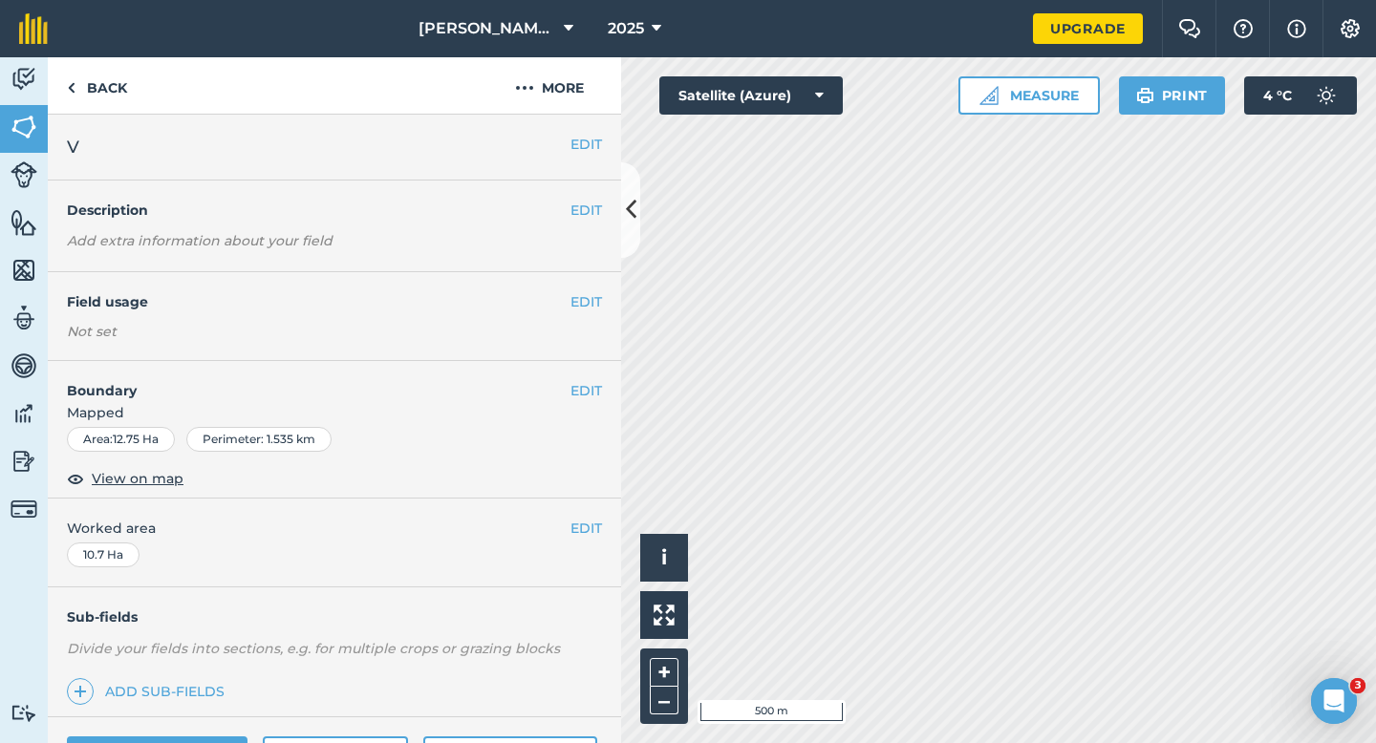
click at [568, 532] on span "Worked area" at bounding box center [334, 528] width 535 height 21
click at [579, 527] on button "EDIT" at bounding box center [586, 528] width 32 height 21
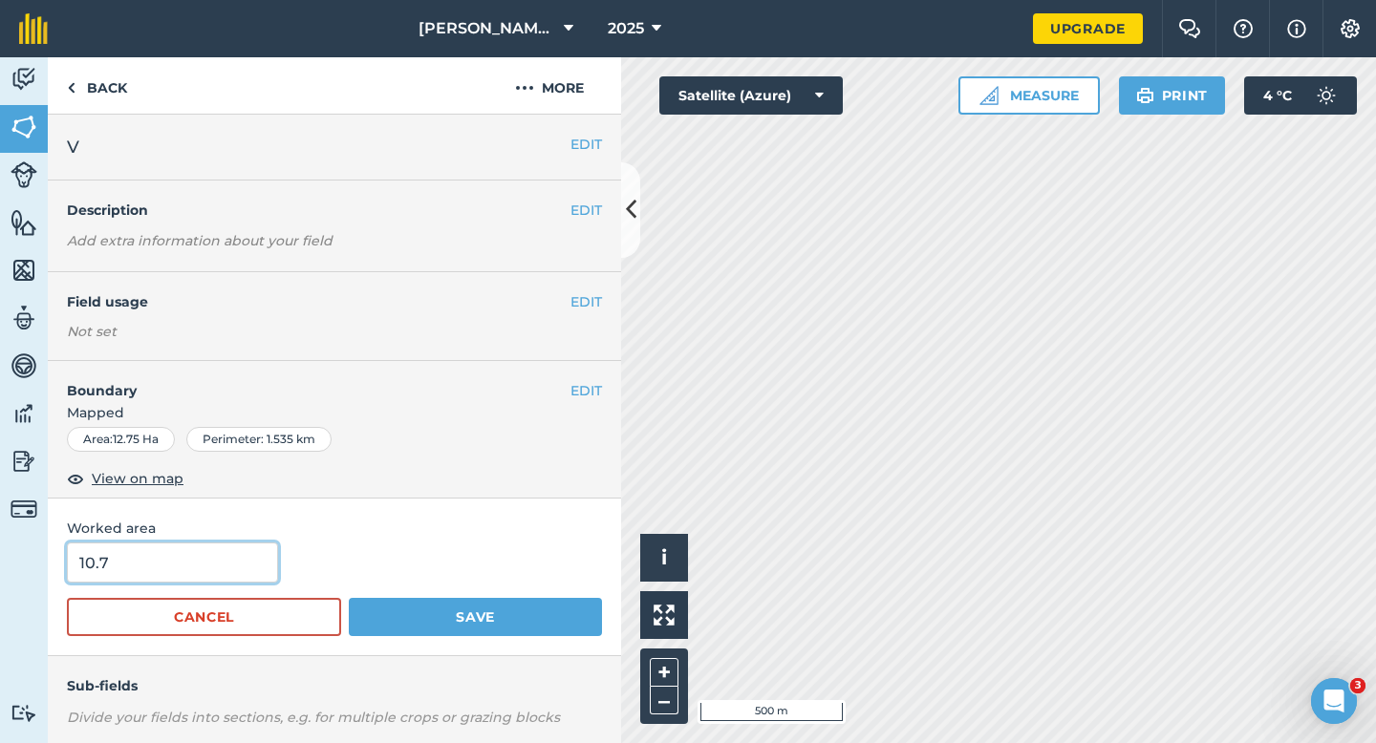
click at [226, 558] on input "10.7" at bounding box center [172, 563] width 211 height 40
type input "10.8"
click at [349, 598] on button "Save" at bounding box center [475, 617] width 253 height 38
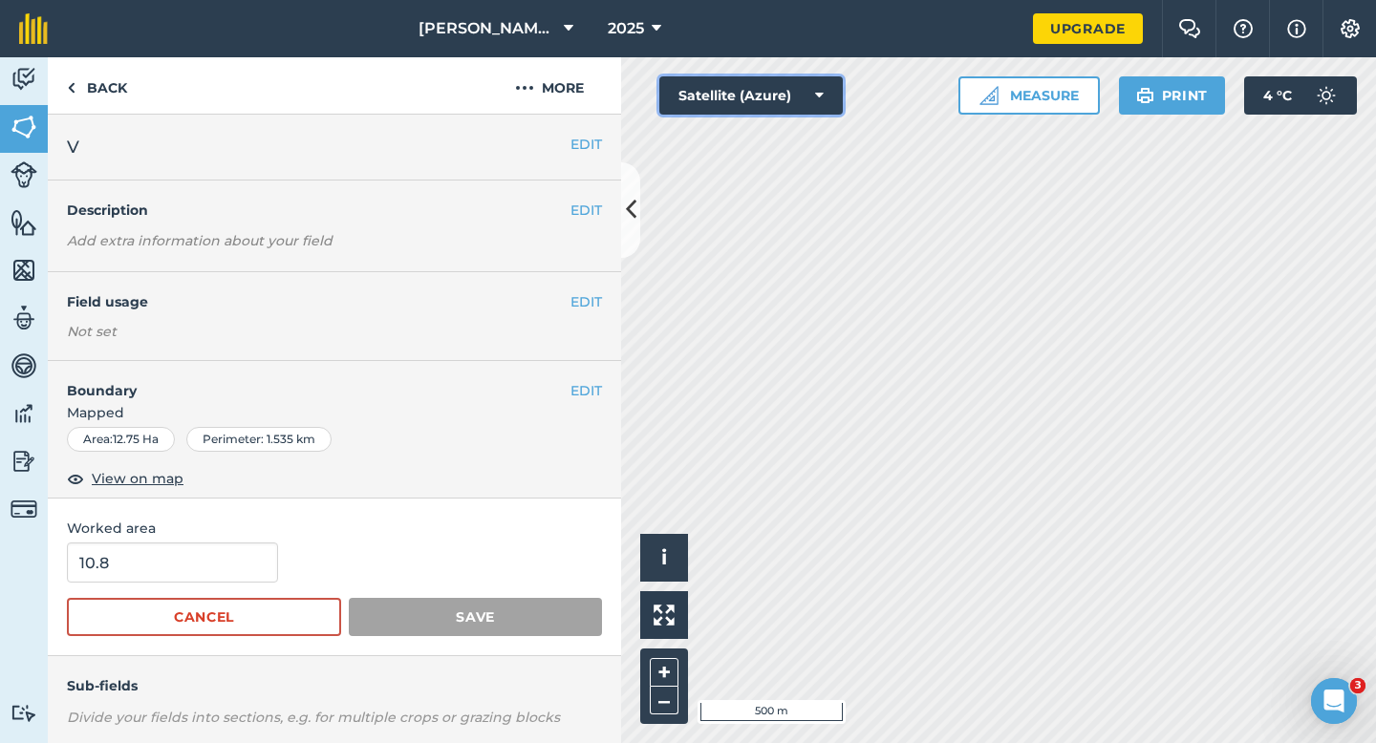
click at [836, 103] on button "Satellite (Azure)" at bounding box center [750, 95] width 183 height 38
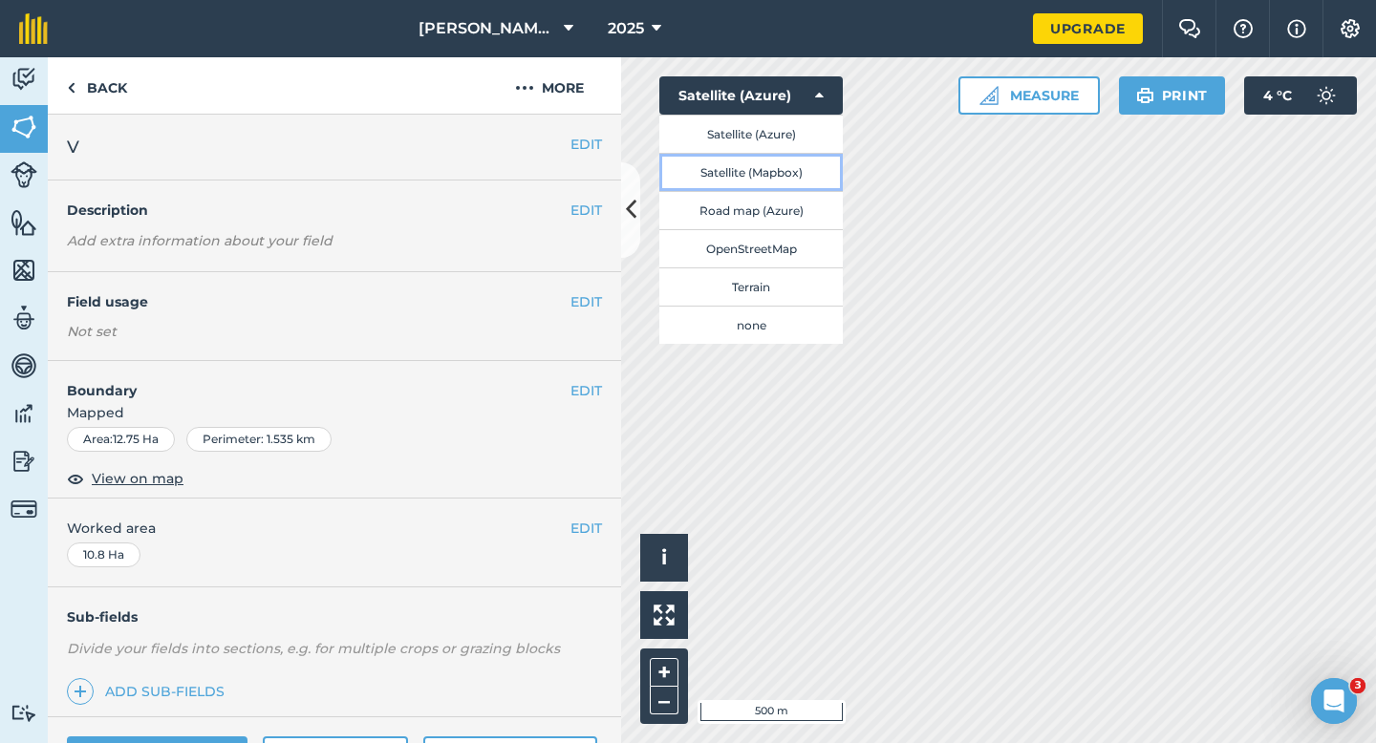
click at [806, 178] on button "Satellite (Mapbox)" at bounding box center [750, 172] width 183 height 38
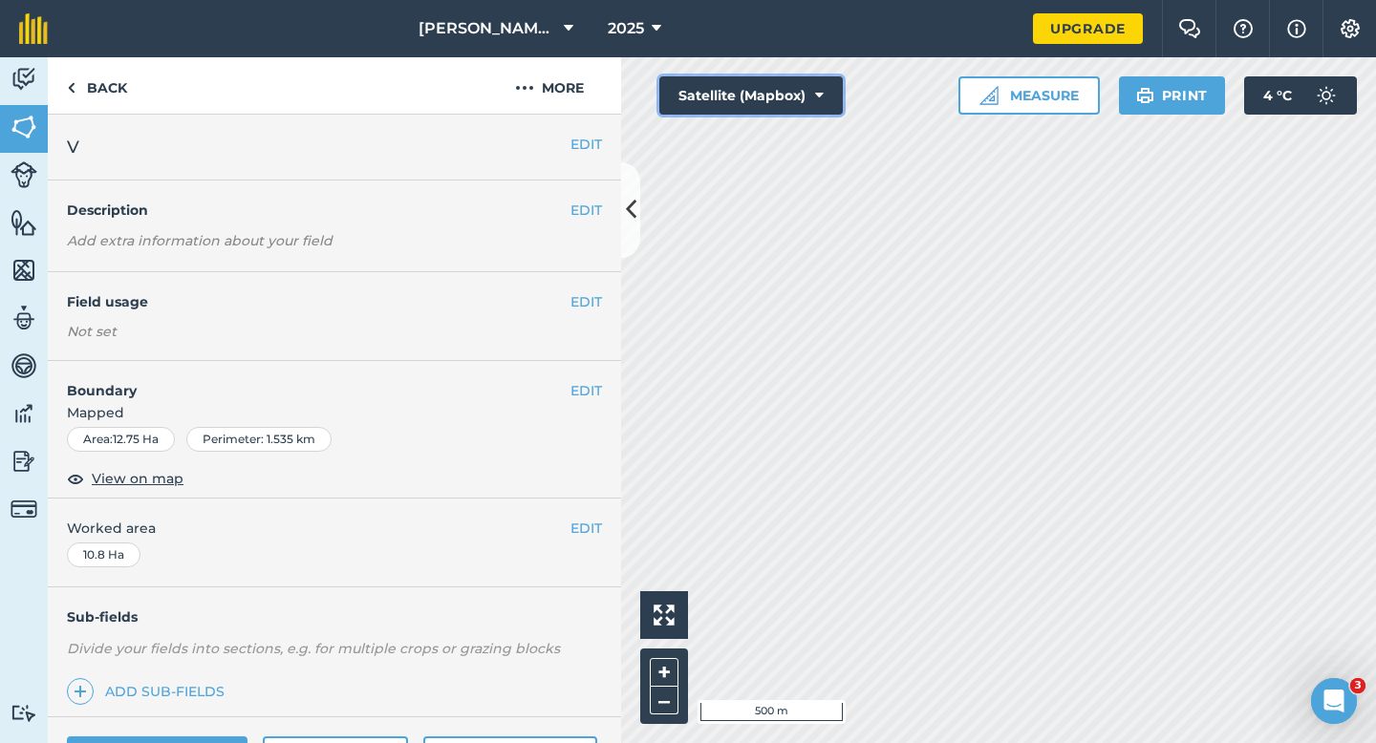
click at [770, 90] on button "Satellite (Mapbox)" at bounding box center [750, 95] width 183 height 38
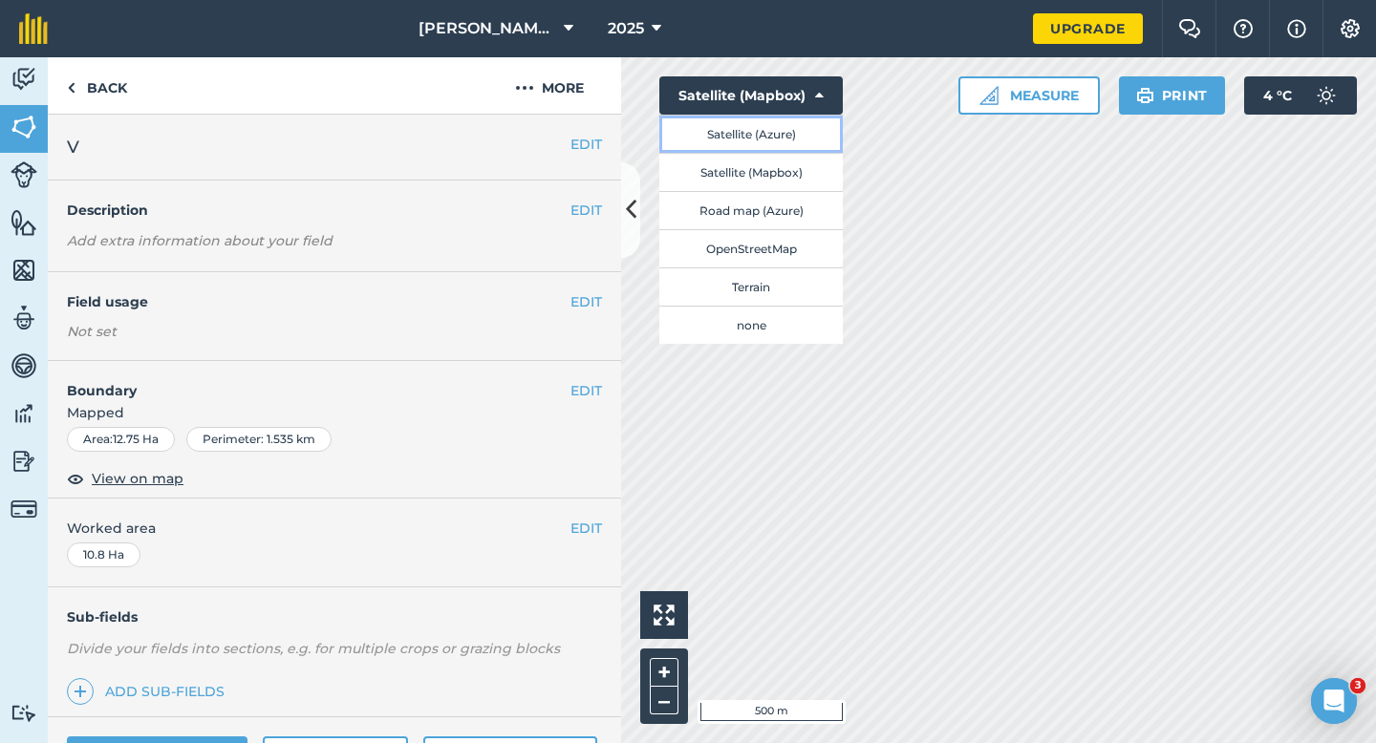
click at [750, 125] on button "Satellite (Azure)" at bounding box center [750, 134] width 183 height 38
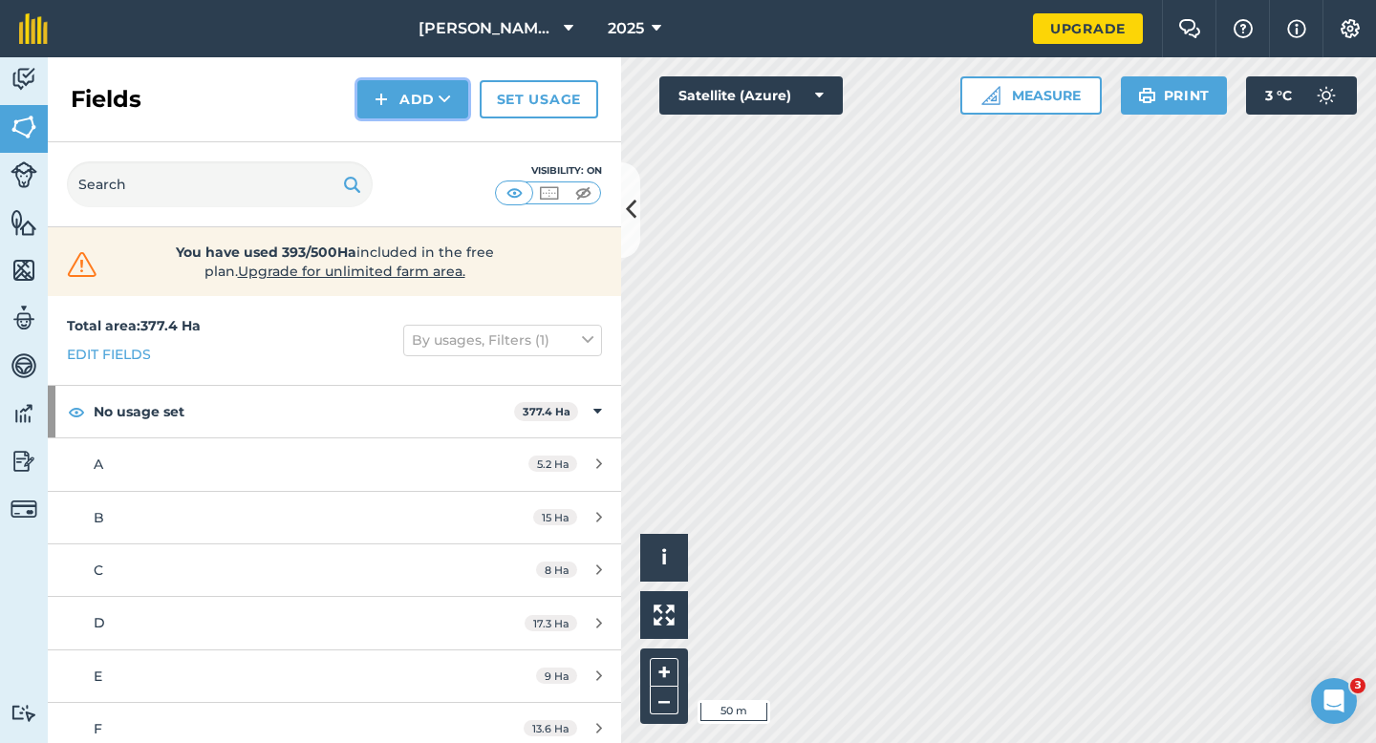
click at [379, 111] on button "Add" at bounding box center [412, 99] width 111 height 38
click at [391, 154] on link "Draw" at bounding box center [412, 142] width 105 height 42
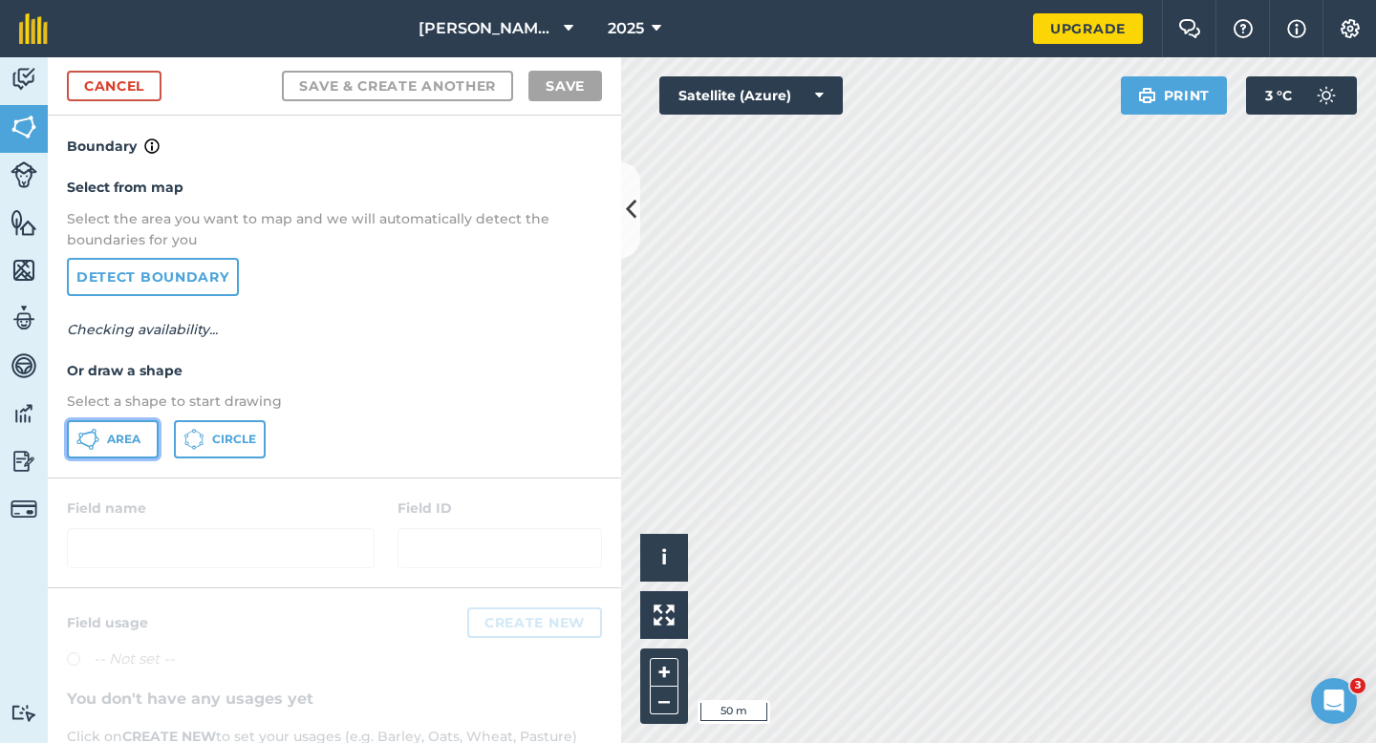
click at [133, 432] on span "Area" at bounding box center [123, 439] width 33 height 15
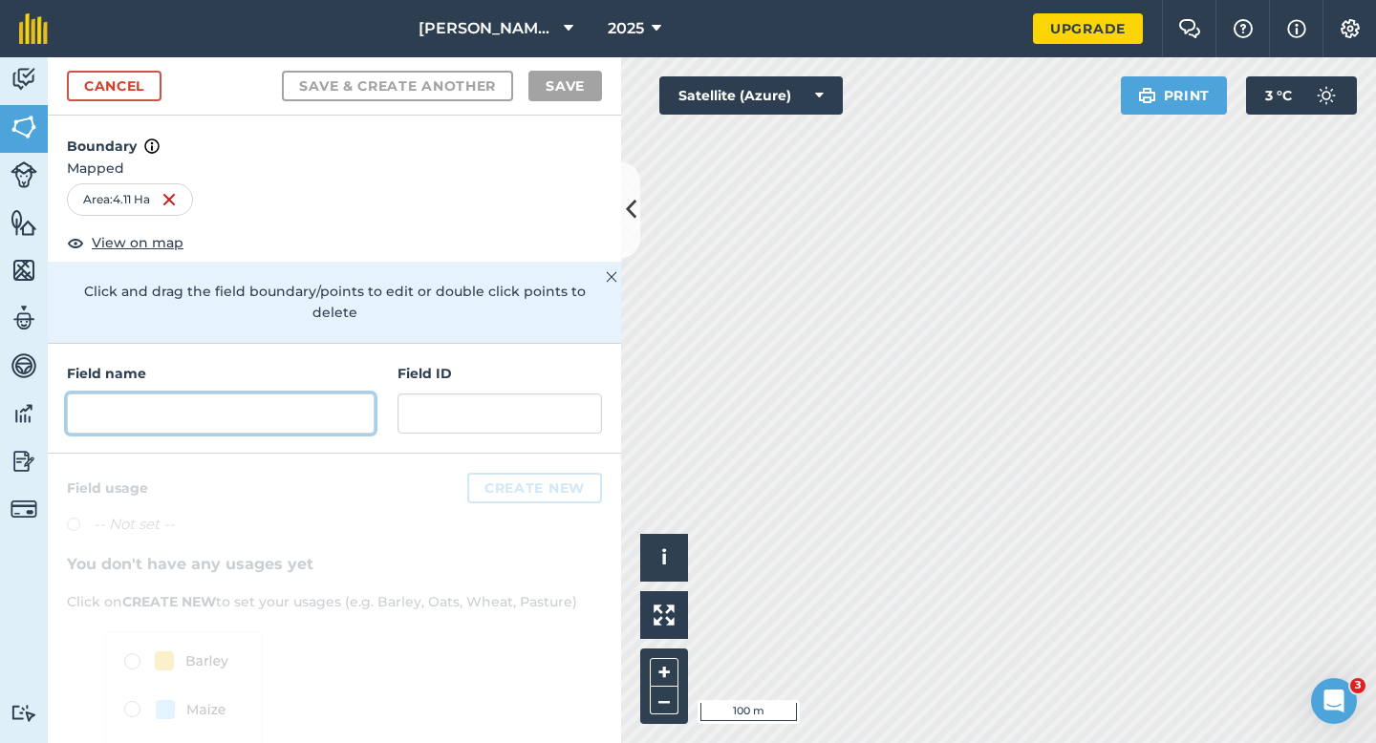
click at [219, 403] on input "text" at bounding box center [221, 414] width 308 height 40
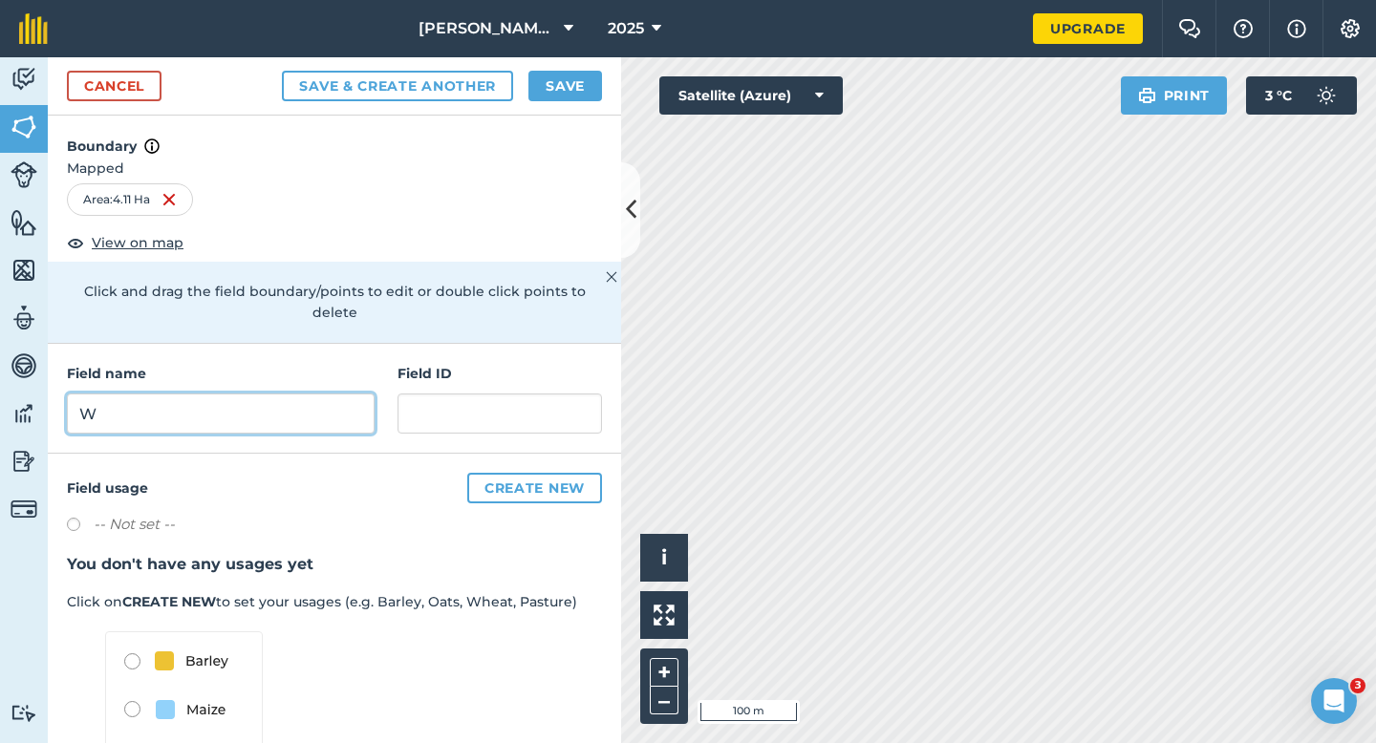
type input "W"
click at [596, 73] on button "Save" at bounding box center [565, 86] width 74 height 31
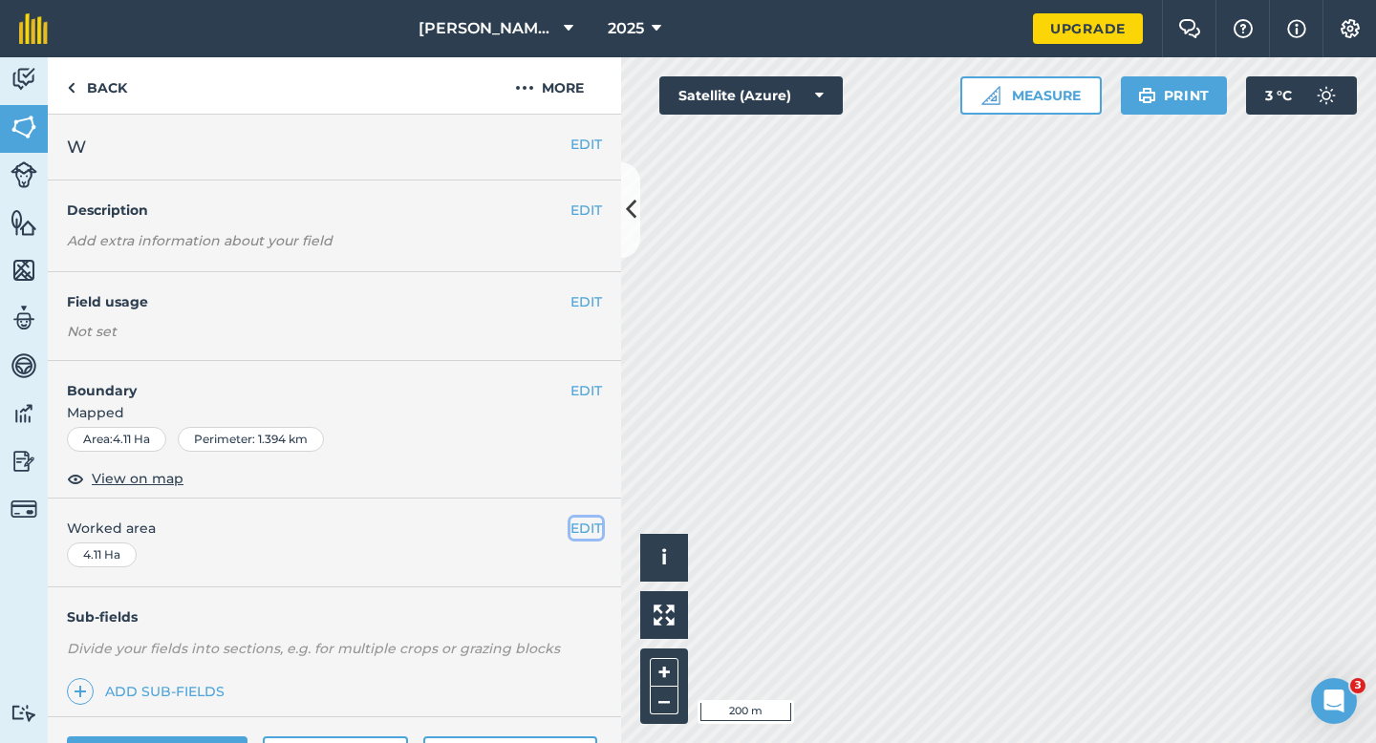
click at [583, 519] on button "EDIT" at bounding box center [586, 528] width 32 height 21
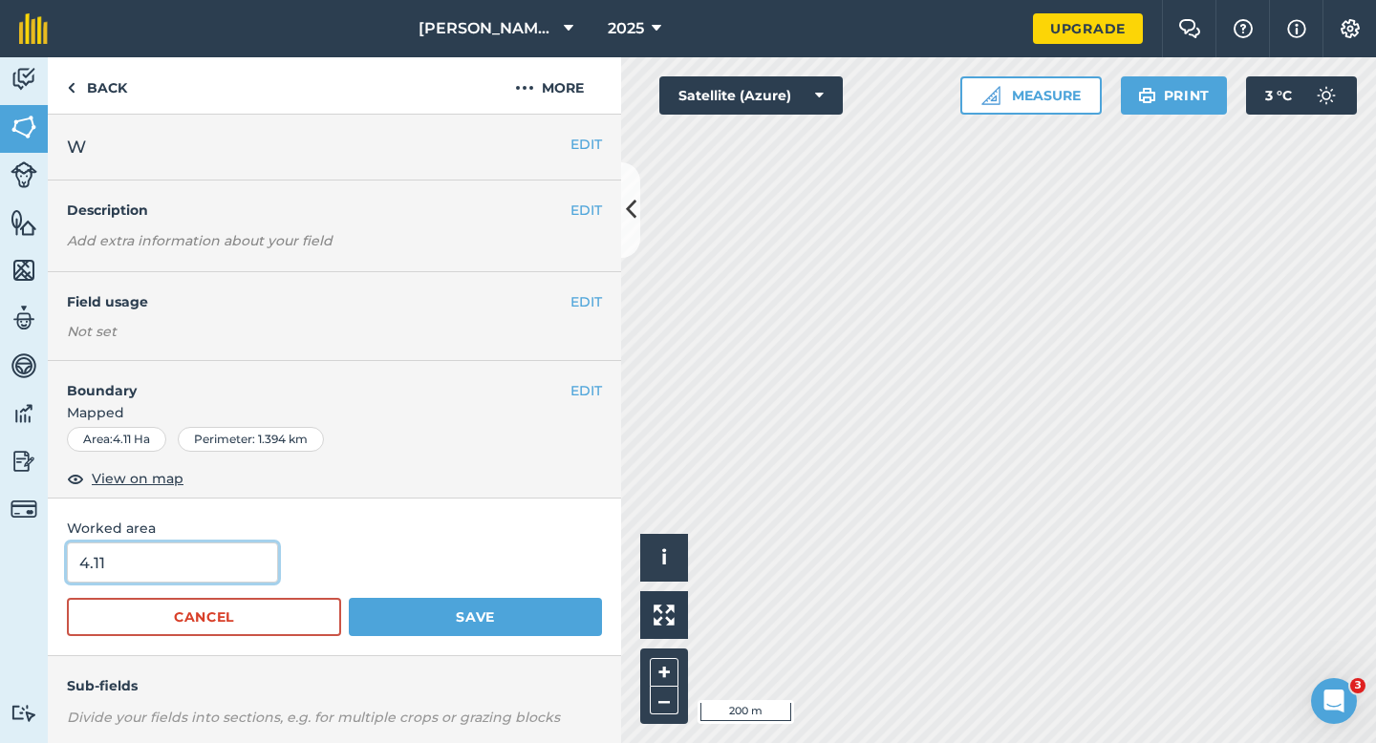
click at [245, 568] on input "4.11" at bounding box center [172, 563] width 211 height 40
type input "4"
click at [349, 598] on button "Save" at bounding box center [475, 617] width 253 height 38
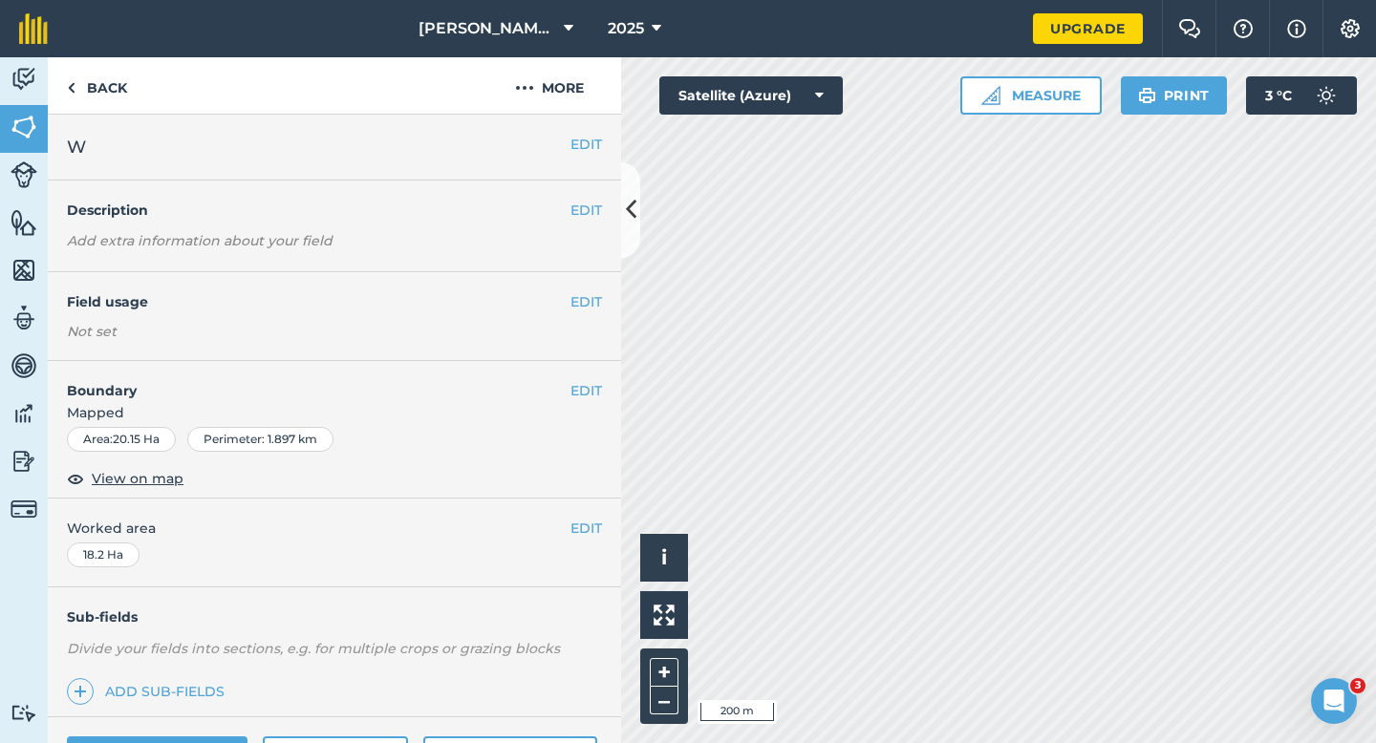
click at [604, 154] on div "EDIT W" at bounding box center [334, 148] width 573 height 66
click at [578, 144] on button "EDIT" at bounding box center [586, 144] width 32 height 21
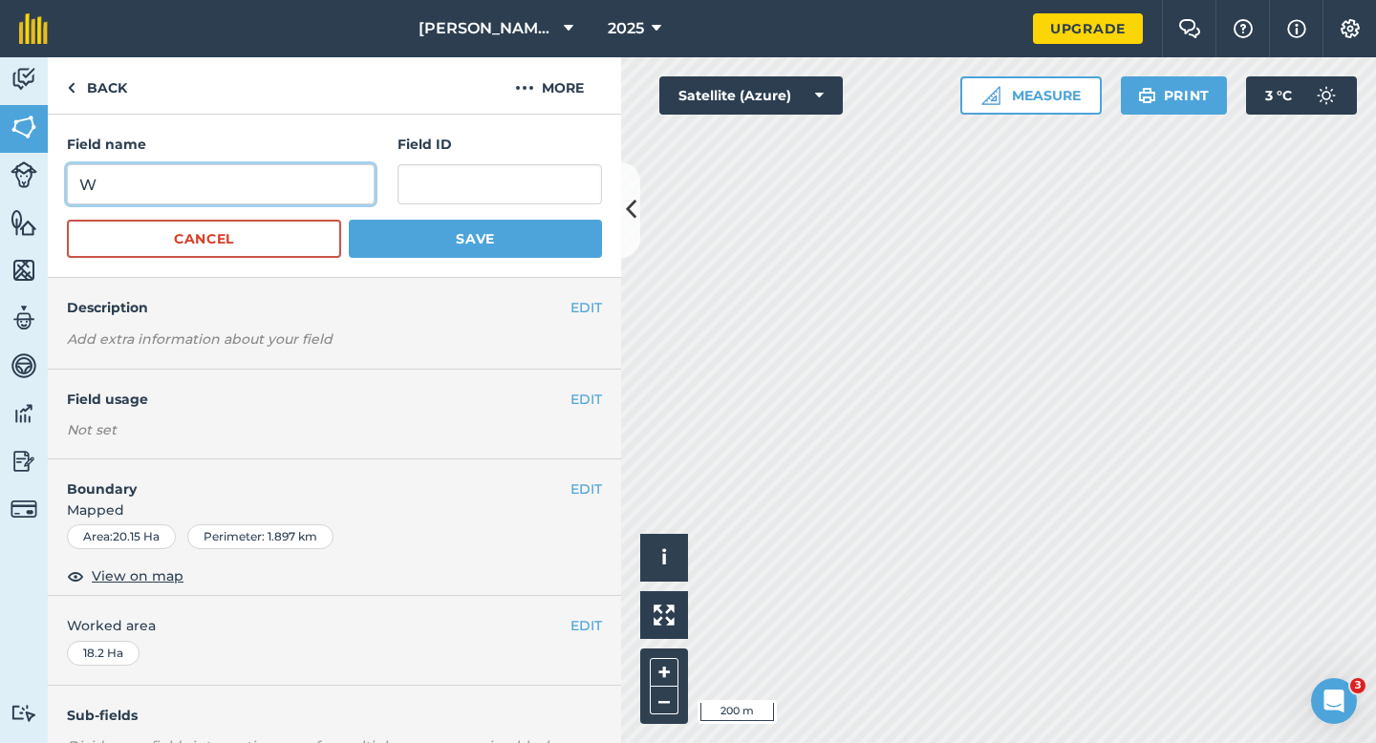
click at [321, 173] on input "W" at bounding box center [221, 184] width 308 height 40
type input "X"
click at [349, 220] on button "Save" at bounding box center [475, 239] width 253 height 38
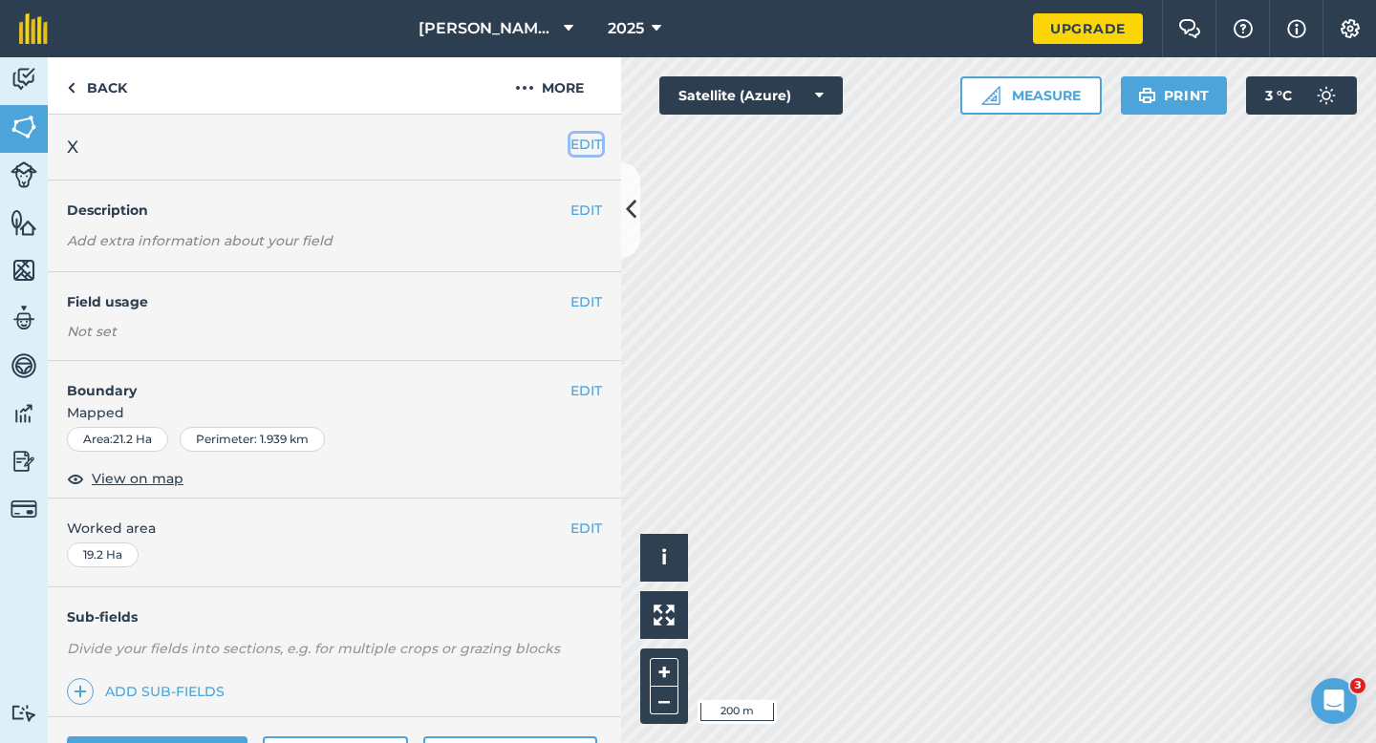
click at [590, 150] on button "EDIT" at bounding box center [586, 144] width 32 height 21
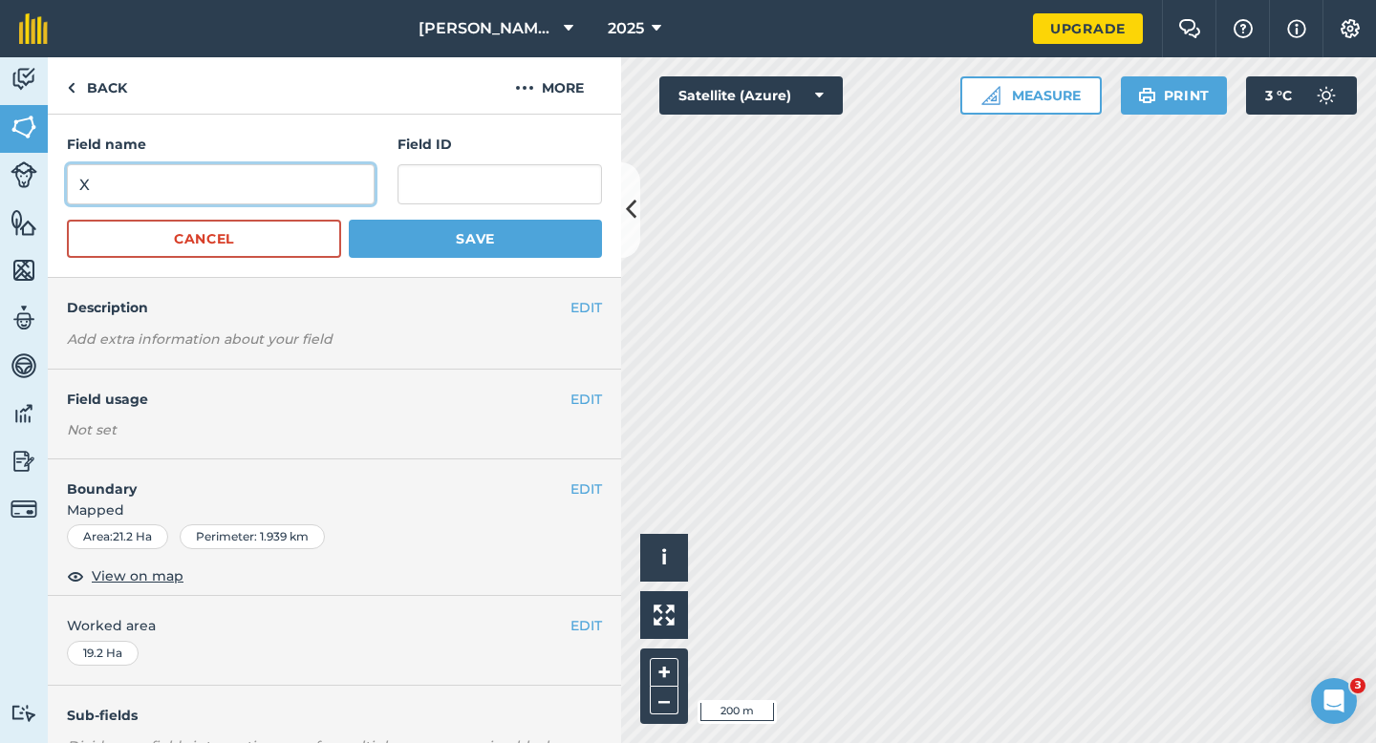
click at [367, 181] on input "X" at bounding box center [221, 184] width 308 height 40
type input "Y"
click at [349, 220] on button "Save" at bounding box center [475, 239] width 253 height 38
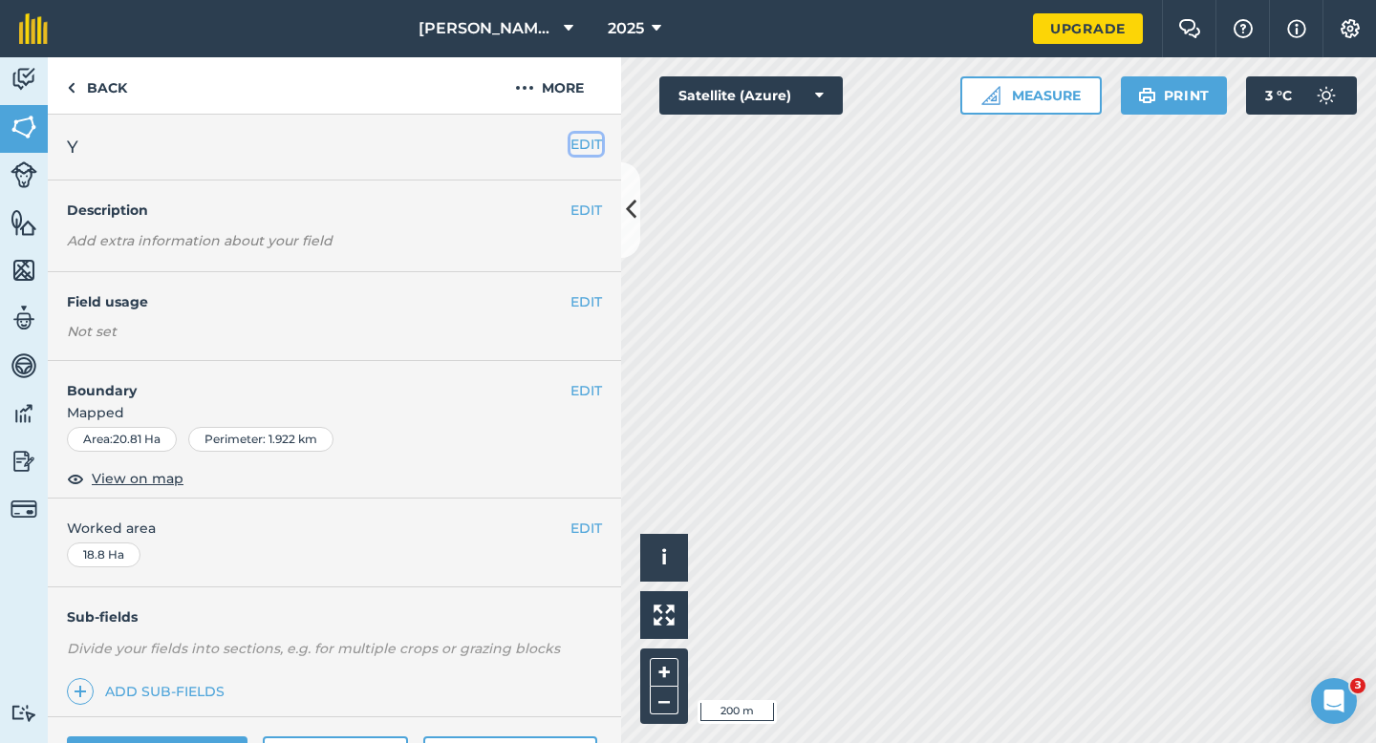
click at [581, 142] on button "EDIT" at bounding box center [586, 144] width 32 height 21
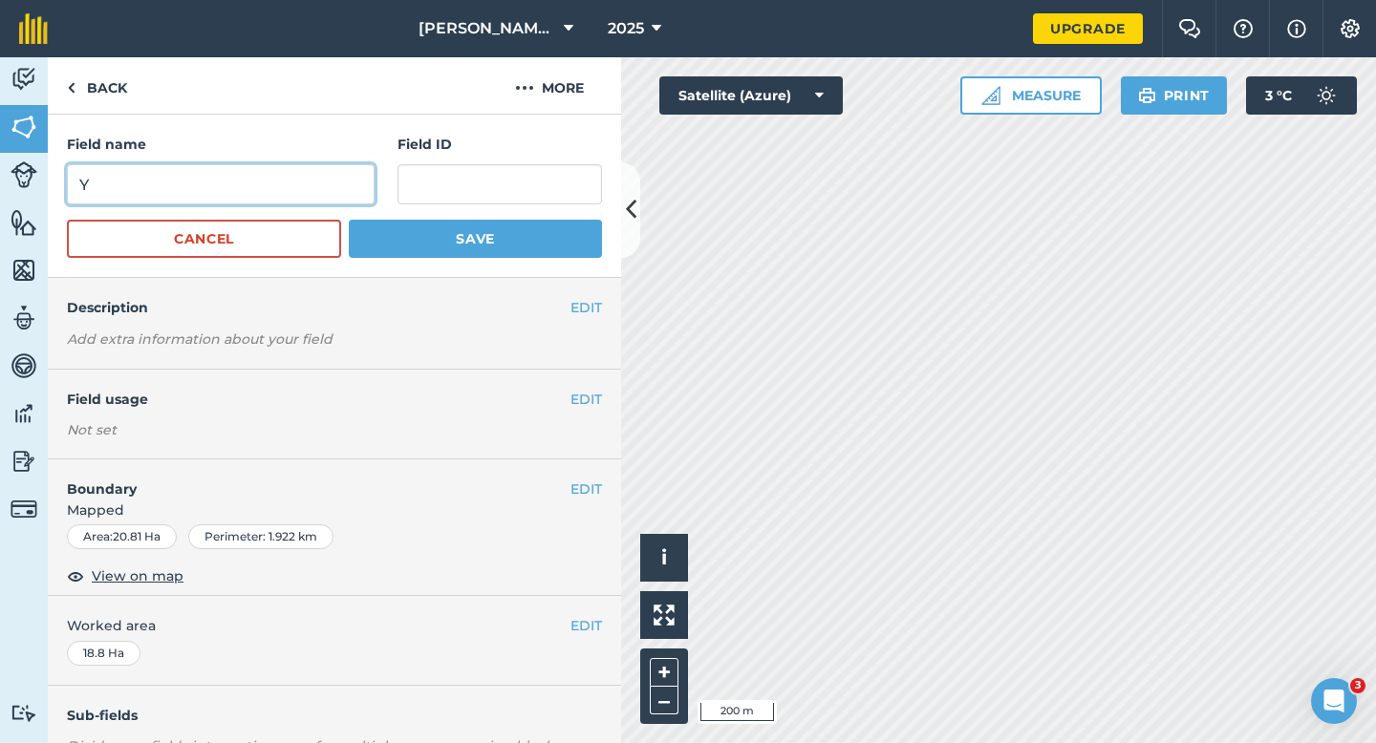
click at [252, 185] on input "Y" at bounding box center [221, 184] width 308 height 40
type input "Z"
click at [349, 220] on button "Save" at bounding box center [475, 239] width 253 height 38
